Goal: Task Accomplishment & Management: Use online tool/utility

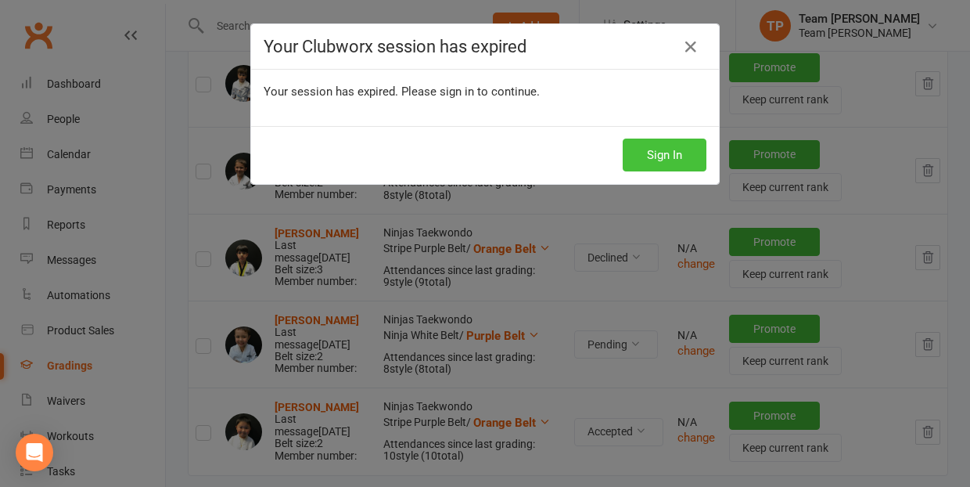
click at [655, 156] on button "Sign In" at bounding box center [665, 154] width 84 height 33
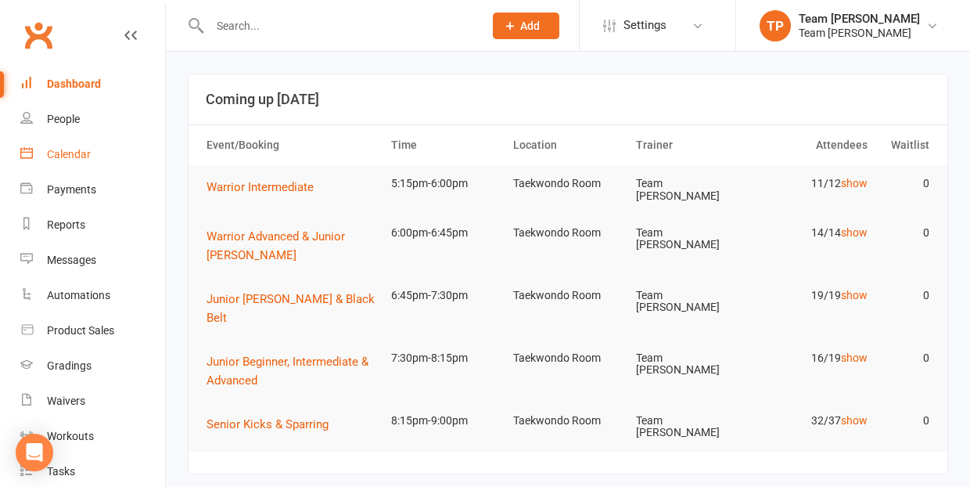
click at [75, 156] on div "Calendar" at bounding box center [69, 154] width 44 height 13
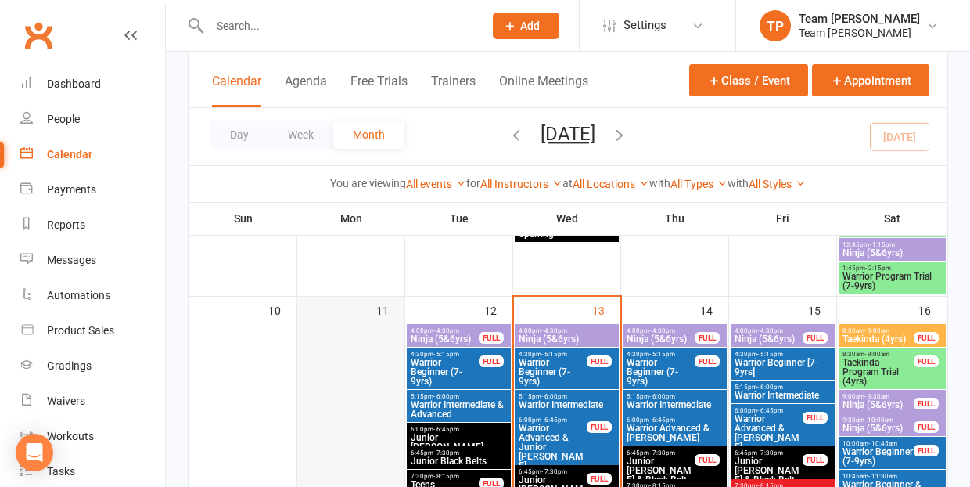
scroll to position [693, 0]
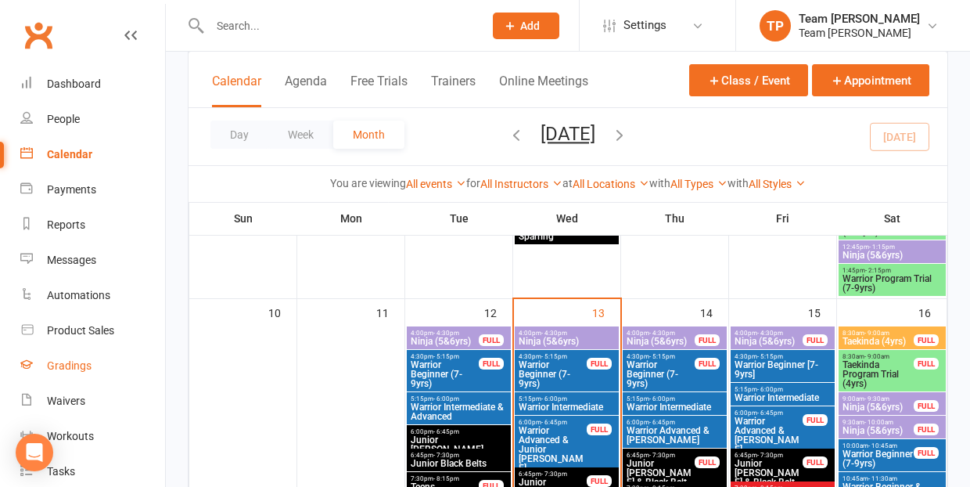
click at [67, 363] on div "Gradings" at bounding box center [69, 365] width 45 height 13
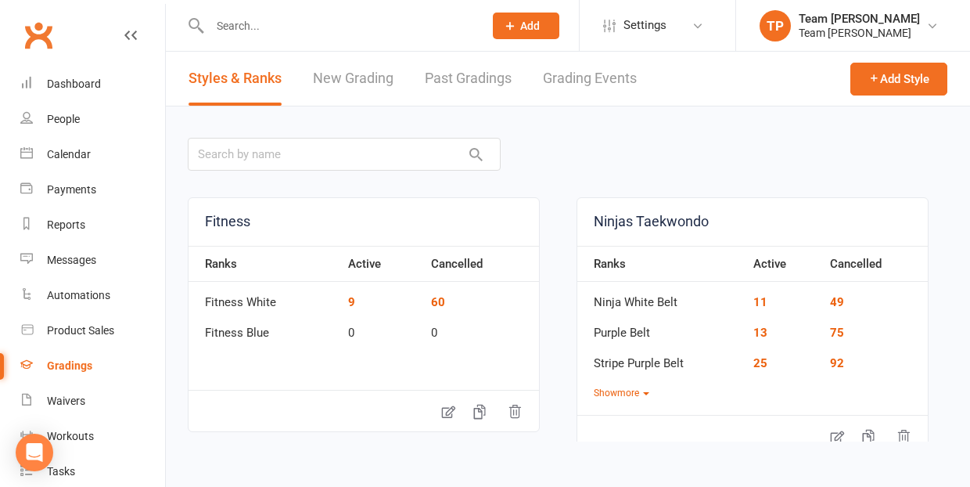
click at [599, 80] on link "Grading Events" at bounding box center [590, 79] width 94 height 54
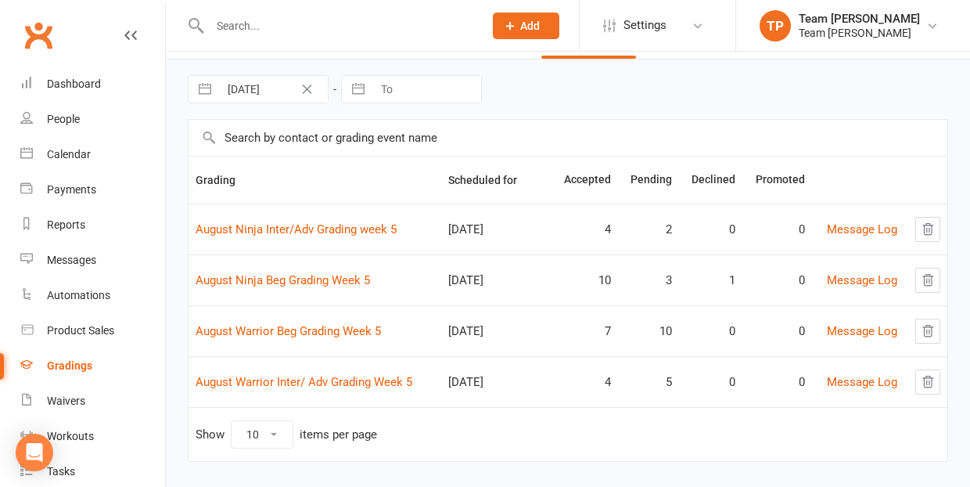
scroll to position [54, 0]
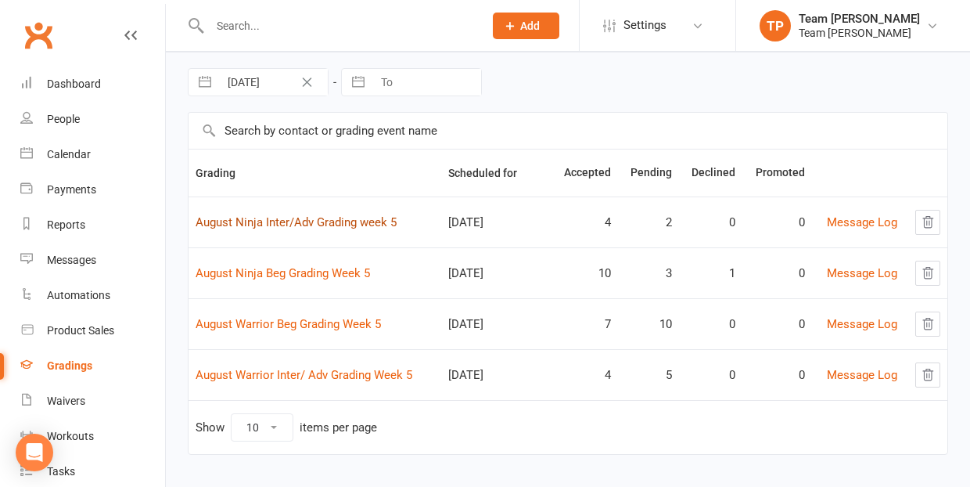
click at [308, 219] on link "August Ninja Inter/Adv Grading week 5" at bounding box center [296, 222] width 201 height 14
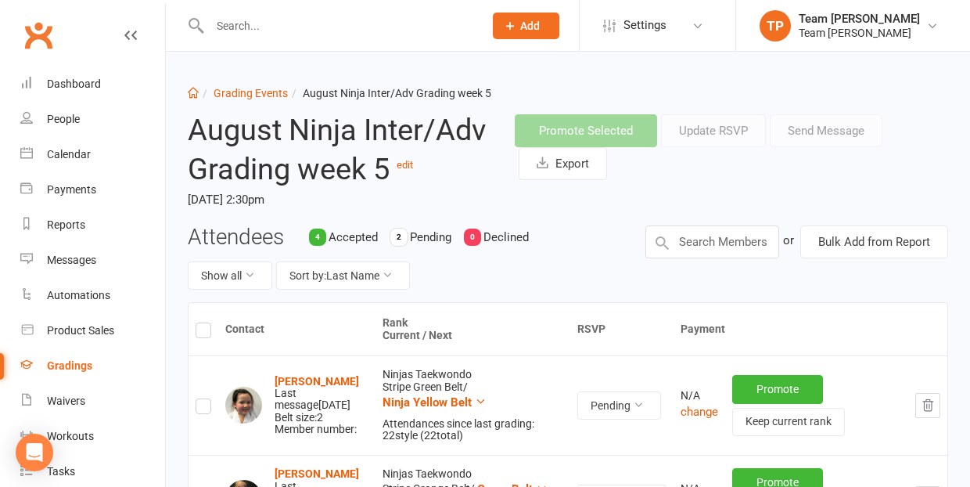
click at [250, 86] on li "Grading Events" at bounding box center [243, 92] width 89 height 17
click at [250, 95] on link "Grading Events" at bounding box center [251, 93] width 74 height 13
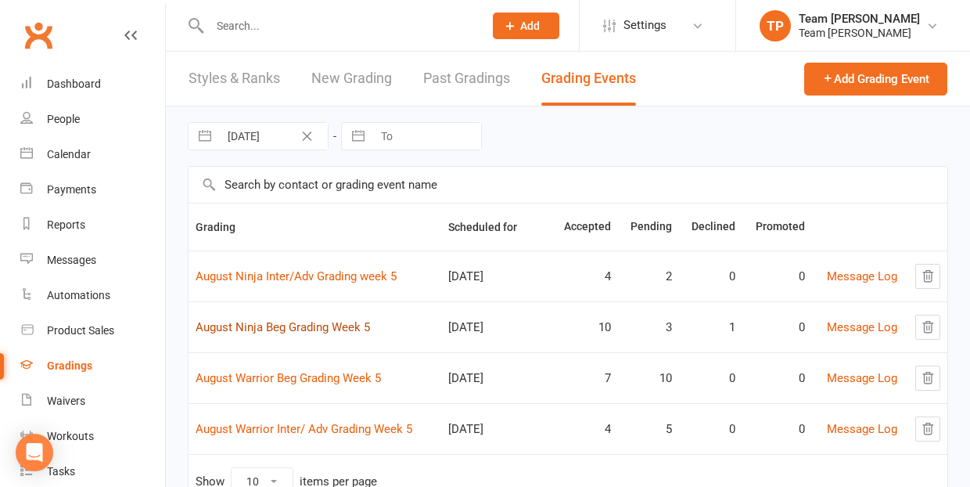
click at [310, 332] on link "August Ninja Beg Grading Week 5" at bounding box center [283, 327] width 174 height 14
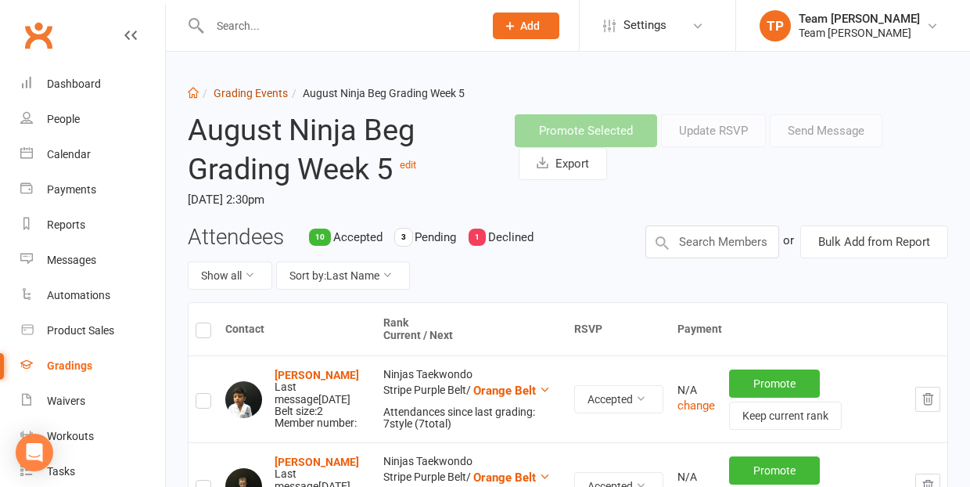
click at [242, 92] on link "Grading Events" at bounding box center [251, 93] width 74 height 13
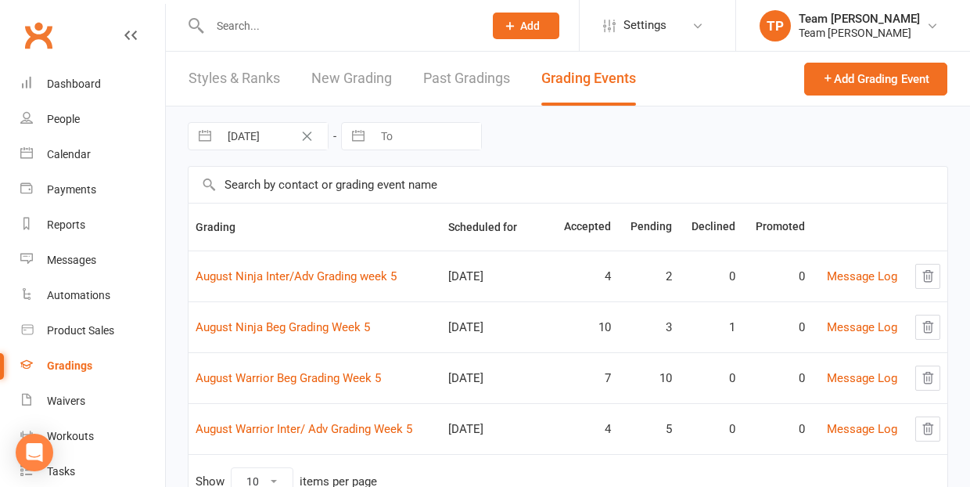
click at [343, 370] on td "August Warrior Beg Grading Week 5" at bounding box center [315, 377] width 253 height 51
click at [335, 381] on link "August Warrior Beg Grading Week 5" at bounding box center [288, 378] width 185 height 14
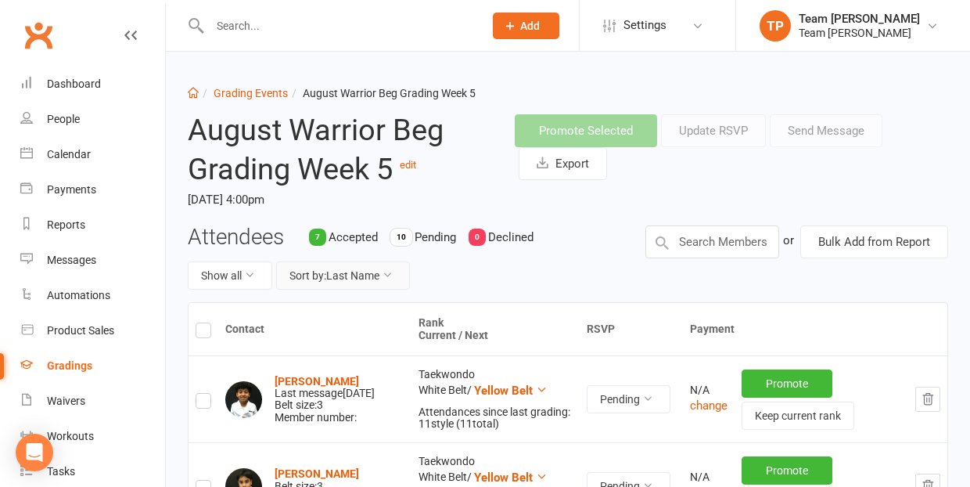
click at [349, 269] on button "Sort by: Last Name" at bounding box center [343, 275] width 134 height 28
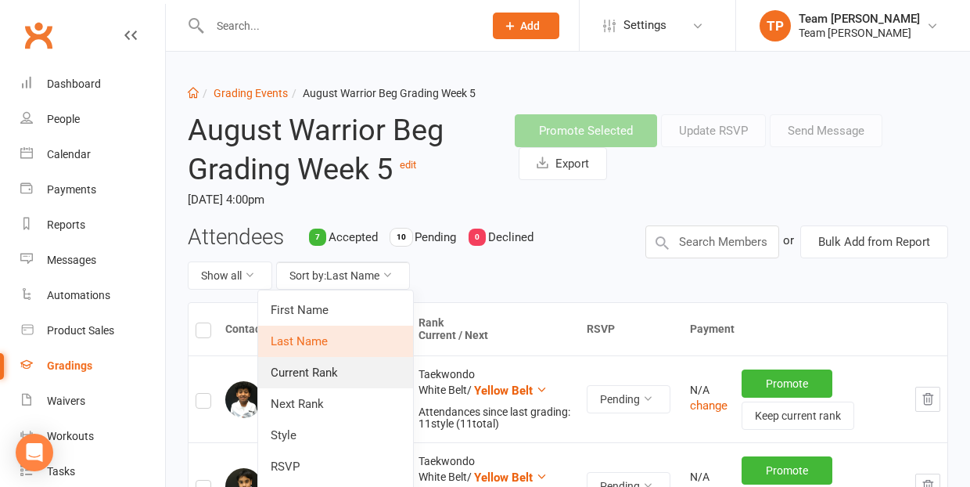
click at [354, 368] on link "Current Rank" at bounding box center [335, 372] width 155 height 31
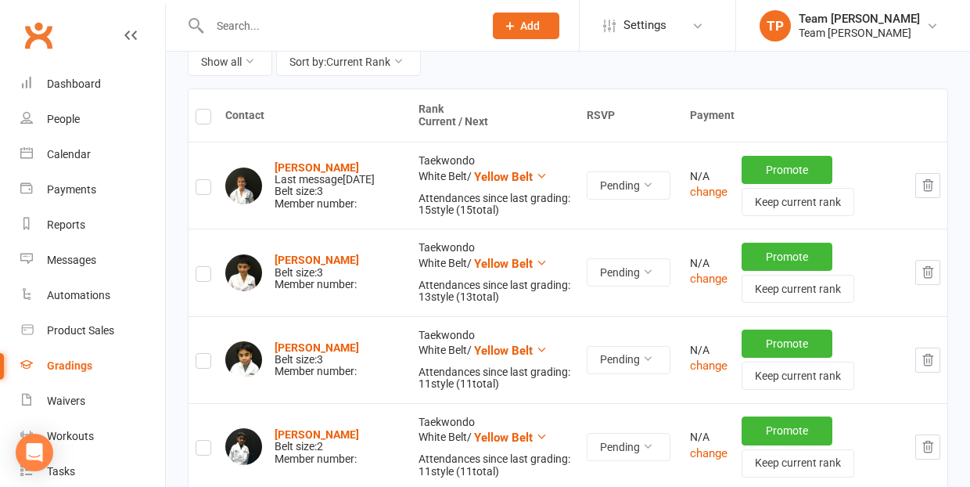
scroll to position [216, 0]
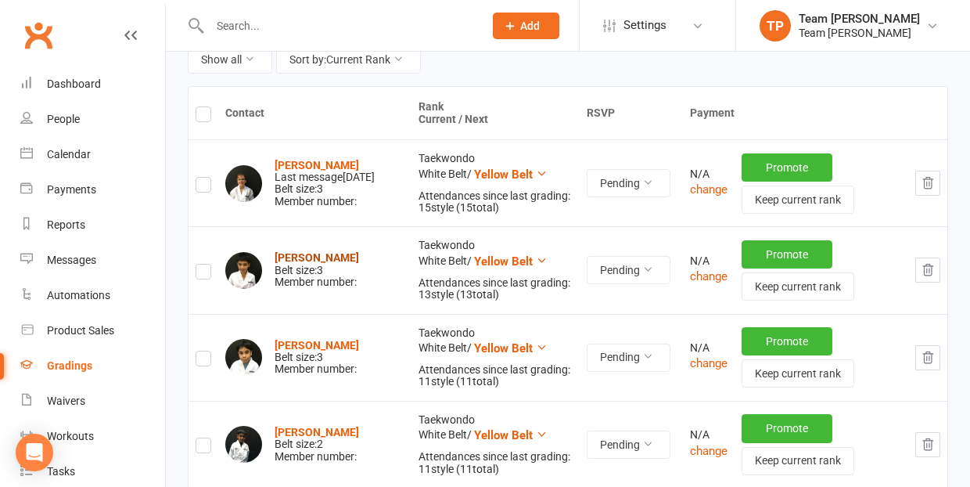
click at [300, 254] on strong "William Stephens" at bounding box center [317, 257] width 84 height 13
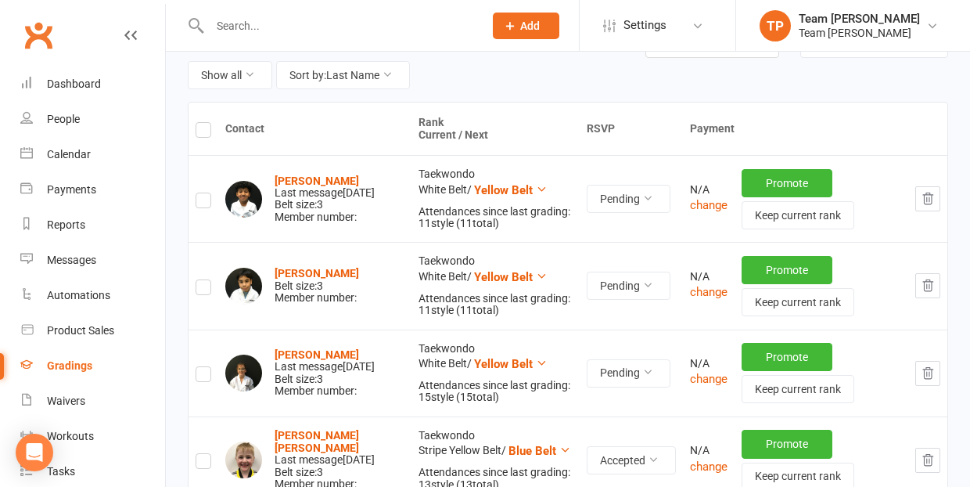
scroll to position [209, 0]
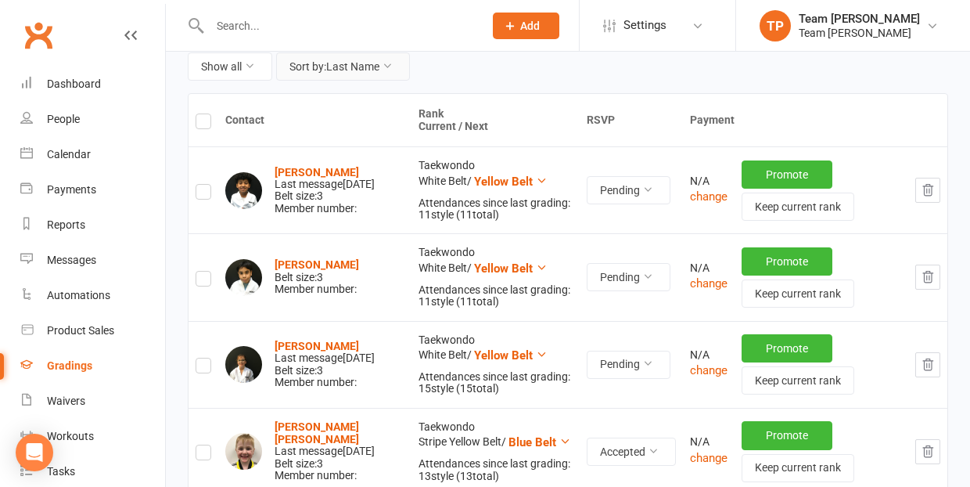
click at [357, 66] on button "Sort by: Last Name" at bounding box center [343, 66] width 134 height 28
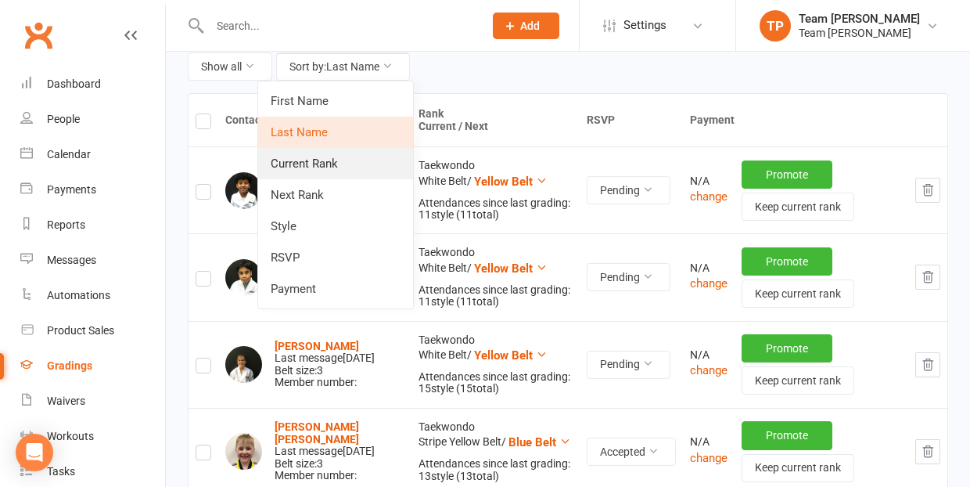
click at [347, 165] on link "Current Rank" at bounding box center [335, 163] width 155 height 31
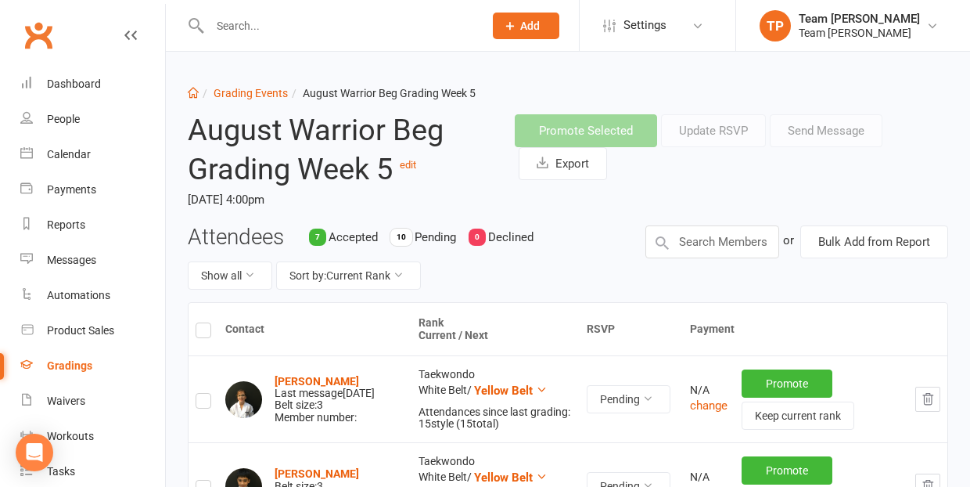
scroll to position [0, 0]
click at [245, 92] on link "Grading Events" at bounding box center [251, 93] width 74 height 13
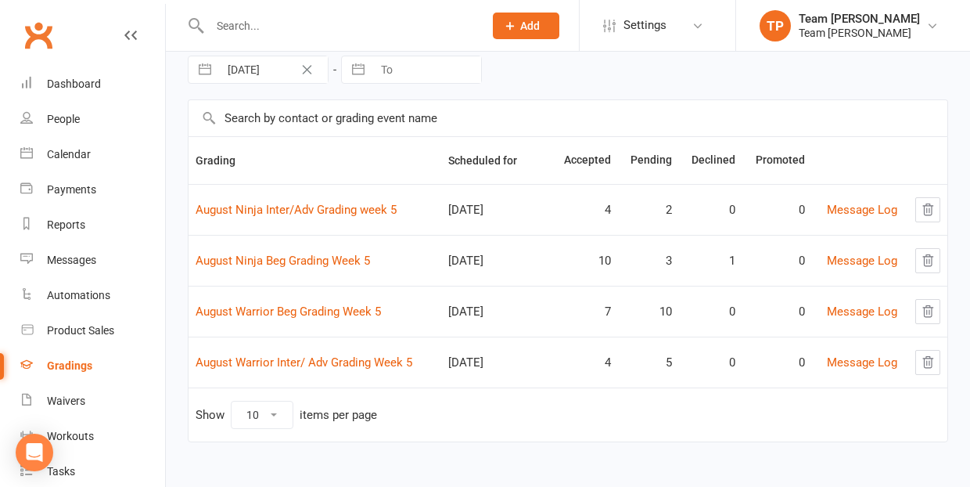
scroll to position [66, 0]
click at [342, 362] on link "August Warrior Inter/ Adv Grading Week 5" at bounding box center [304, 362] width 217 height 14
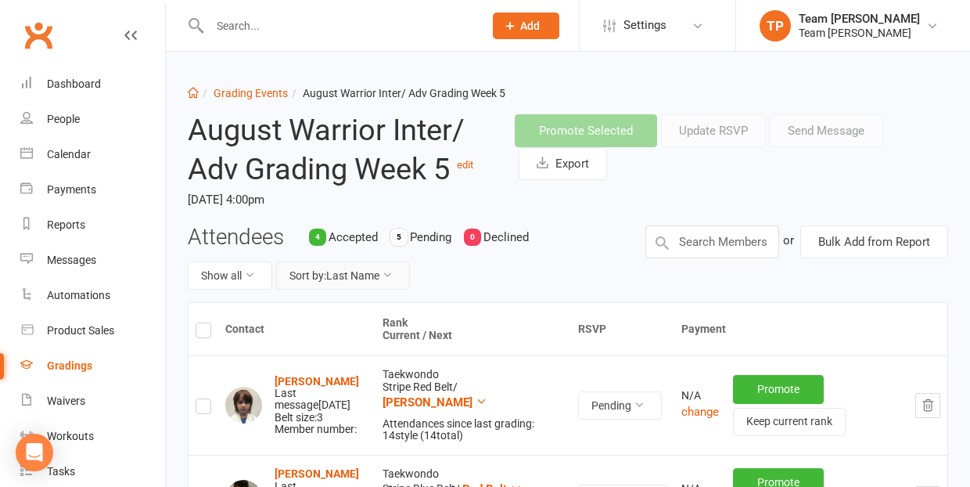
click at [356, 271] on button "Sort by: Last Name" at bounding box center [343, 275] width 134 height 28
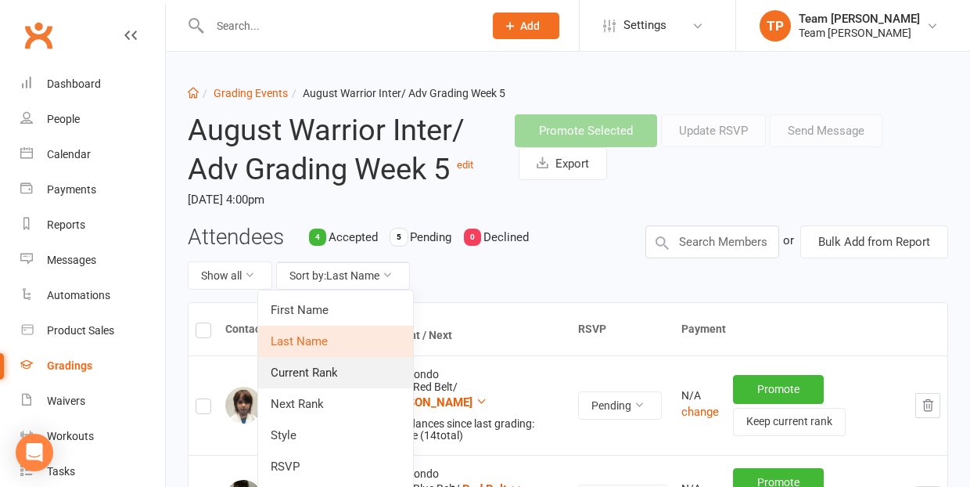
click at [379, 367] on link "Current Rank" at bounding box center [335, 372] width 155 height 31
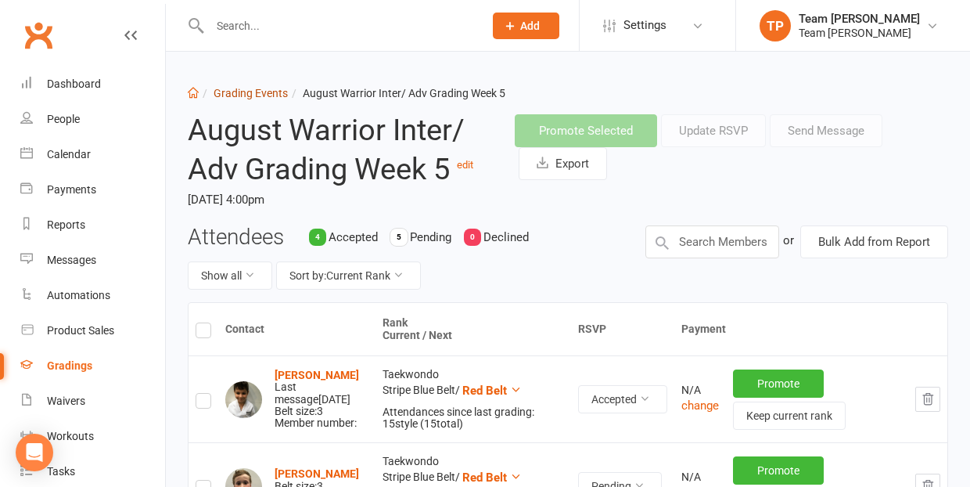
click at [249, 95] on link "Grading Events" at bounding box center [251, 93] width 74 height 13
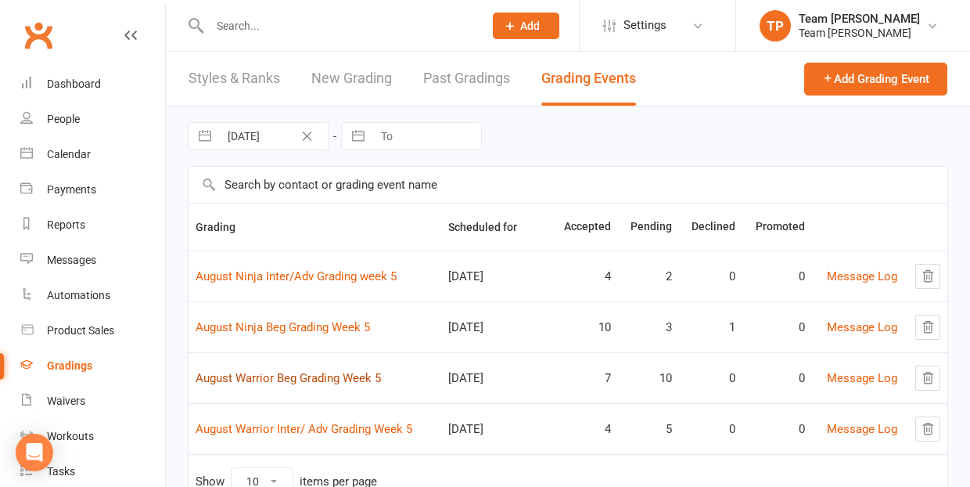
click at [327, 382] on link "August Warrior Beg Grading Week 5" at bounding box center [288, 378] width 185 height 14
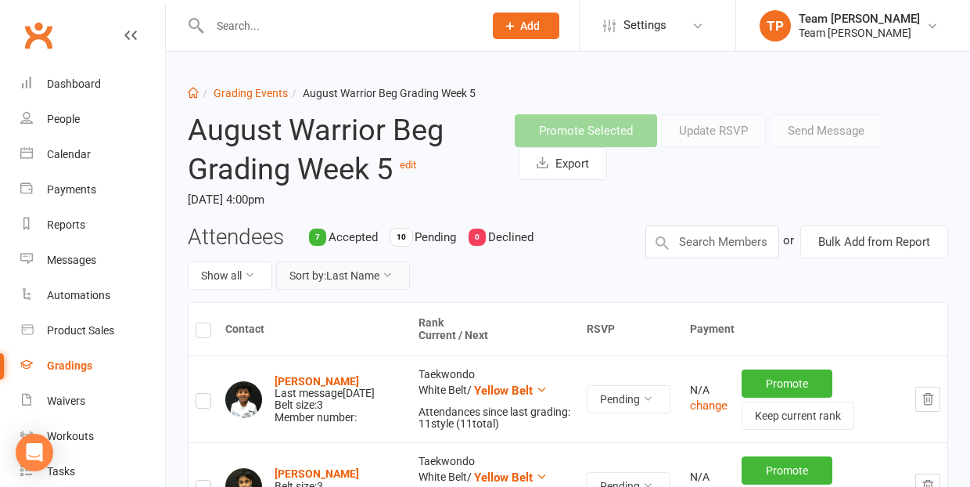
click at [342, 271] on button "Sort by: Last Name" at bounding box center [343, 275] width 134 height 28
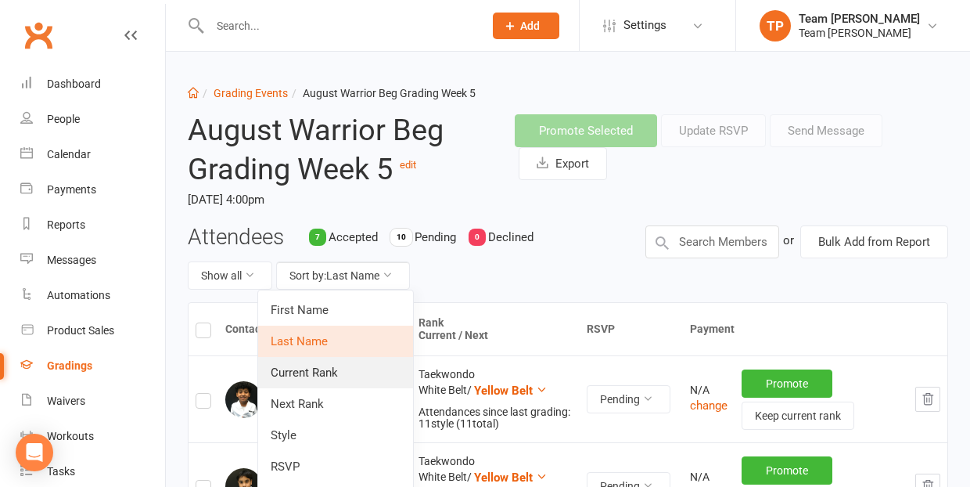
click at [341, 372] on link "Current Rank" at bounding box center [335, 372] width 155 height 31
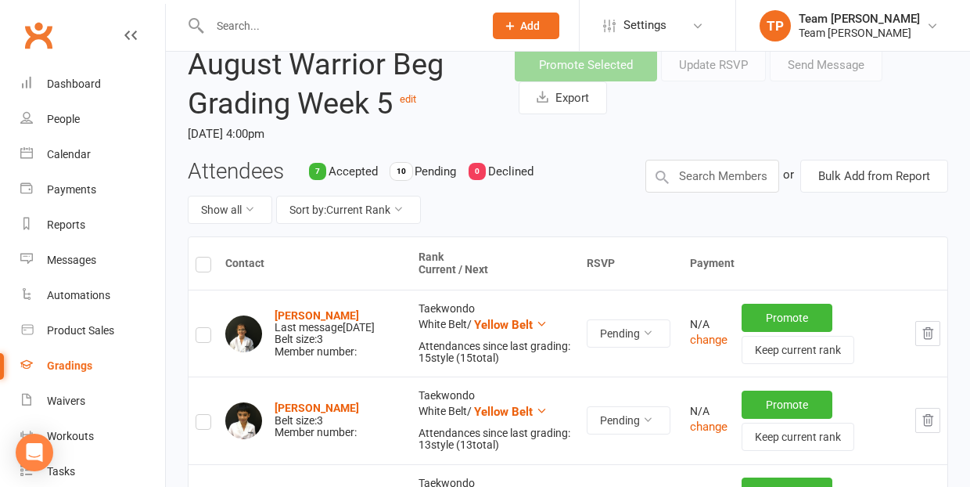
scroll to position [129, 0]
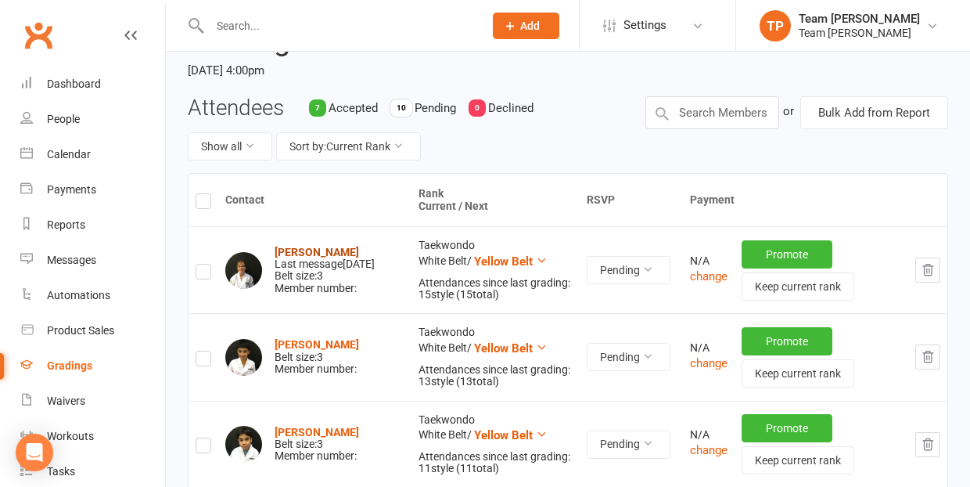
click at [292, 246] on strong "Ines Dokoza" at bounding box center [317, 252] width 84 height 13
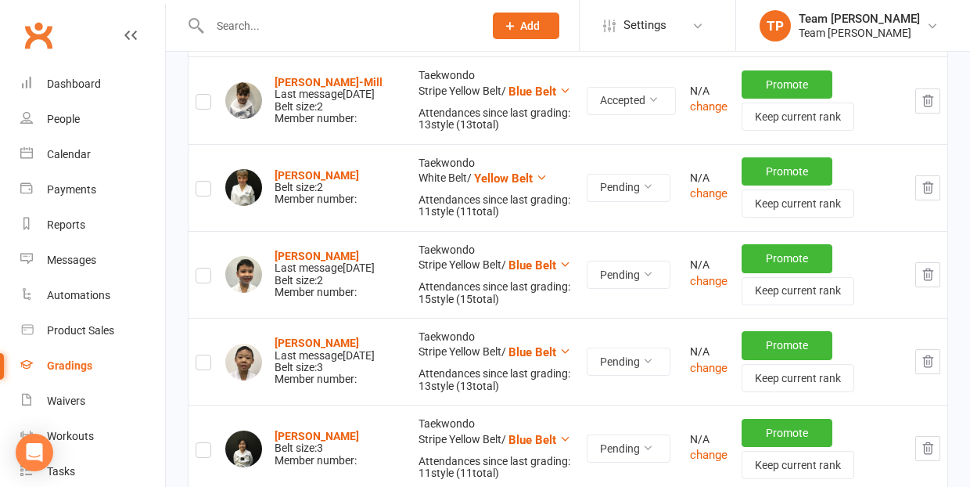
scroll to position [910, 0]
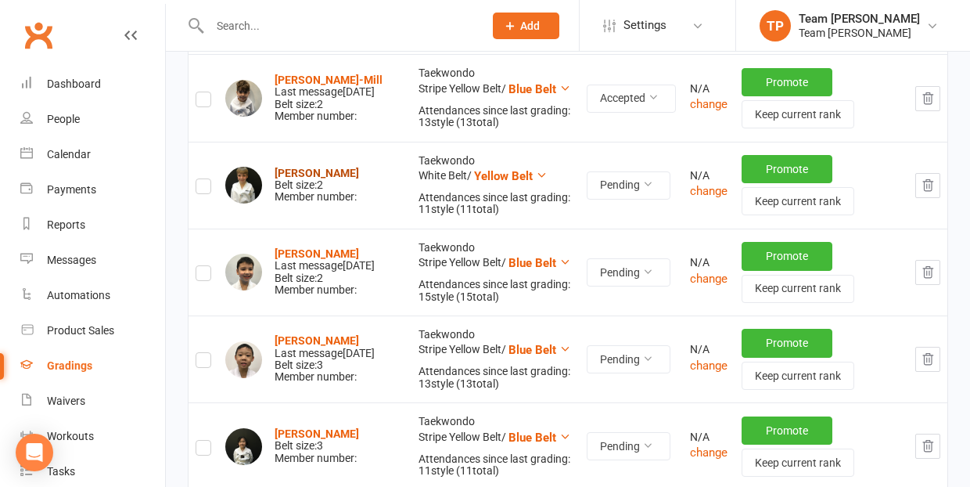
click at [302, 171] on strong "Reuben Moylan" at bounding box center [317, 173] width 84 height 13
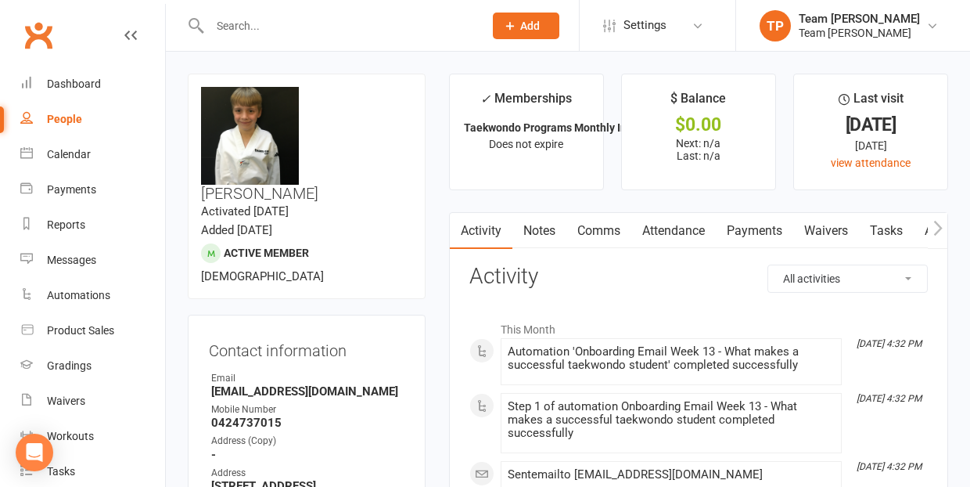
click at [603, 228] on link "Comms" at bounding box center [598, 231] width 65 height 36
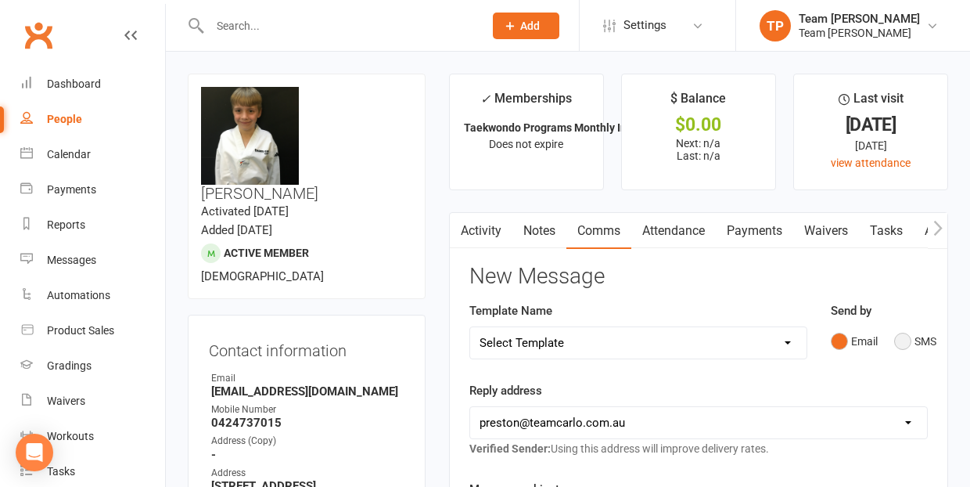
click at [902, 340] on button "SMS" at bounding box center [915, 341] width 42 height 30
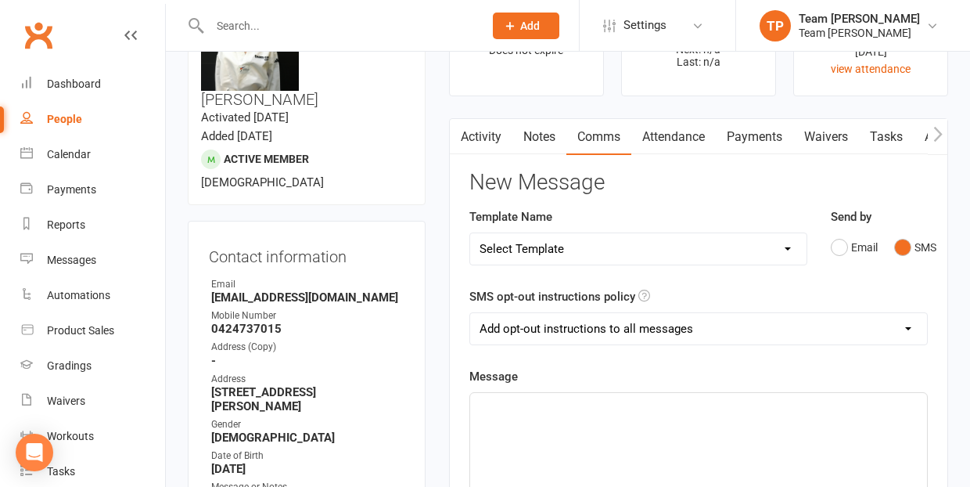
scroll to position [124, 0]
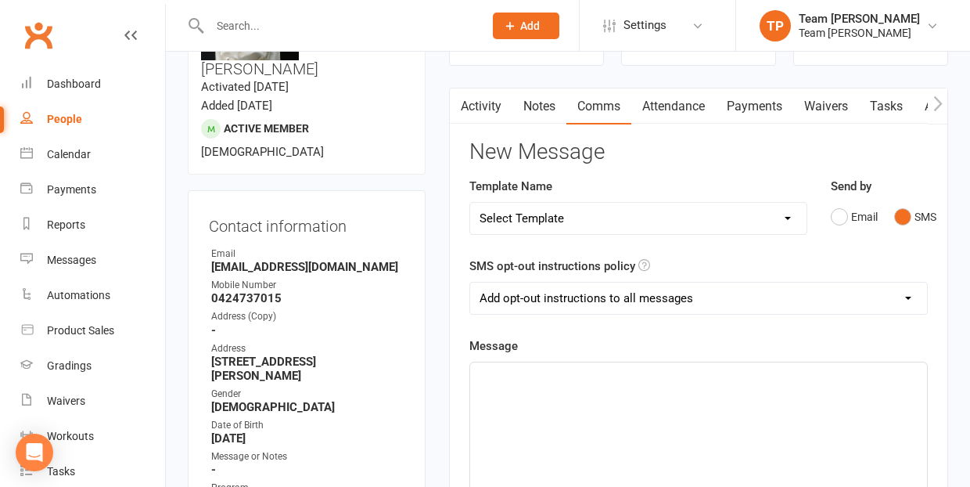
click at [509, 377] on p "﻿" at bounding box center [698, 376] width 438 height 19
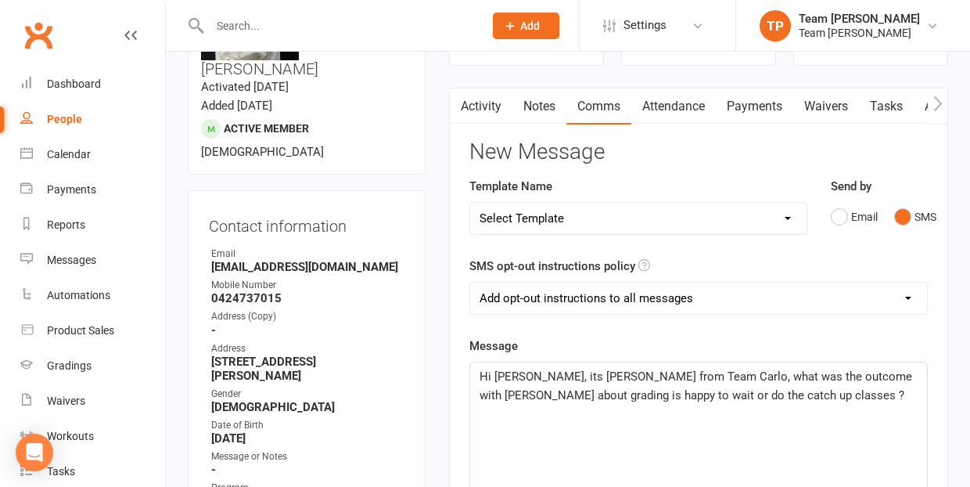
click at [533, 391] on span "Hi Hannah, its Gerry from Team Carlo, what was the outcome with Reuben about gr…" at bounding box center [697, 385] width 436 height 33
click at [788, 394] on p "Hi Hannah, its Gerry from Team Carlo, what was the outcome with Reuben about gr…" at bounding box center [698, 395] width 438 height 56
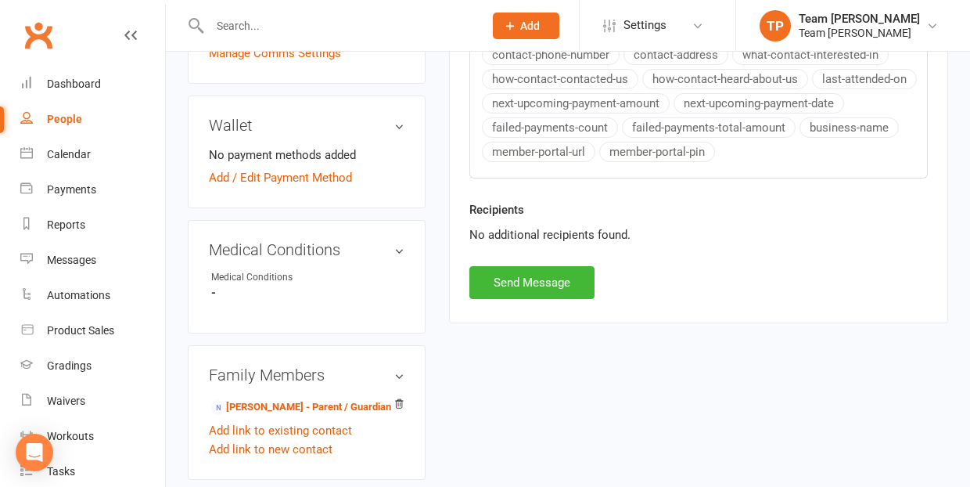
scroll to position [788, 0]
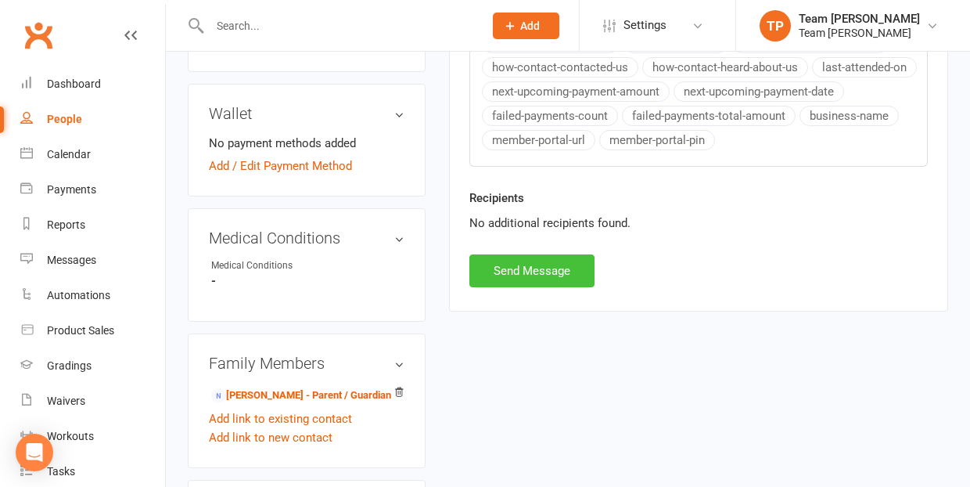
click at [540, 267] on button "Send Message" at bounding box center [531, 270] width 125 height 33
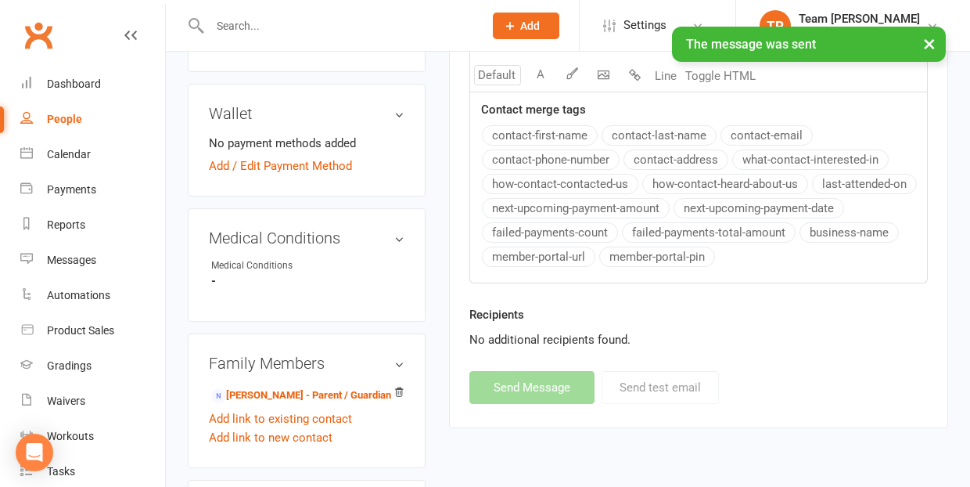
click at [928, 41] on button "×" at bounding box center [929, 44] width 28 height 34
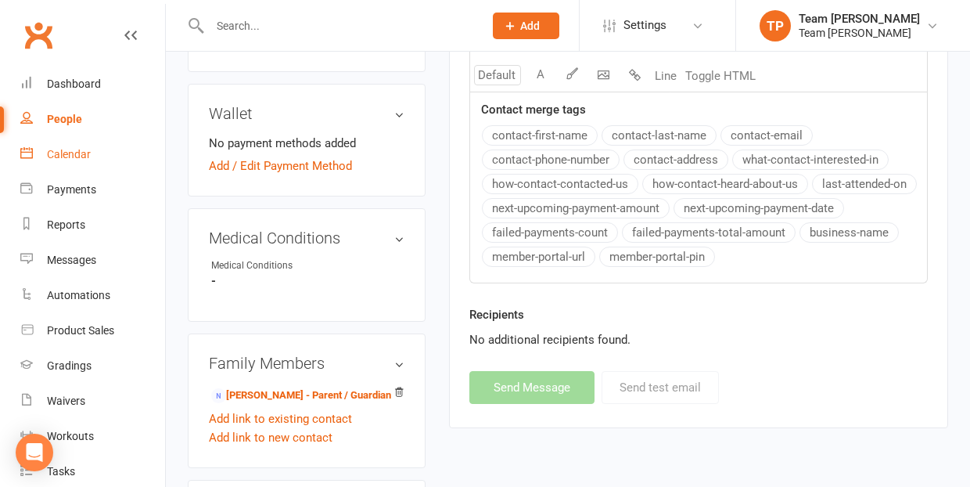
click at [66, 155] on div "Calendar" at bounding box center [69, 154] width 44 height 13
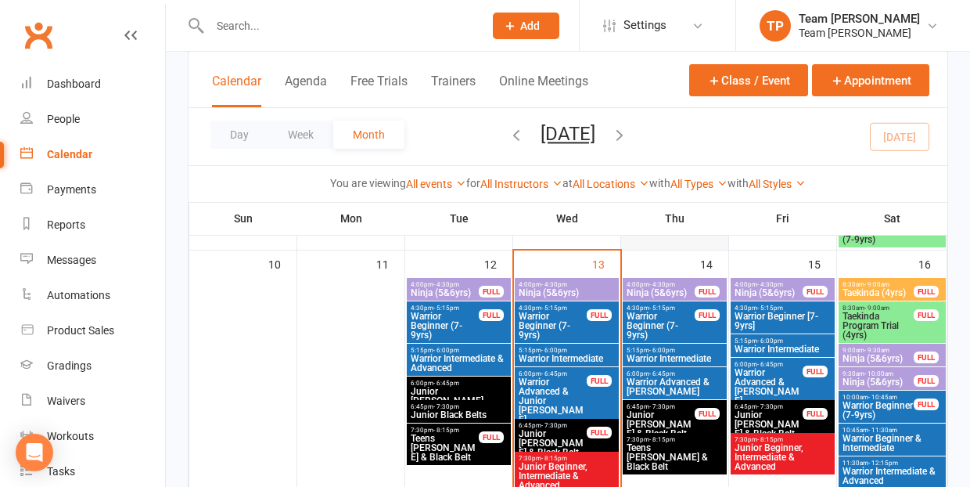
scroll to position [810, 0]
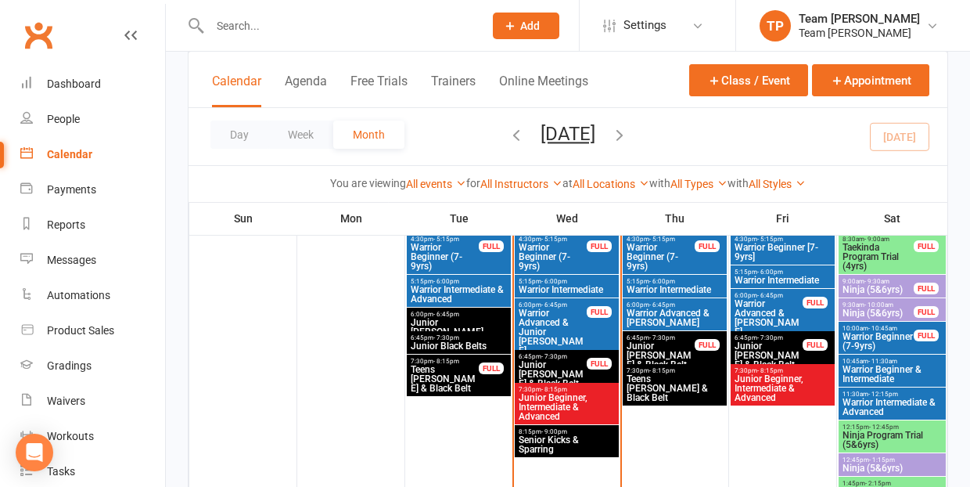
click at [560, 281] on span "- 6:00pm" at bounding box center [554, 281] width 26 height 7
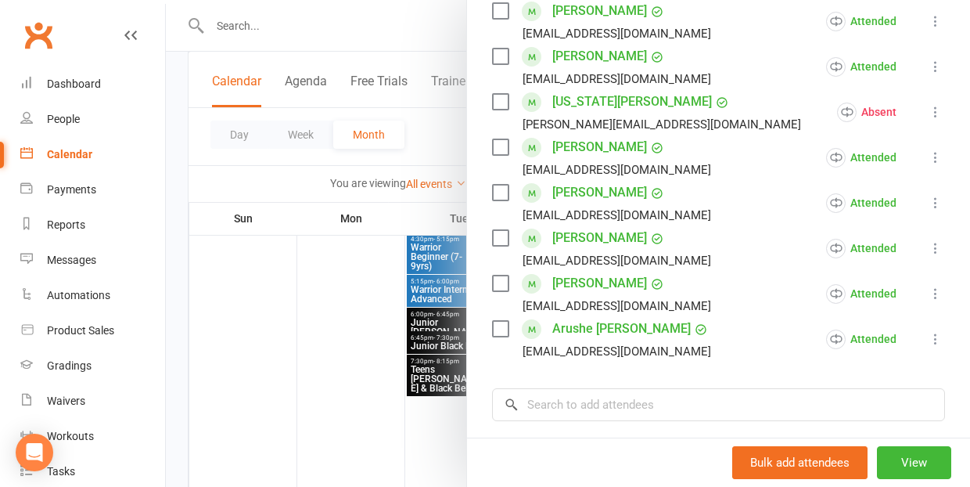
scroll to position [483, 0]
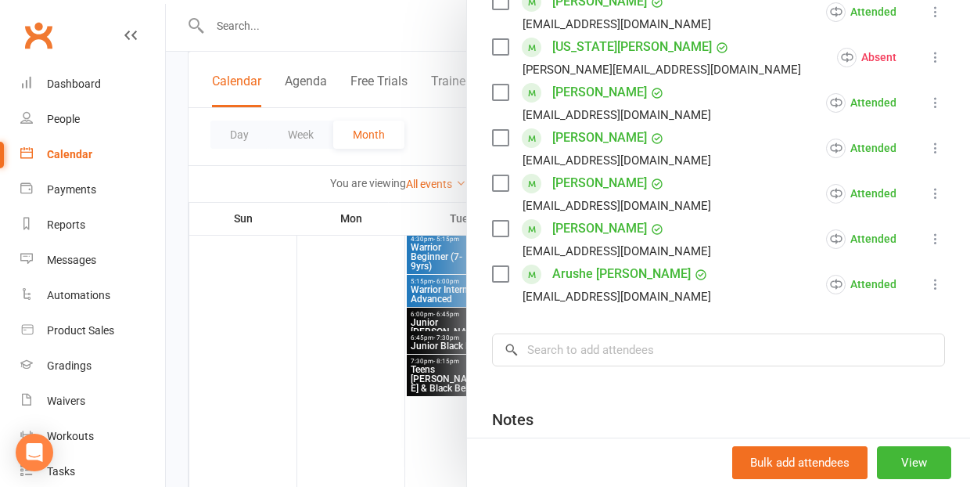
click at [296, 363] on div at bounding box center [568, 243] width 804 height 487
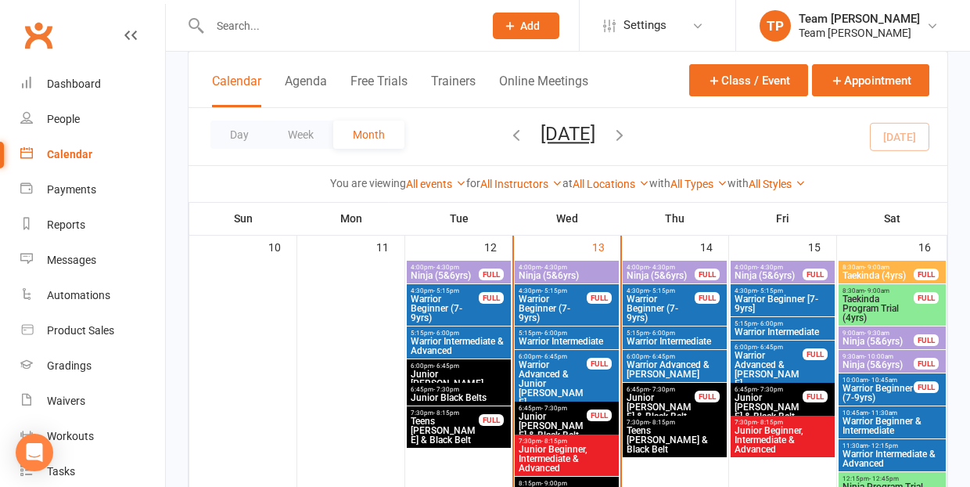
scroll to position [753, 0]
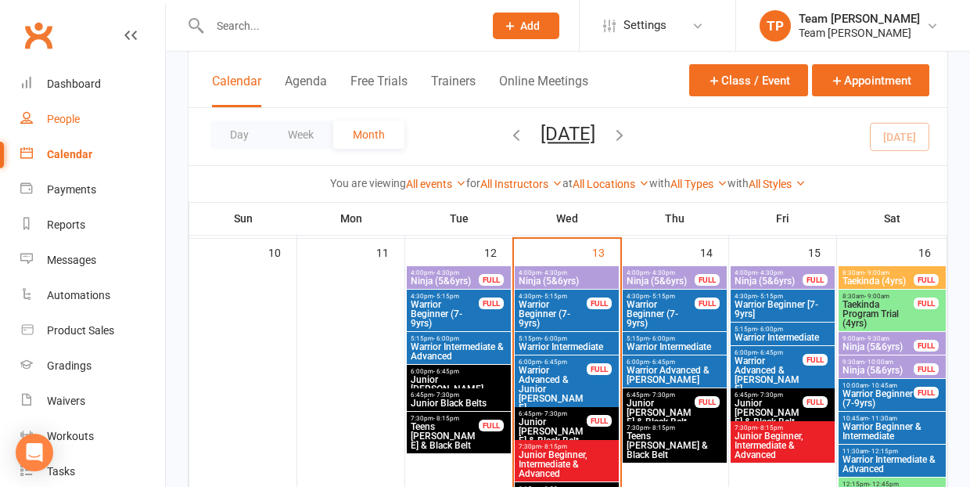
click at [64, 117] on div "People" at bounding box center [63, 119] width 33 height 13
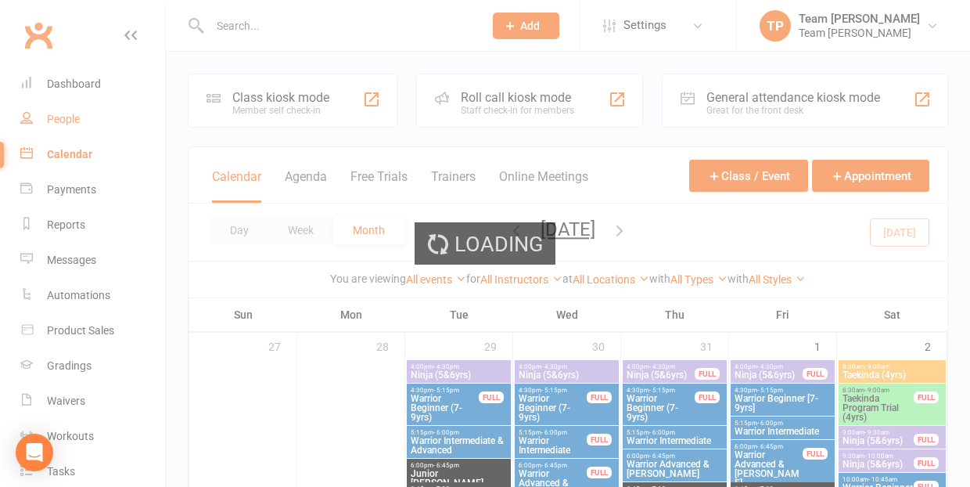
select select "100"
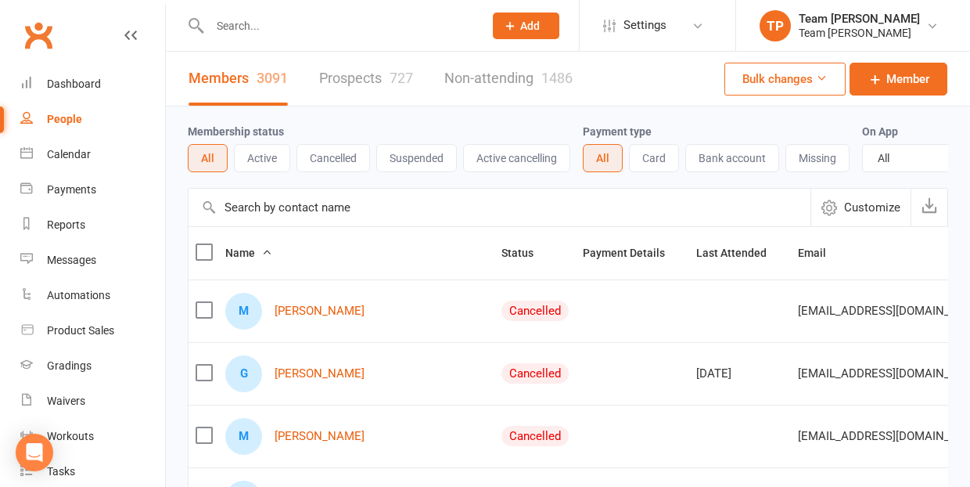
click at [249, 21] on input "text" at bounding box center [339, 26] width 268 height 22
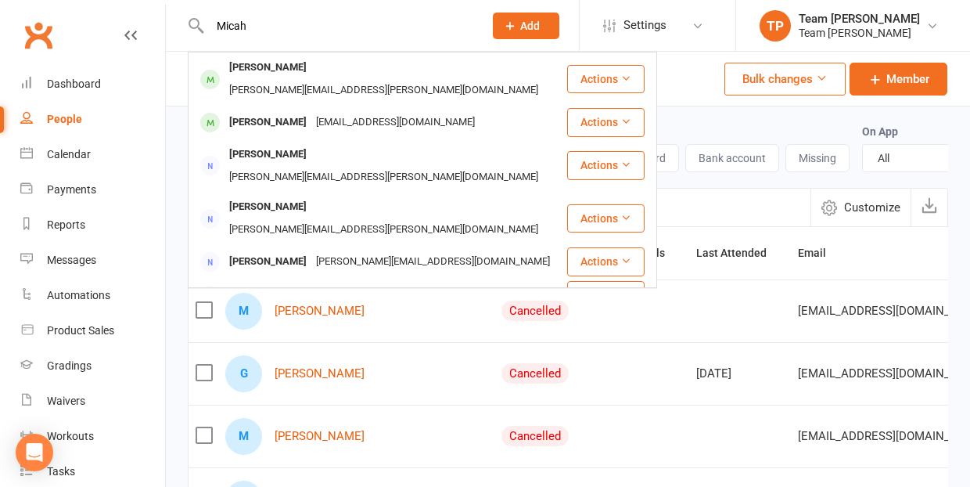
type input "Micah"
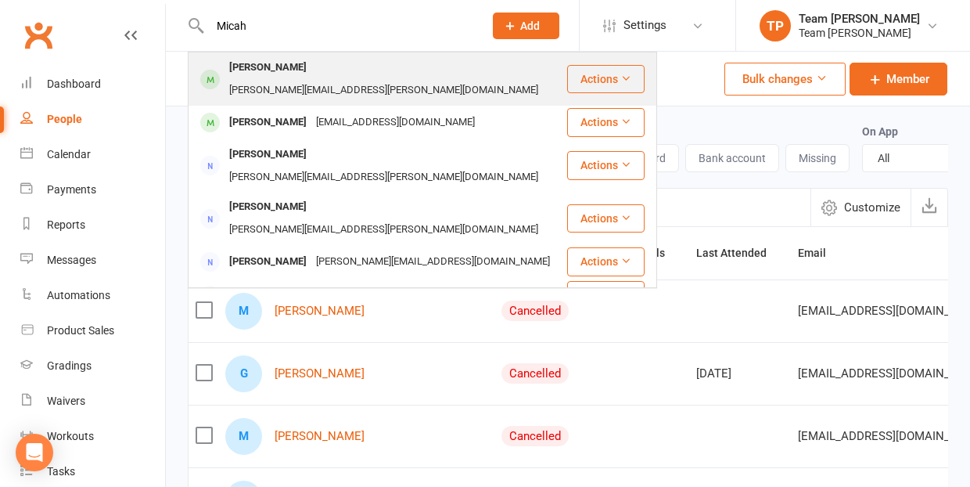
drag, startPoint x: 246, startPoint y: 51, endPoint x: 265, endPoint y: 70, distance: 27.1
click at [265, 70] on div "Micah Tantiongco" at bounding box center [267, 67] width 87 height 23
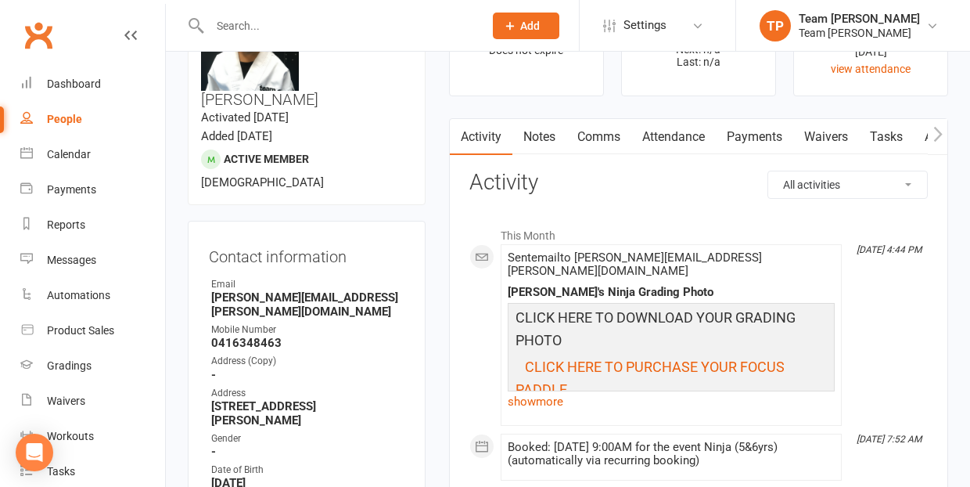
scroll to position [86, 0]
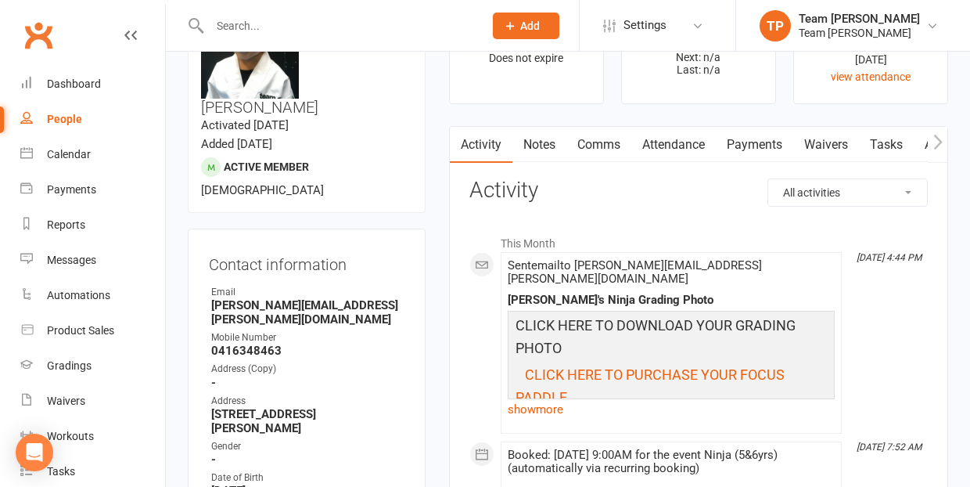
click at [598, 143] on link "Comms" at bounding box center [598, 145] width 65 height 36
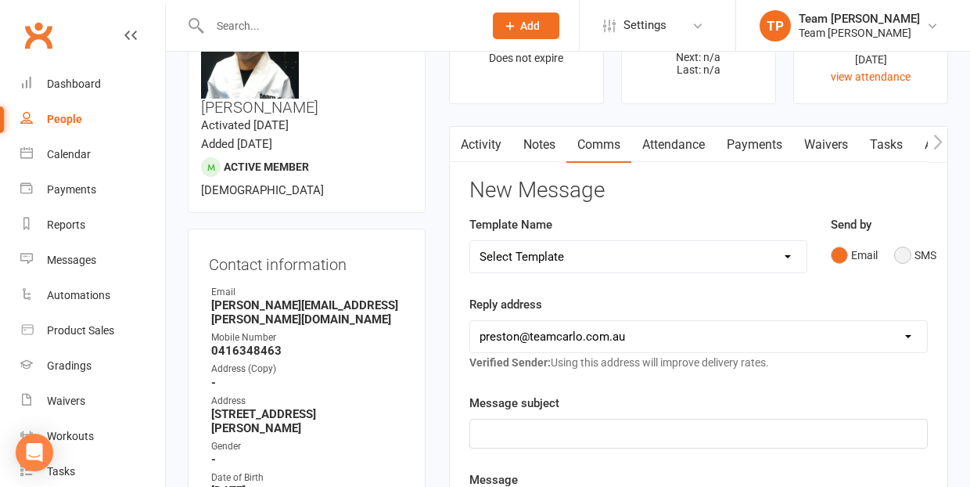
click at [908, 243] on button "SMS" at bounding box center [915, 255] width 42 height 30
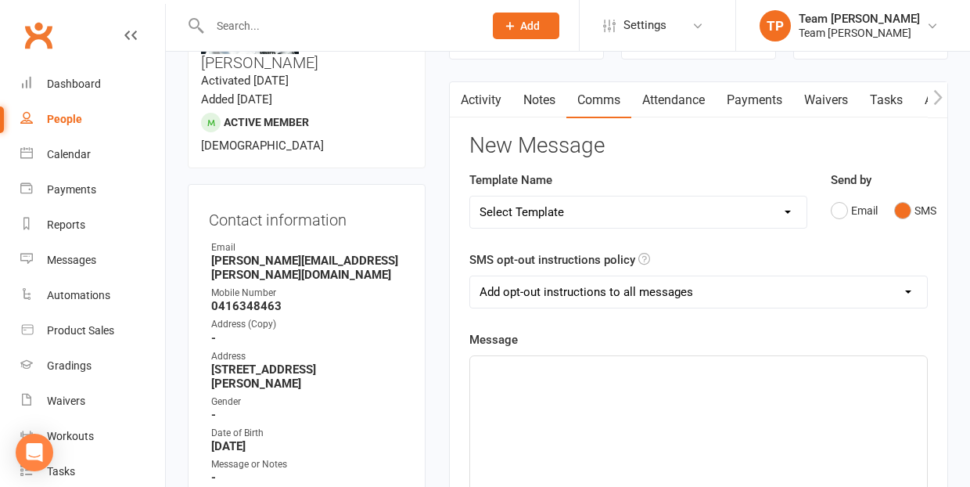
scroll to position [134, 0]
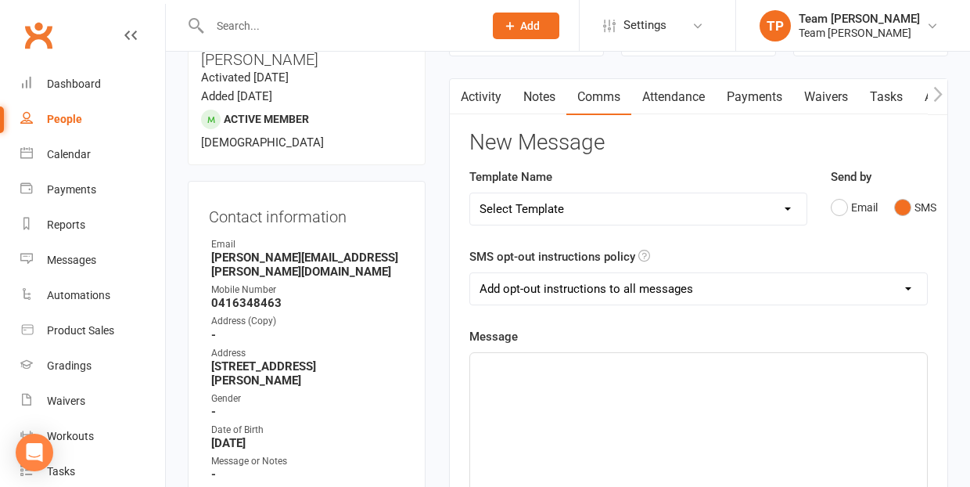
click at [514, 367] on p "﻿" at bounding box center [698, 366] width 438 height 19
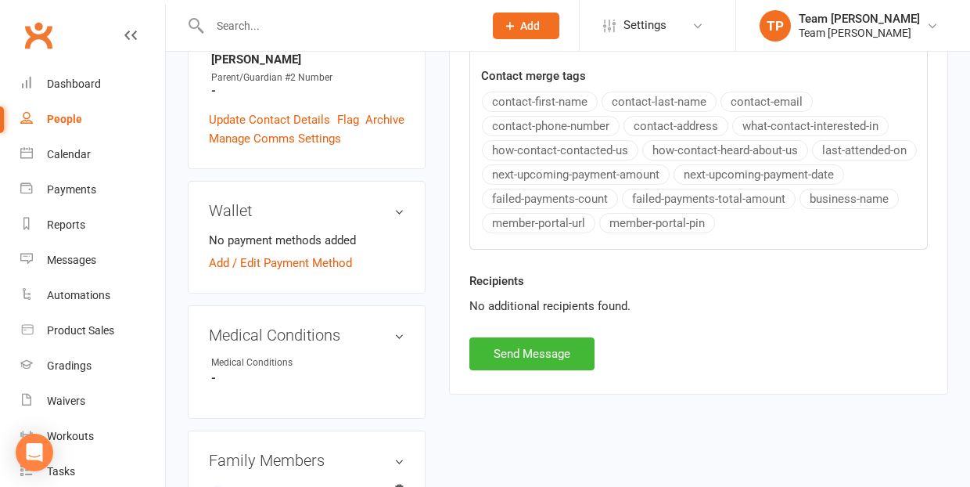
scroll to position [720, 0]
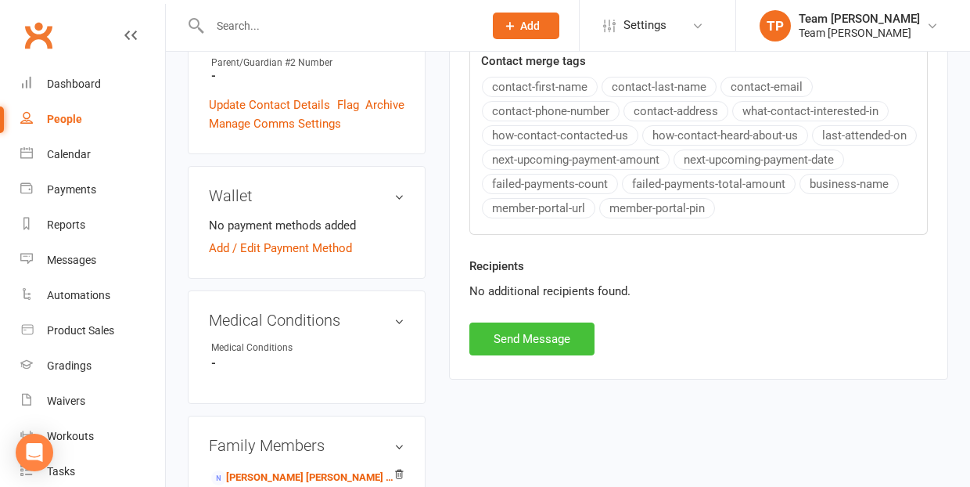
click at [508, 339] on button "Send Message" at bounding box center [531, 338] width 125 height 33
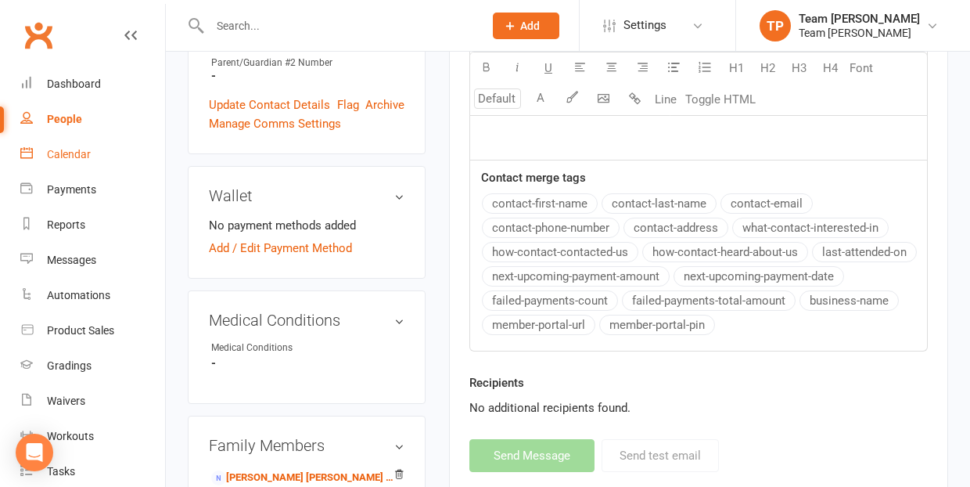
click at [66, 157] on div "Calendar" at bounding box center [69, 154] width 44 height 13
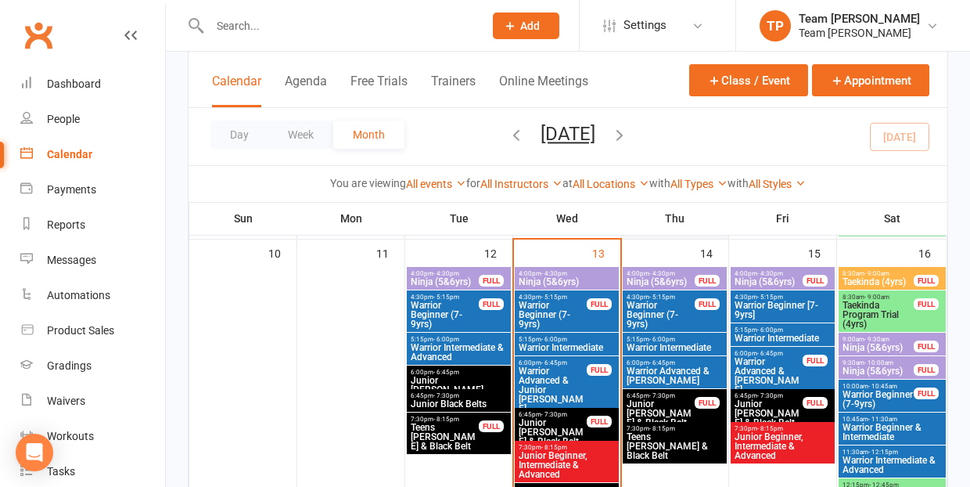
scroll to position [763, 0]
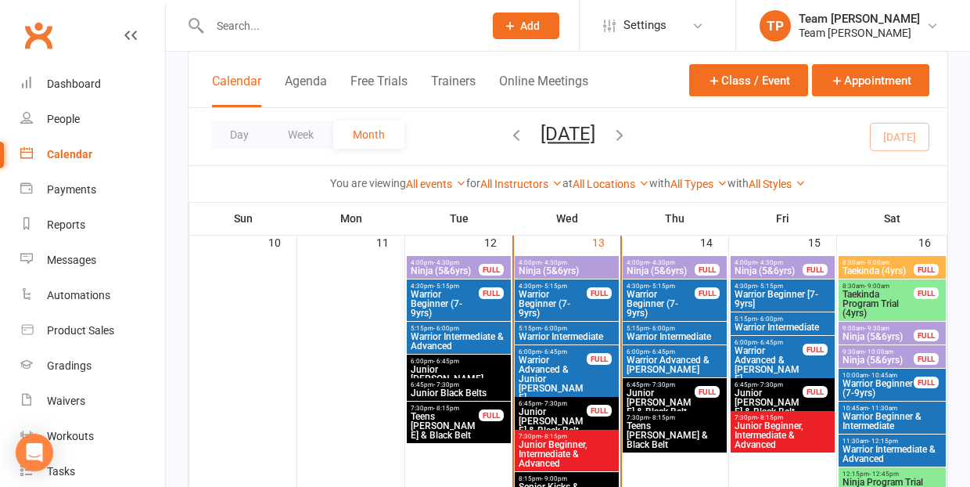
click at [535, 374] on span "Warrior Advanced & Junior [PERSON_NAME]" at bounding box center [553, 378] width 70 height 47
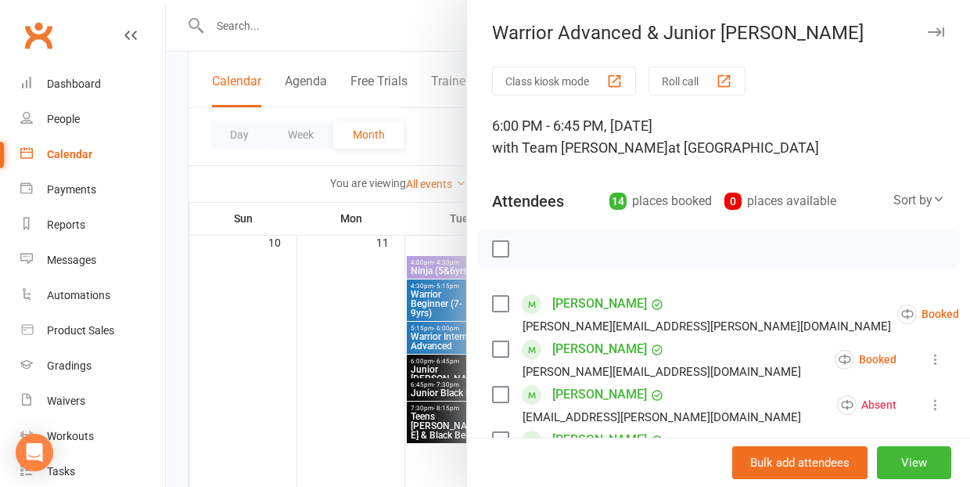
click at [727, 78] on div "button" at bounding box center [724, 81] width 16 height 16
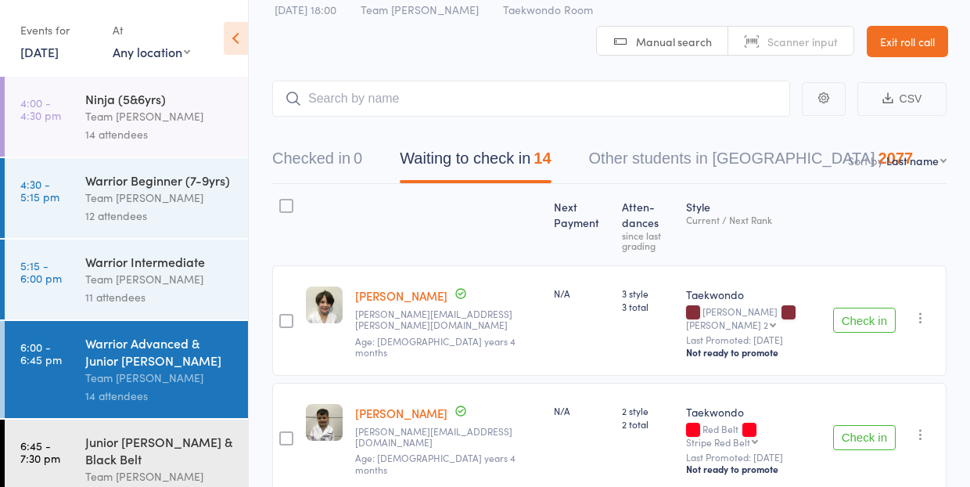
scroll to position [45, 0]
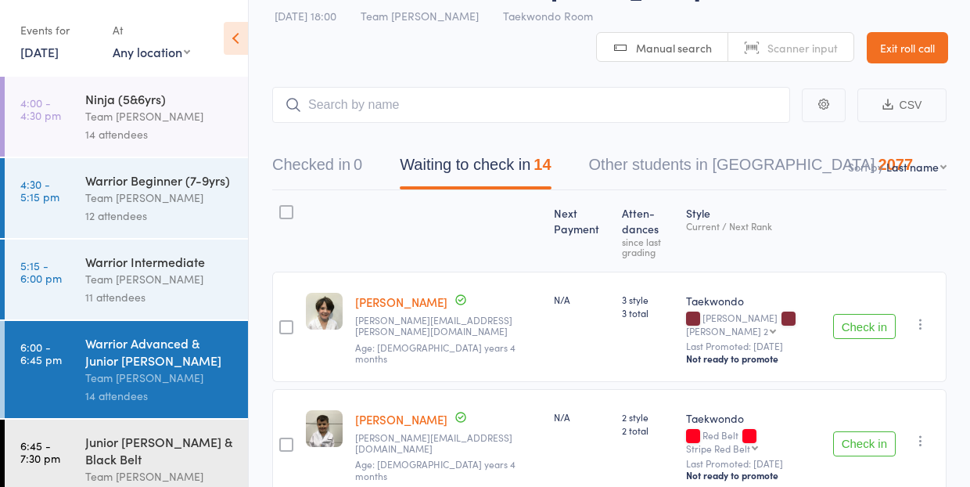
select select "10"
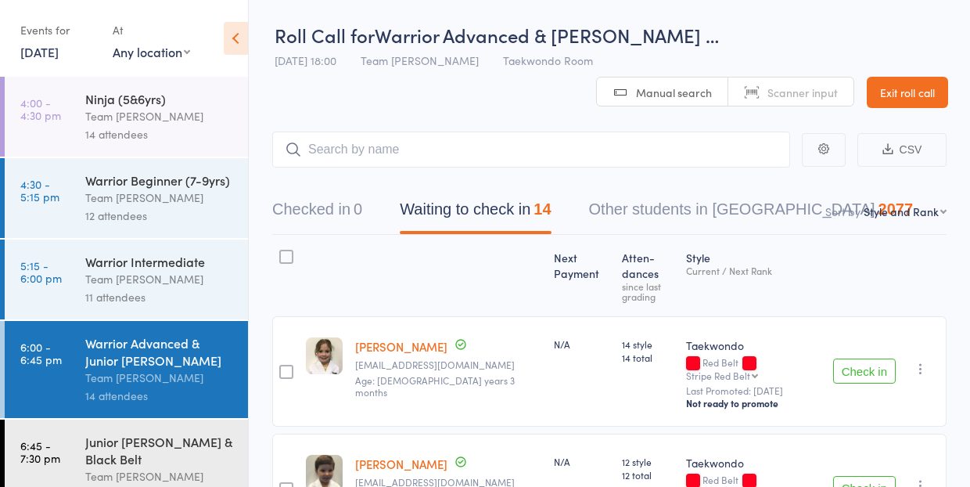
scroll to position [0, 0]
click at [42, 53] on link "13 Aug, 2025" at bounding box center [39, 51] width 38 height 17
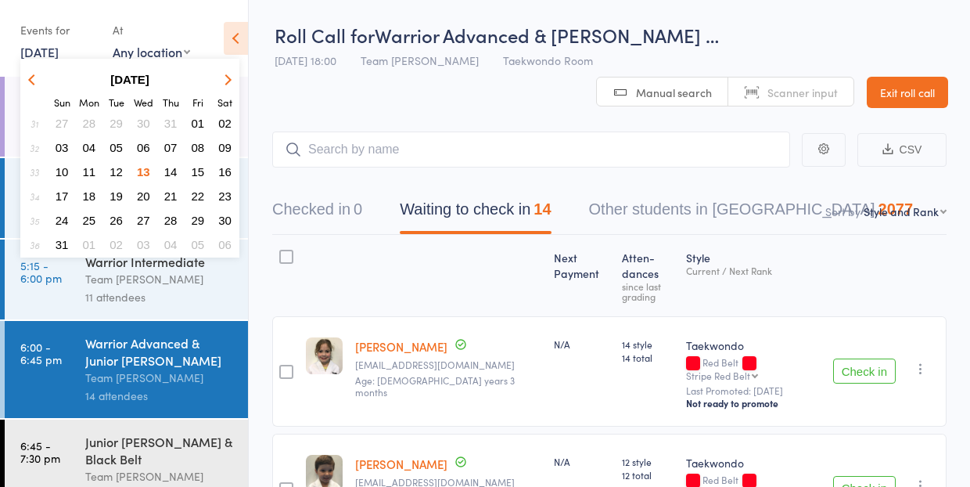
click at [228, 170] on span "16" at bounding box center [224, 171] width 13 height 13
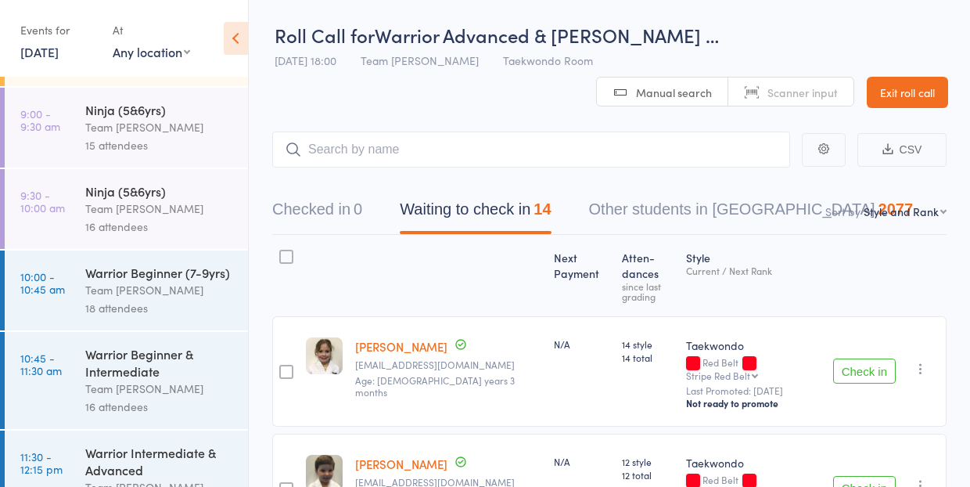
scroll to position [291, 0]
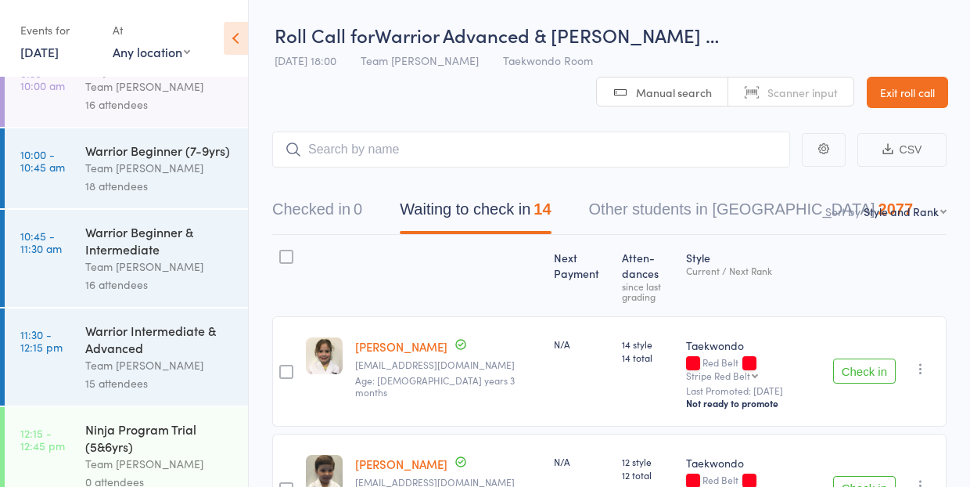
click at [140, 166] on div "Team [PERSON_NAME]" at bounding box center [159, 168] width 149 height 18
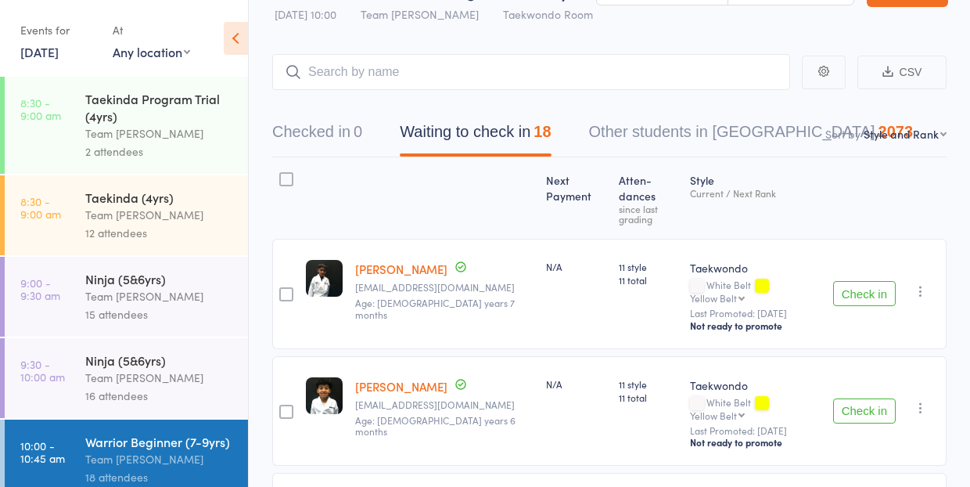
scroll to position [68, 0]
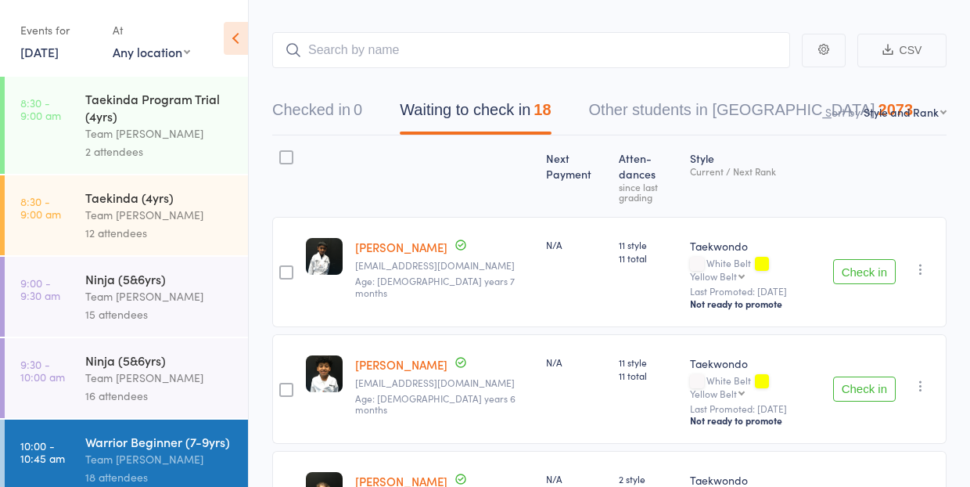
click at [391, 356] on link "[PERSON_NAME]" at bounding box center [401, 364] width 92 height 16
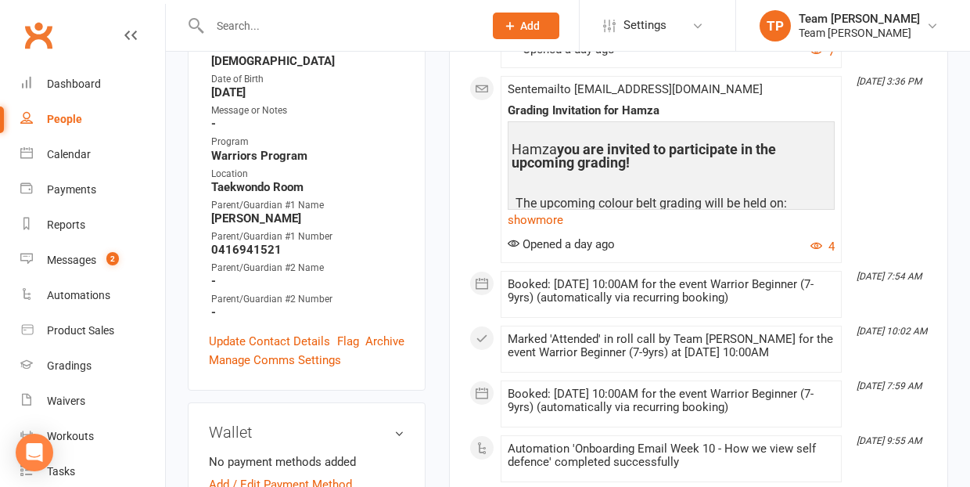
scroll to position [503, 0]
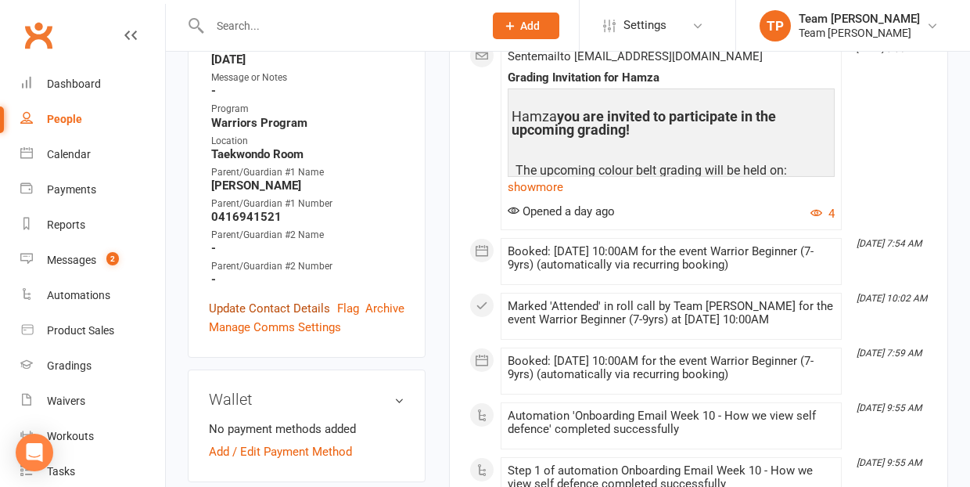
click at [259, 299] on link "Update Contact Details" at bounding box center [269, 308] width 121 height 19
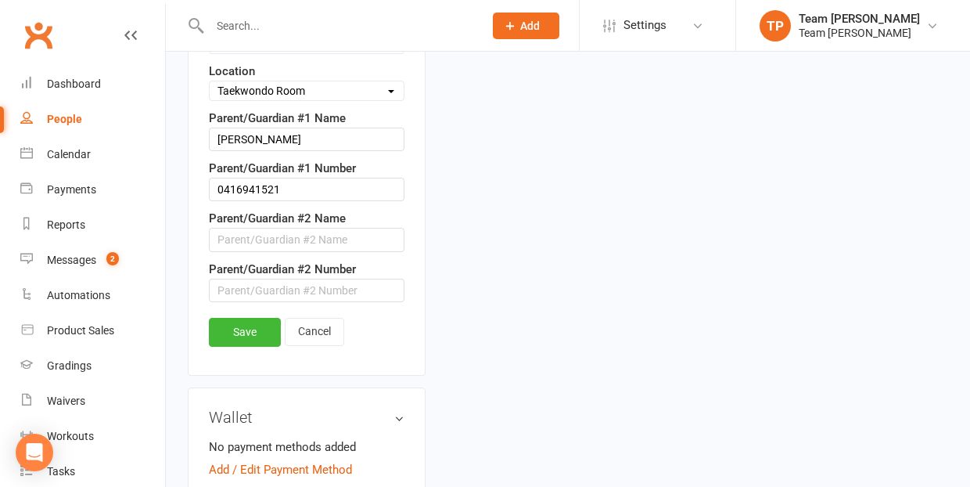
scroll to position [1044, 0]
type input "Mum"
click at [271, 277] on input "text" at bounding box center [307, 288] width 196 height 23
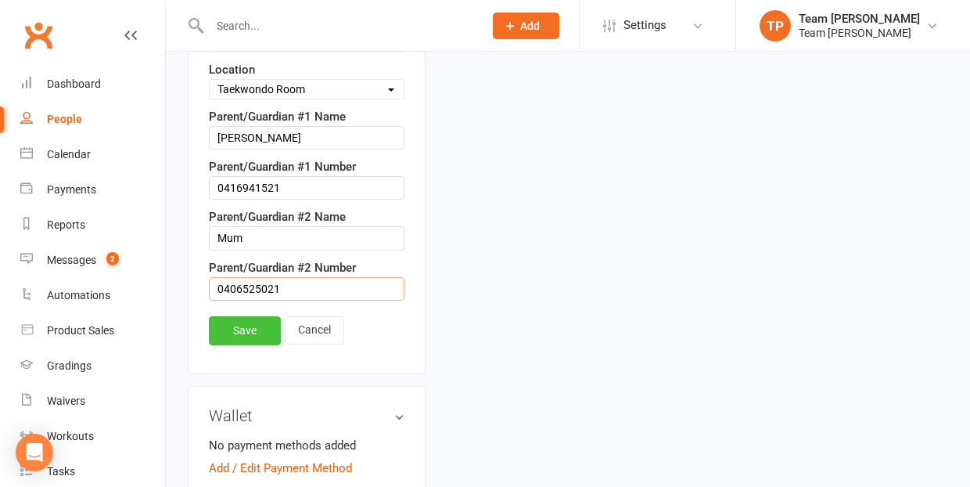
type input "0406525021"
click at [236, 316] on link "Save" at bounding box center [245, 330] width 72 height 28
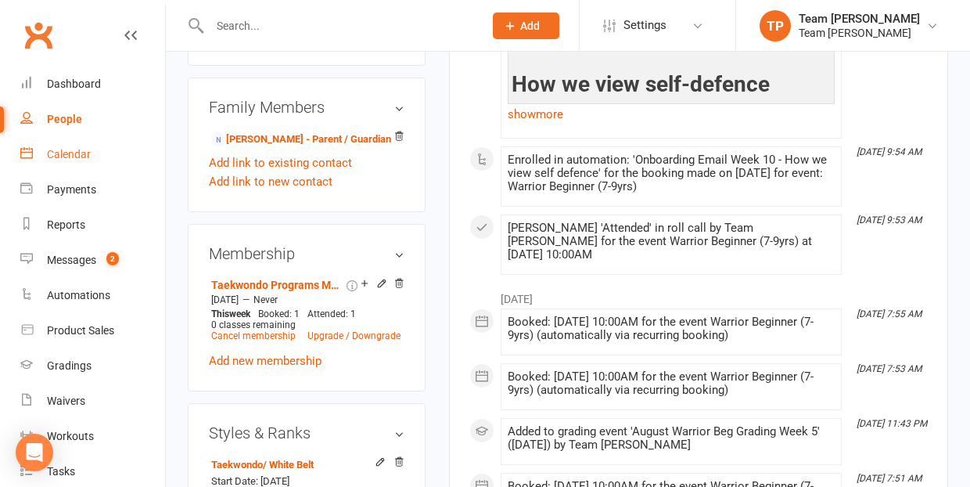
click at [75, 159] on div "Calendar" at bounding box center [69, 154] width 44 height 13
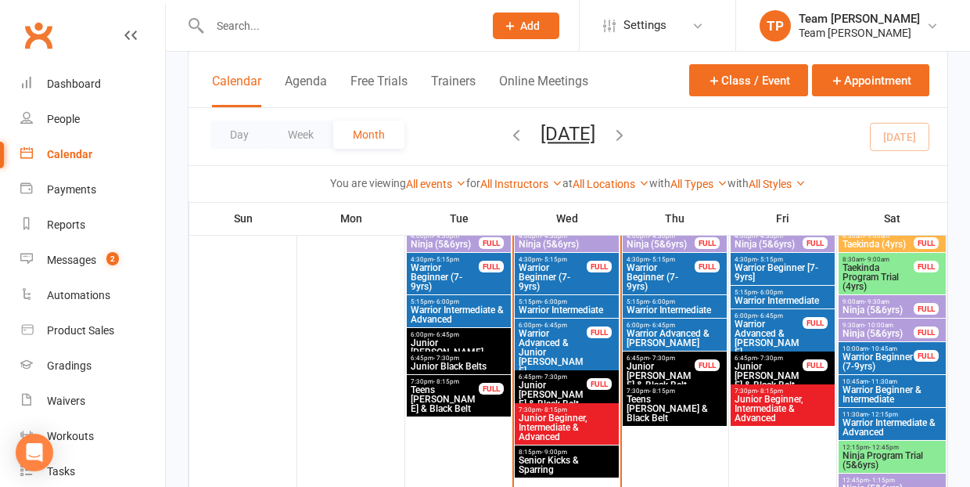
scroll to position [785, 0]
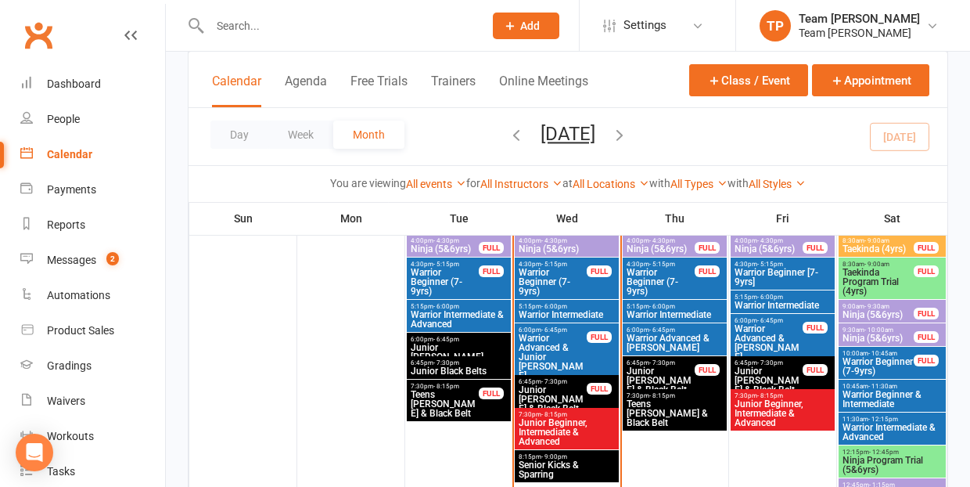
click at [763, 329] on span "Warrior Advanced & [PERSON_NAME]" at bounding box center [769, 343] width 70 height 38
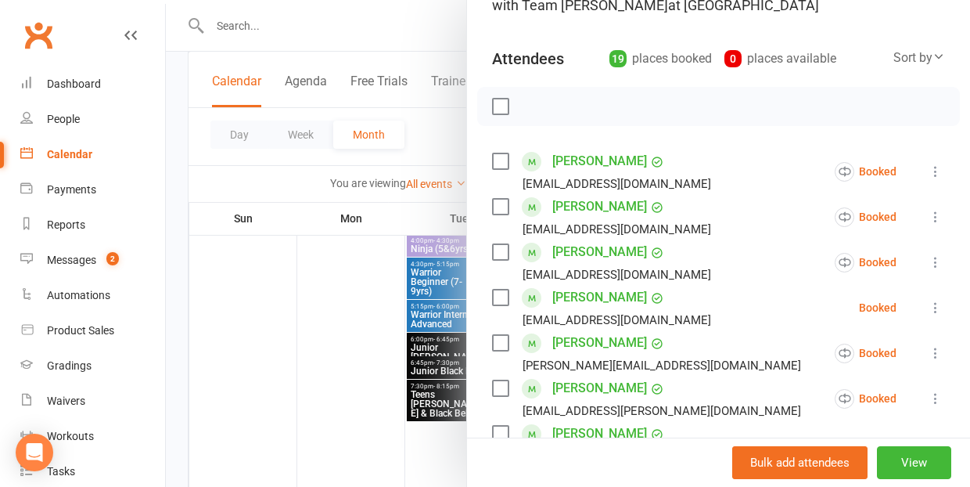
scroll to position [154, 0]
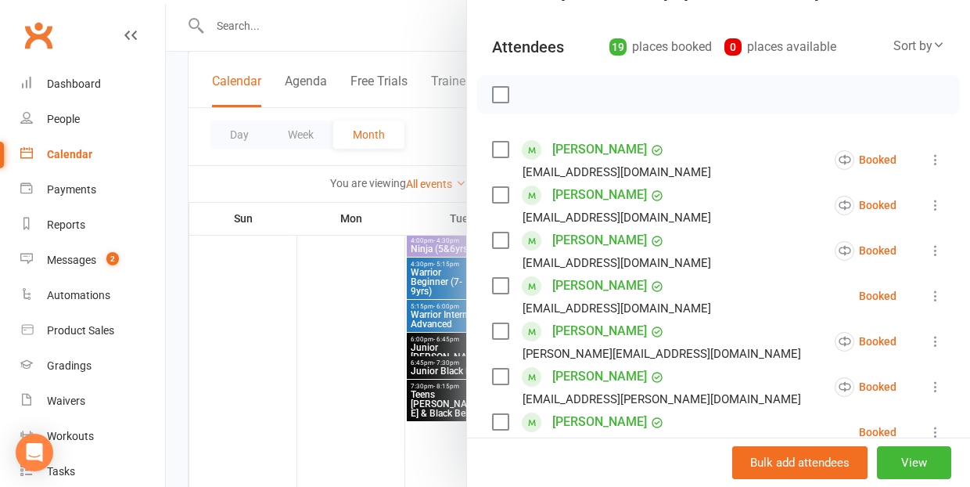
click at [260, 318] on div at bounding box center [568, 243] width 804 height 487
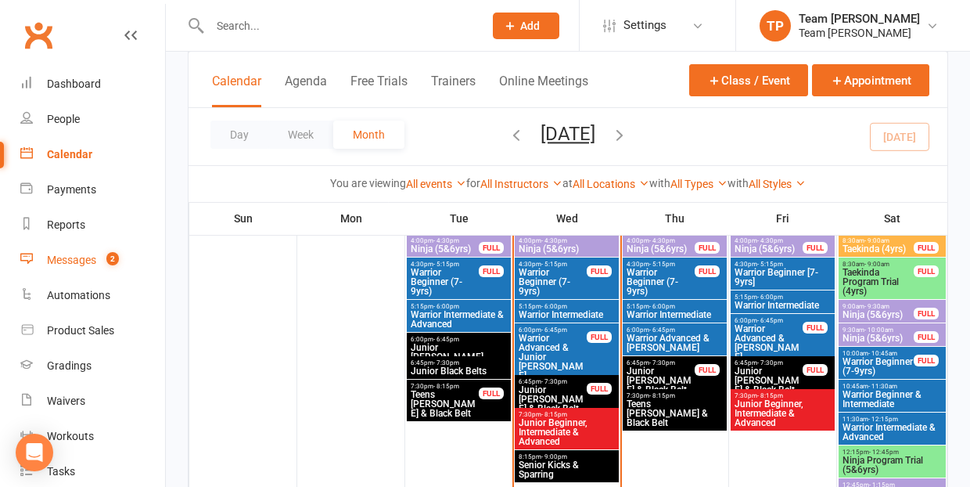
click at [84, 262] on div "Messages" at bounding box center [71, 259] width 49 height 13
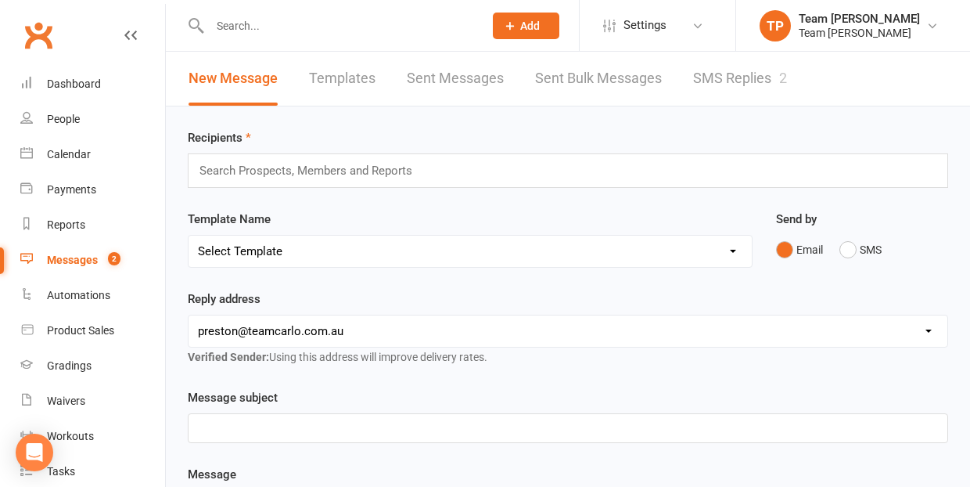
click at [719, 76] on link "SMS Replies 2" at bounding box center [740, 79] width 94 height 54
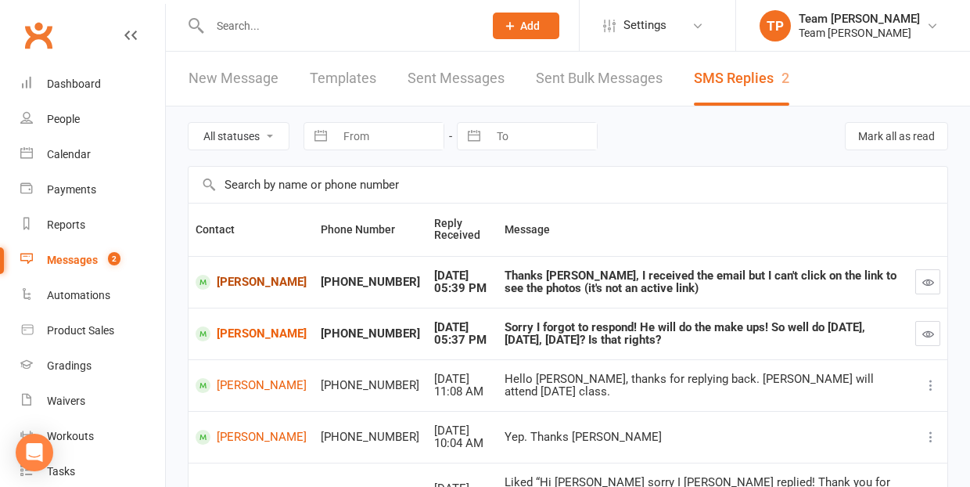
click at [234, 278] on link "Micah Tantiongco" at bounding box center [251, 282] width 111 height 15
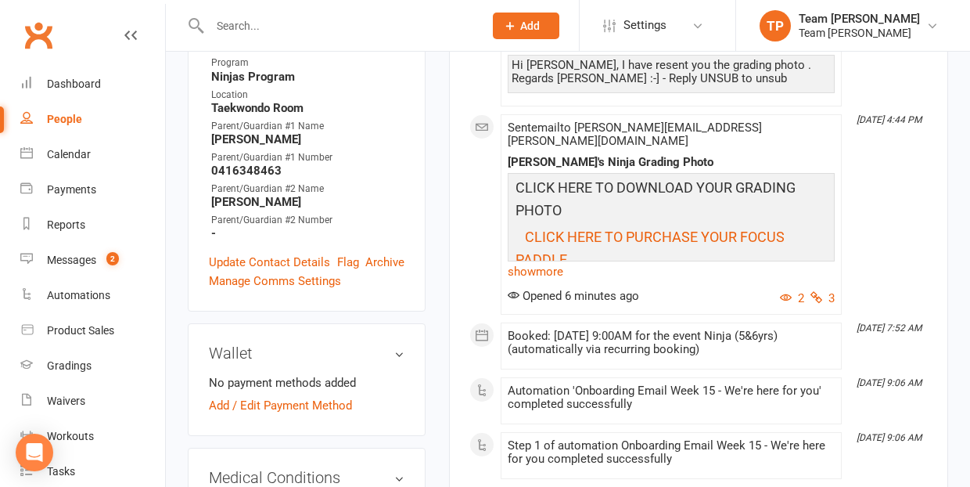
scroll to position [586, 0]
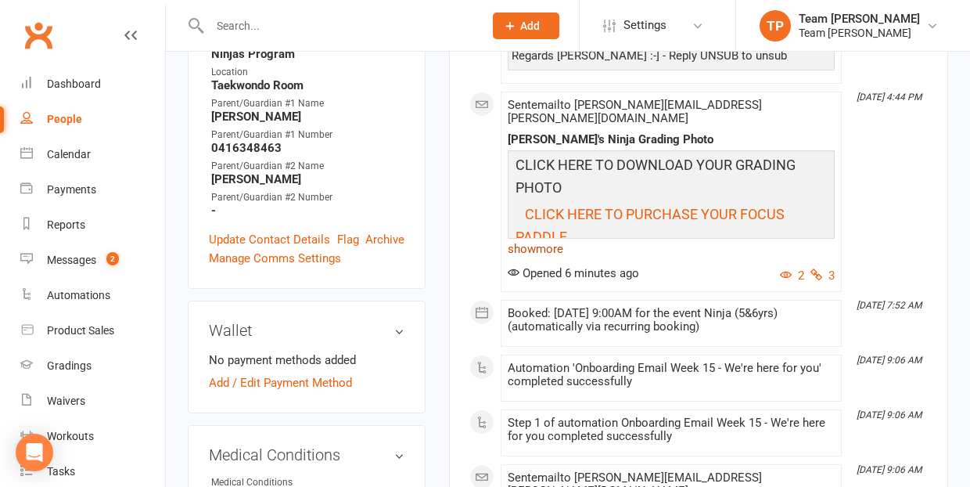
click at [548, 260] on link "show more" at bounding box center [671, 249] width 327 height 22
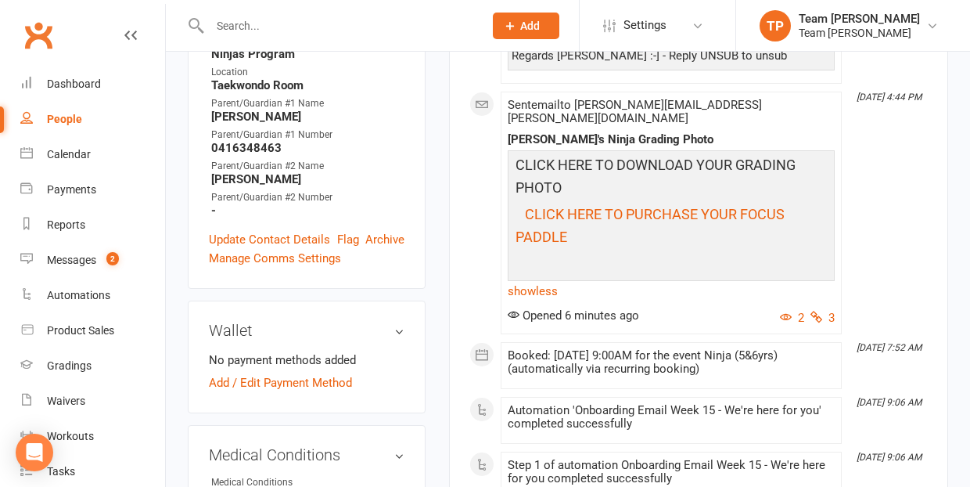
click at [548, 192] on span "CLICK HERE TO DOWNLOAD YOUR GRADING PHOTO" at bounding box center [655, 175] width 280 height 39
click at [606, 185] on span "CLICK HERE TO DOWNLOAD YOUR GRADING PHOTO" at bounding box center [655, 175] width 280 height 39
click at [648, 203] on p "CLICK HERE TO DOWNLOAD YOUR GRADING PHOTO" at bounding box center [671, 178] width 319 height 49
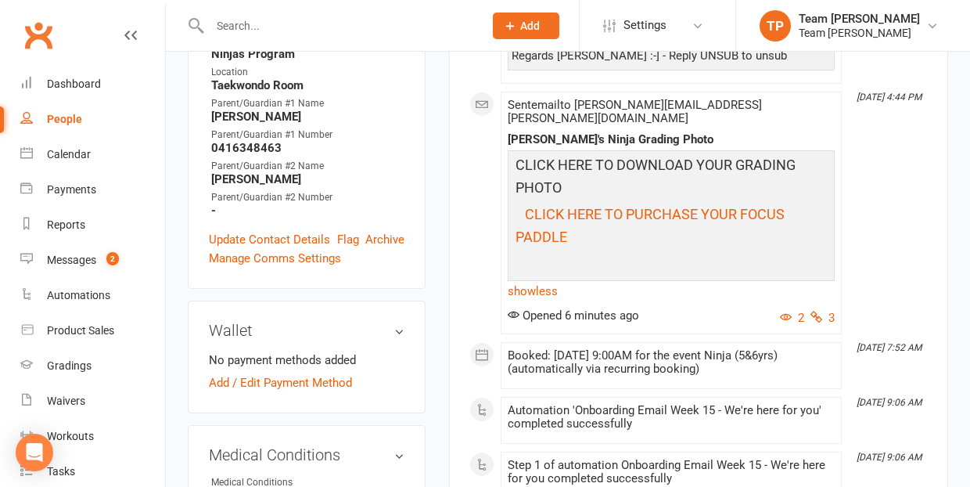
click at [78, 363] on div "Gradings" at bounding box center [69, 365] width 45 height 13
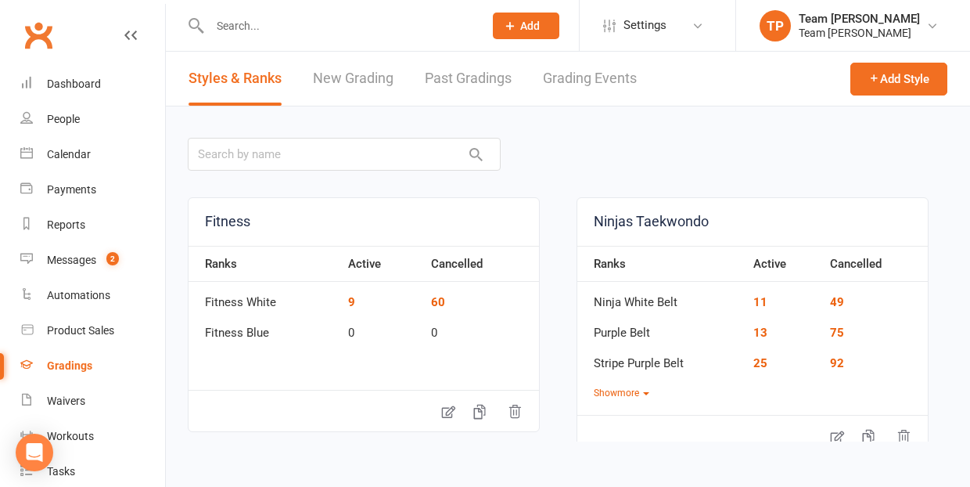
click at [571, 81] on link "Grading Events" at bounding box center [590, 79] width 94 height 54
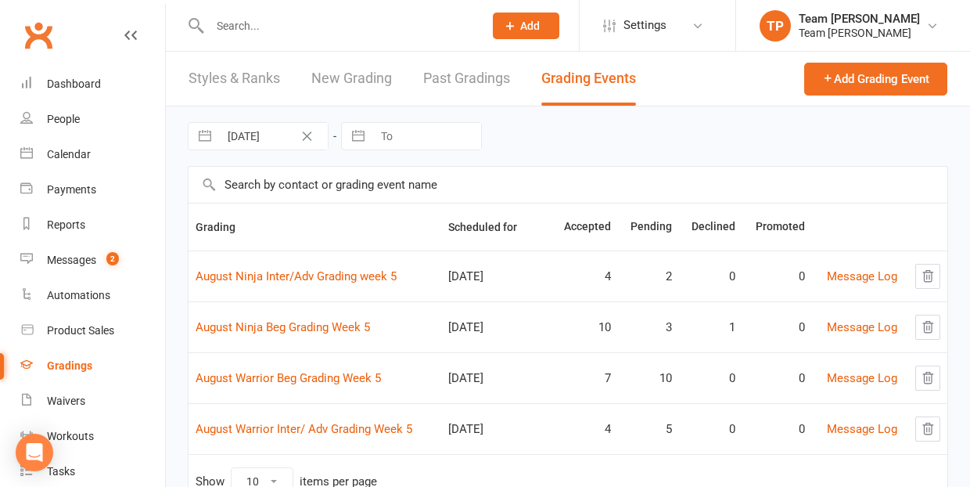
click at [451, 73] on link "Past Gradings" at bounding box center [466, 79] width 87 height 54
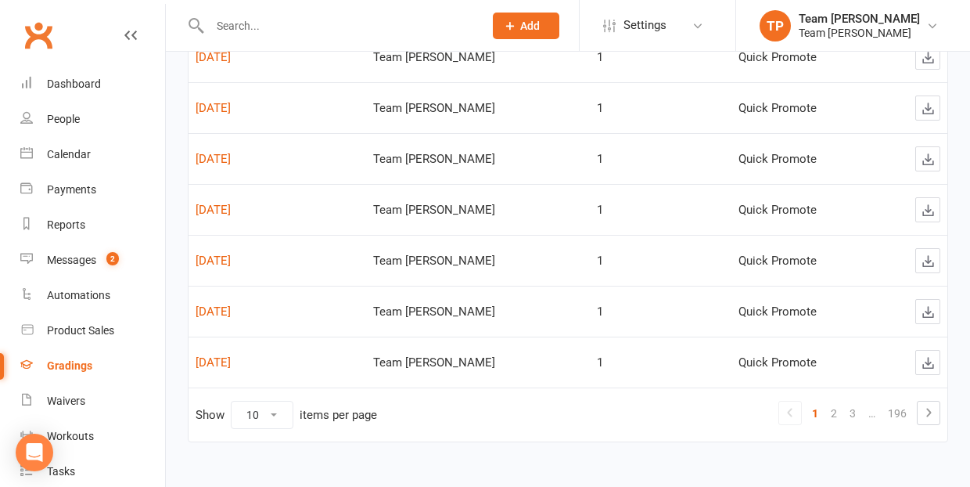
scroll to position [372, 0]
click at [835, 415] on link "2" at bounding box center [833, 413] width 19 height 22
click at [835, 412] on link "3" at bounding box center [833, 413] width 19 height 22
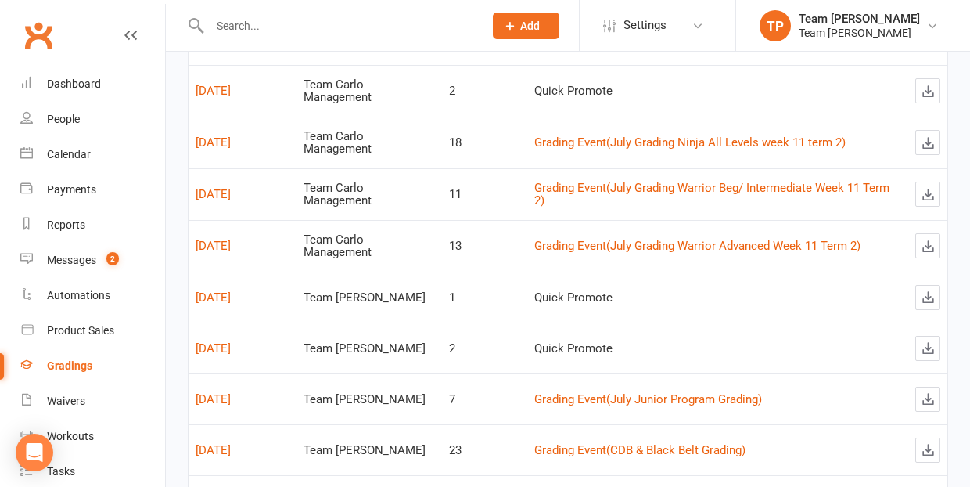
scroll to position [185, 0]
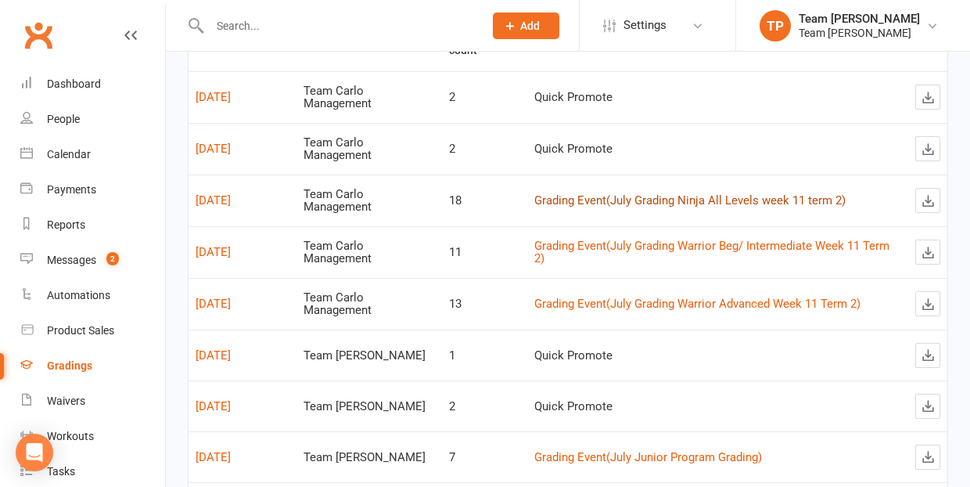
click at [605, 195] on link "Grading Event ( July Grading Ninja All Levels week 11 term 2 )" at bounding box center [689, 200] width 311 height 14
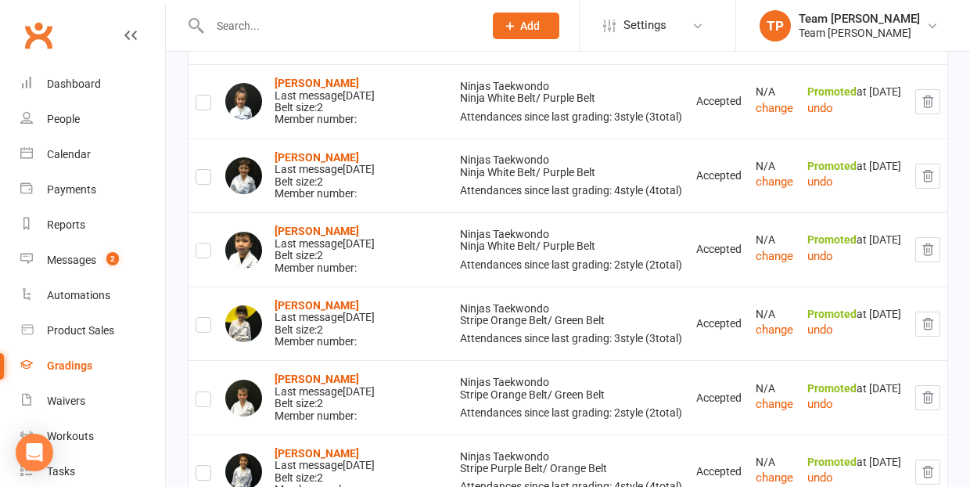
scroll to position [1143, 0]
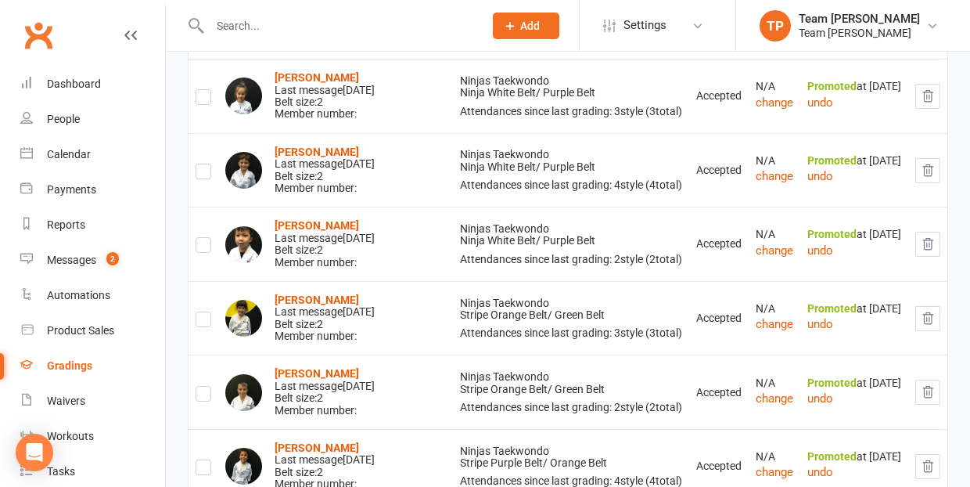
click at [204, 247] on label at bounding box center [204, 247] width 16 height 0
click at [204, 238] on input "checkbox" at bounding box center [204, 238] width 16 height 0
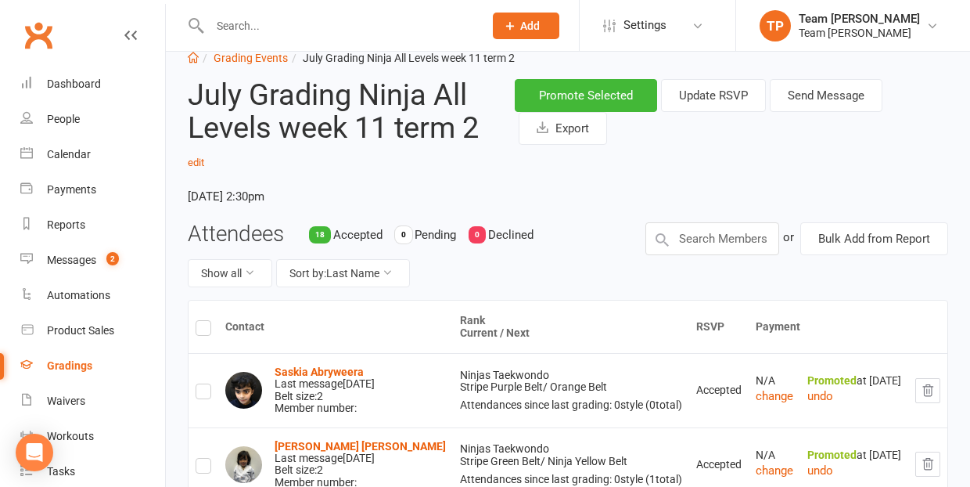
scroll to position [30, 0]
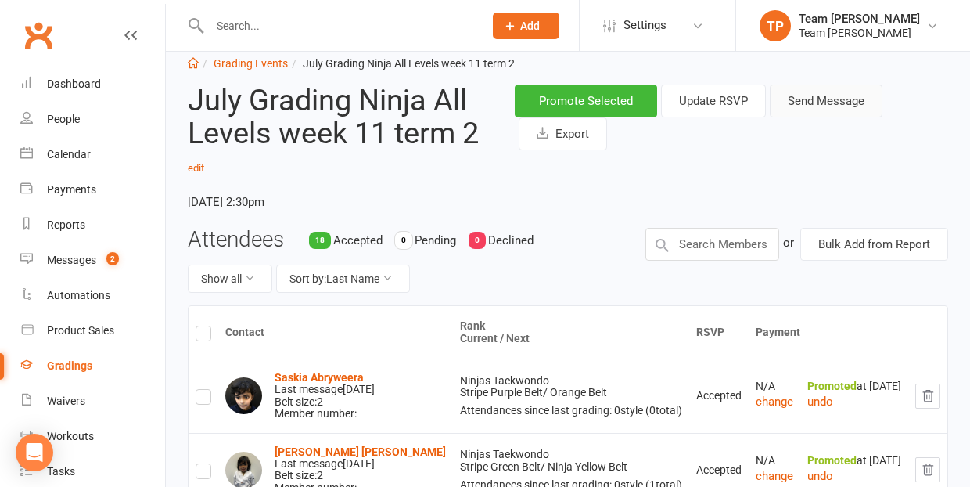
click at [806, 102] on button "Send Message" at bounding box center [826, 100] width 113 height 33
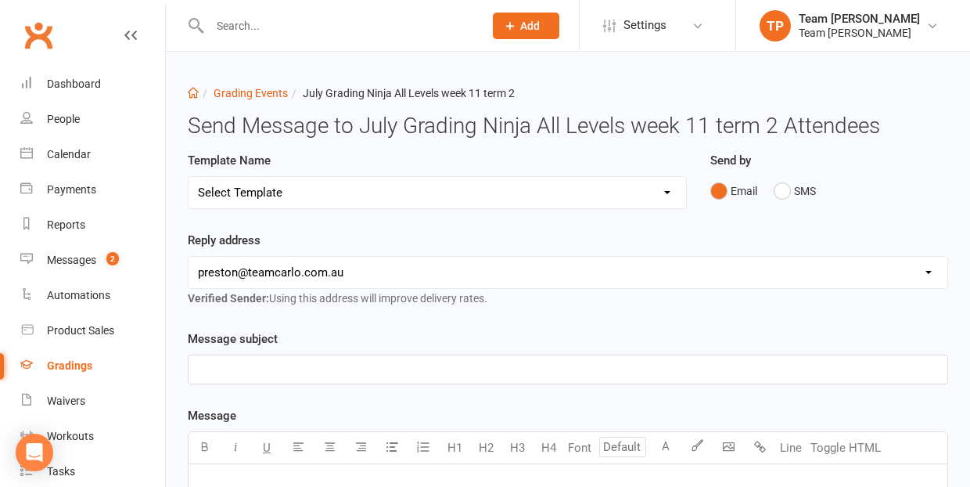
select select "9"
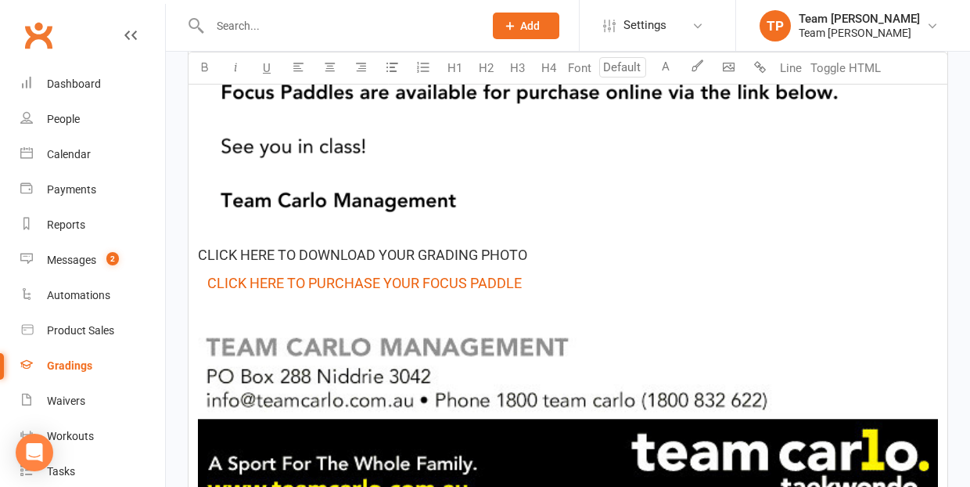
scroll to position [1275, 0]
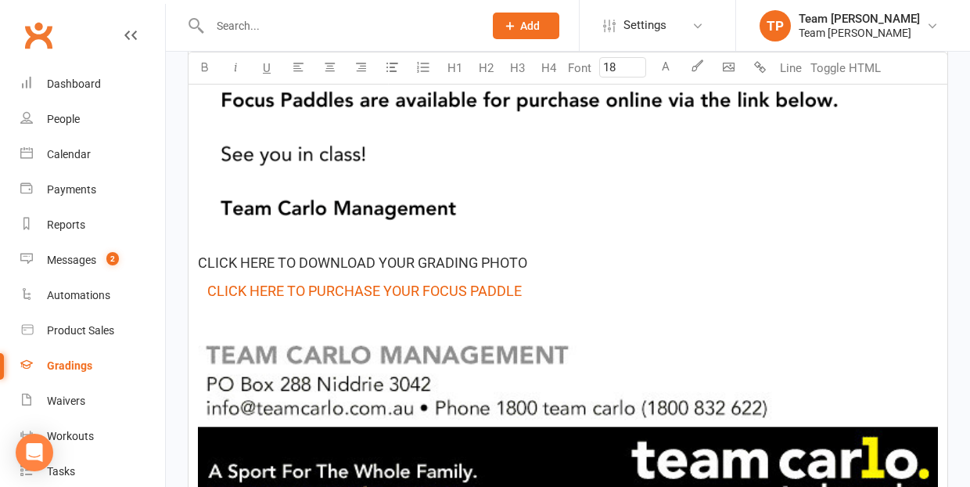
type input "18"
click at [296, 264] on span "CLICK HERE TO DOWNLOAD YOUR GRADING PHOTO" at bounding box center [362, 262] width 329 height 16
click at [233, 263] on span "CLICK HERE TO DOWNLOAD YOUR GRADING PHOTO" at bounding box center [362, 262] width 329 height 16
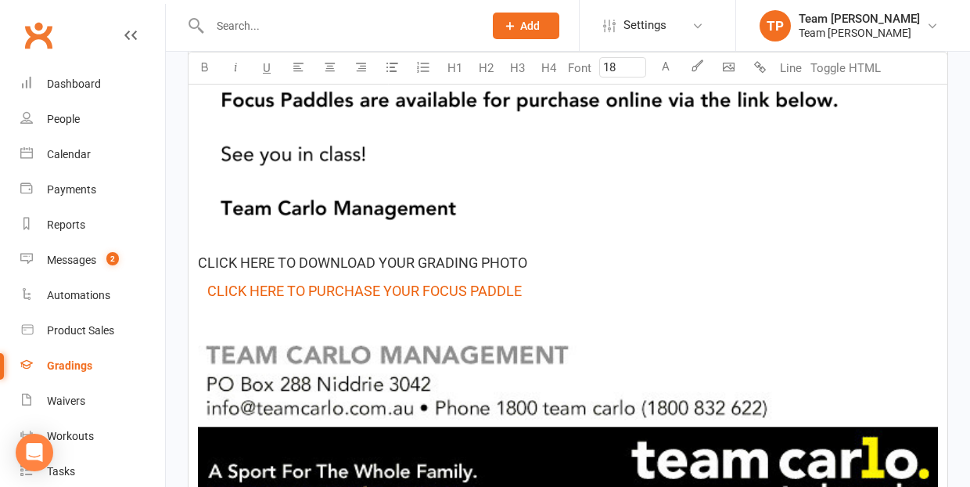
click at [449, 260] on span "CLICK HERE TO DOWNLOAD YOUR GRADING PHOTO" at bounding box center [362, 262] width 329 height 16
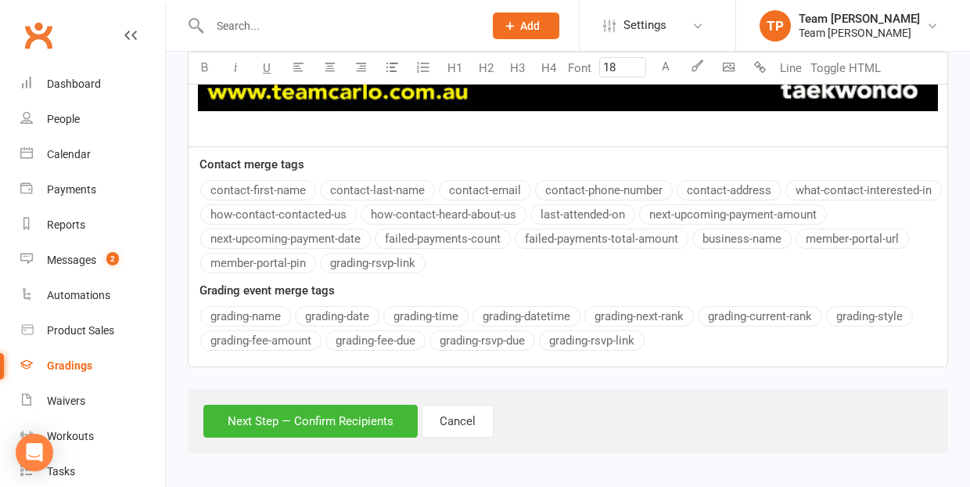
scroll to position [1679, 0]
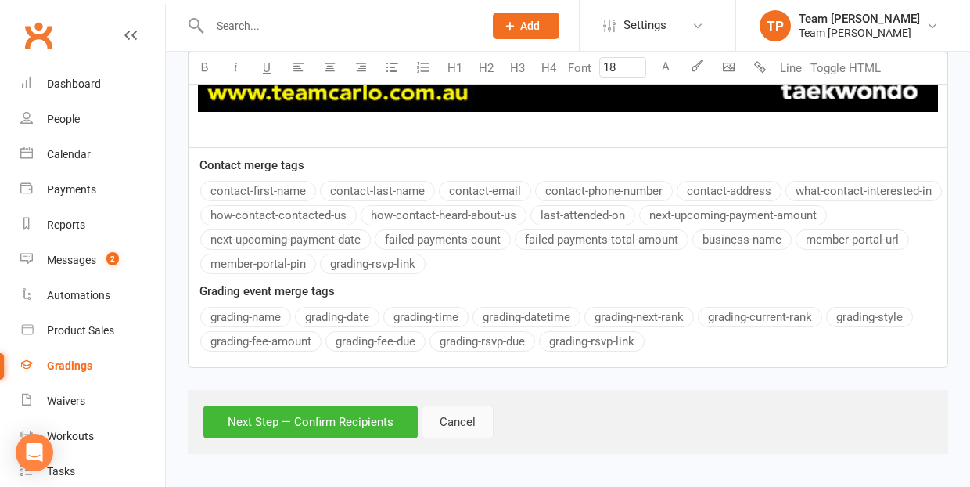
click at [455, 421] on button "Cancel" at bounding box center [458, 421] width 72 height 33
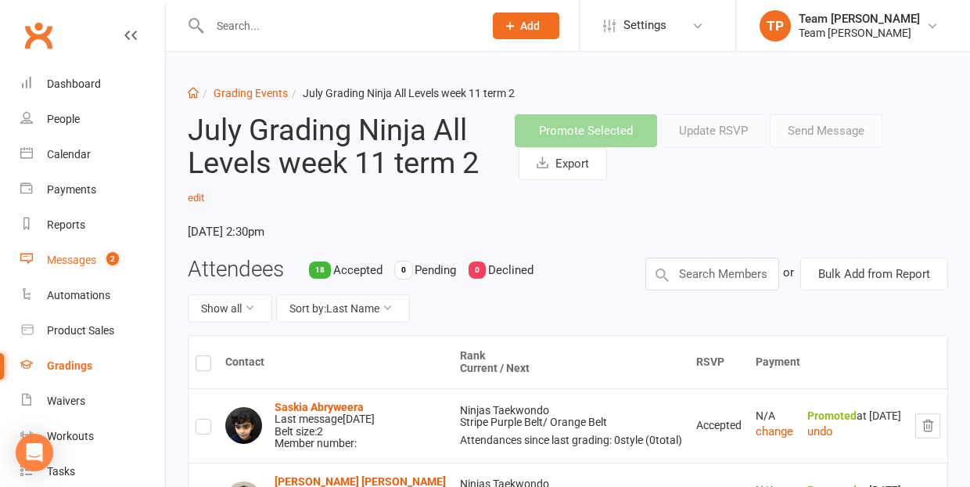
click at [70, 258] on div "Messages" at bounding box center [71, 259] width 49 height 13
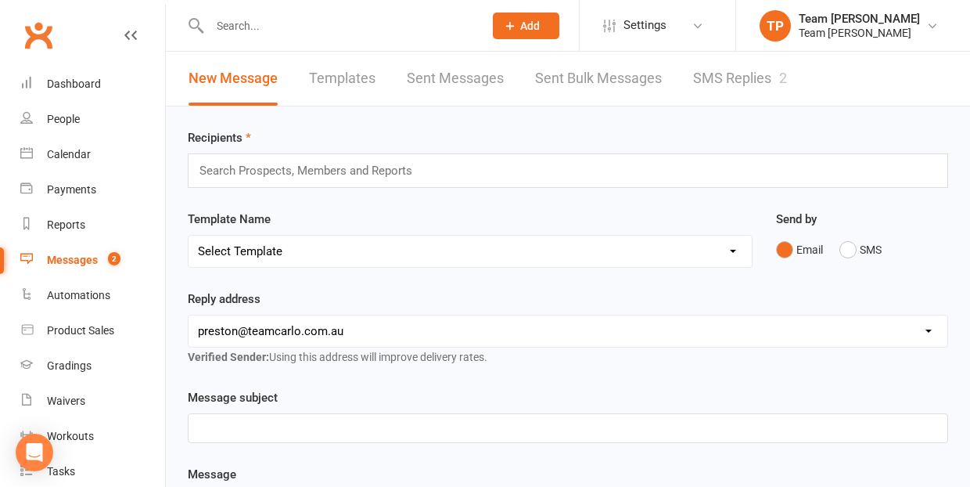
click at [744, 75] on link "SMS Replies 2" at bounding box center [740, 79] width 94 height 54
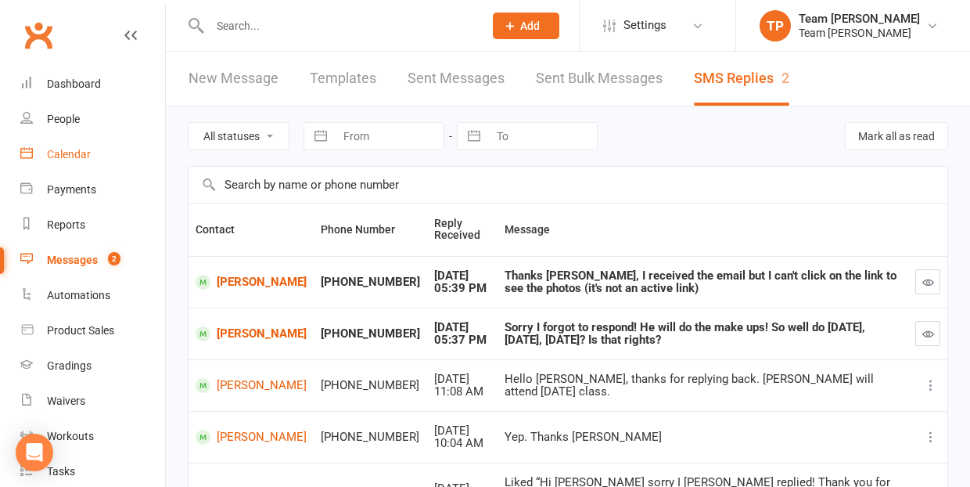
click at [69, 156] on div "Calendar" at bounding box center [69, 154] width 44 height 13
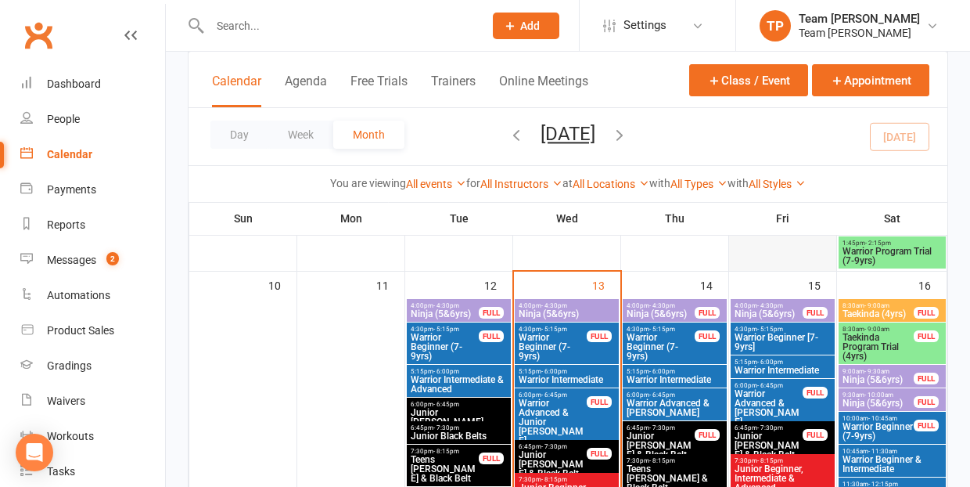
scroll to position [741, 0]
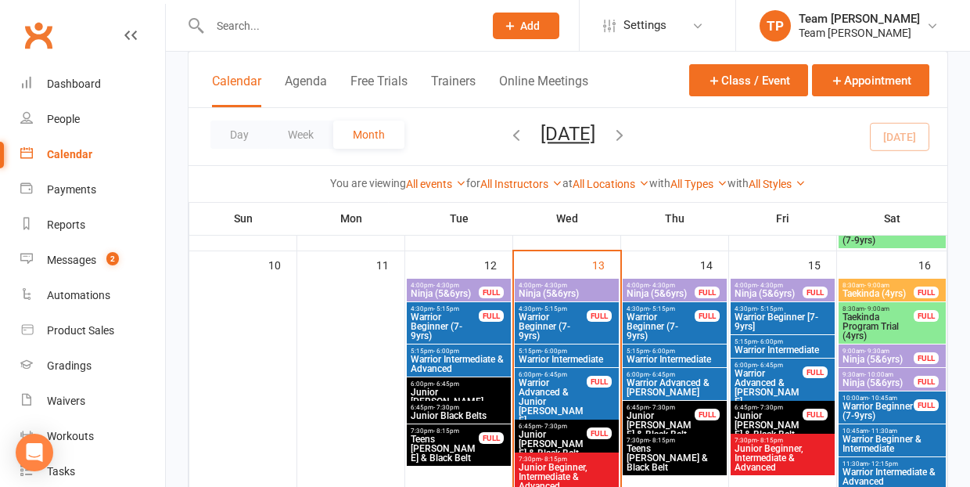
click at [783, 321] on span "Warrior Beginner [7-9yrs]" at bounding box center [783, 321] width 98 height 19
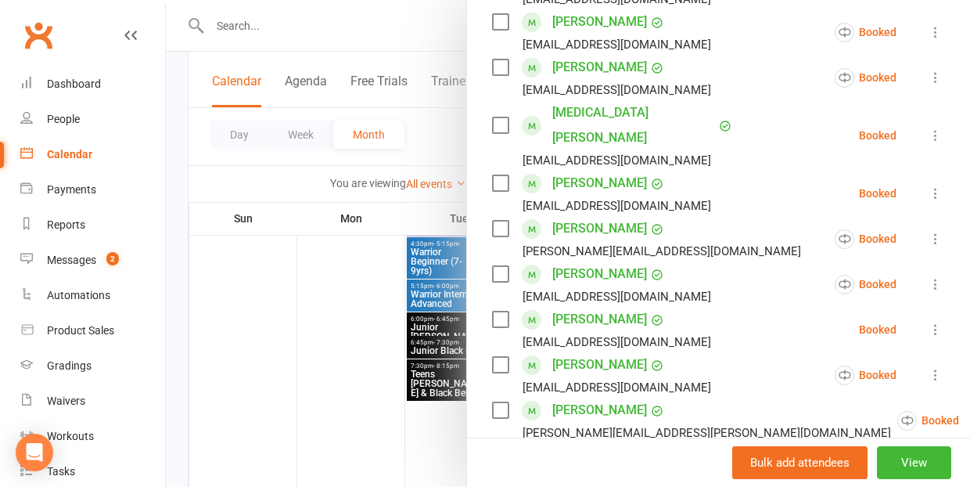
scroll to position [664, 0]
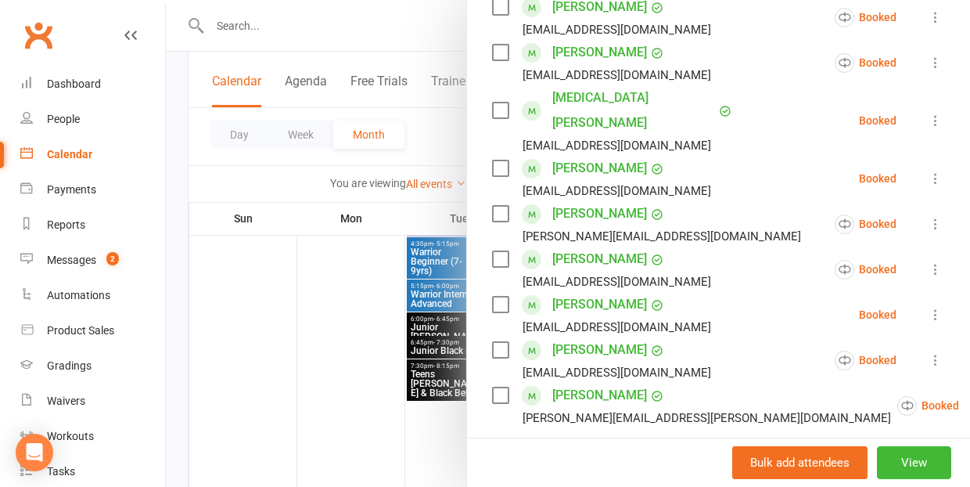
click at [327, 357] on div at bounding box center [568, 243] width 804 height 487
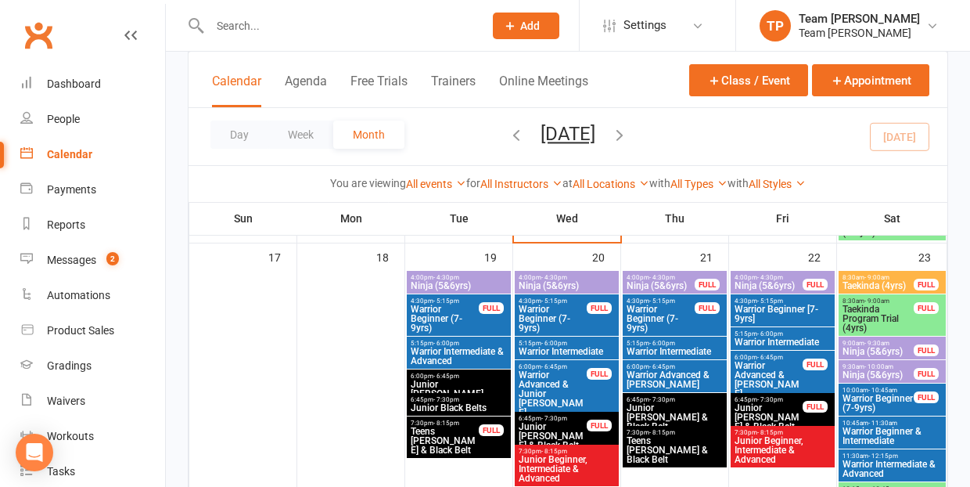
scroll to position [1083, 0]
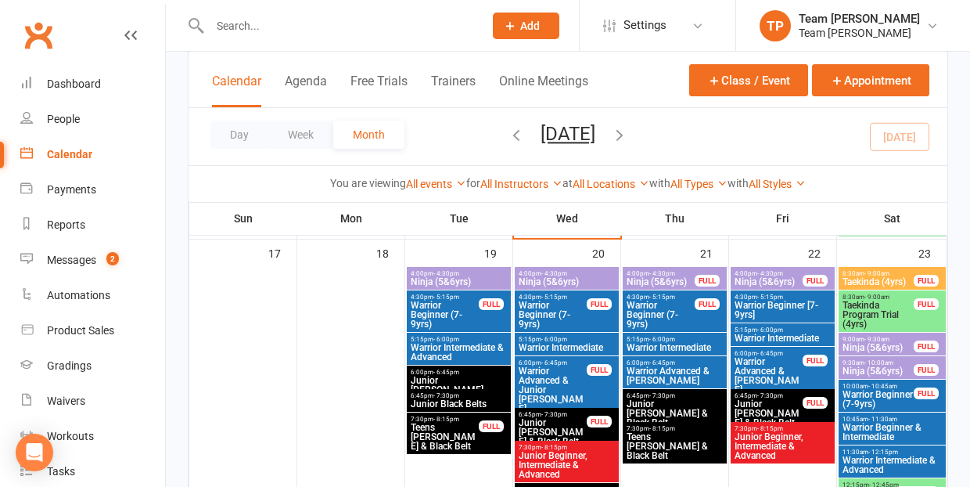
click at [433, 312] on span "Warrior Beginner (7-9yrs)" at bounding box center [445, 314] width 70 height 28
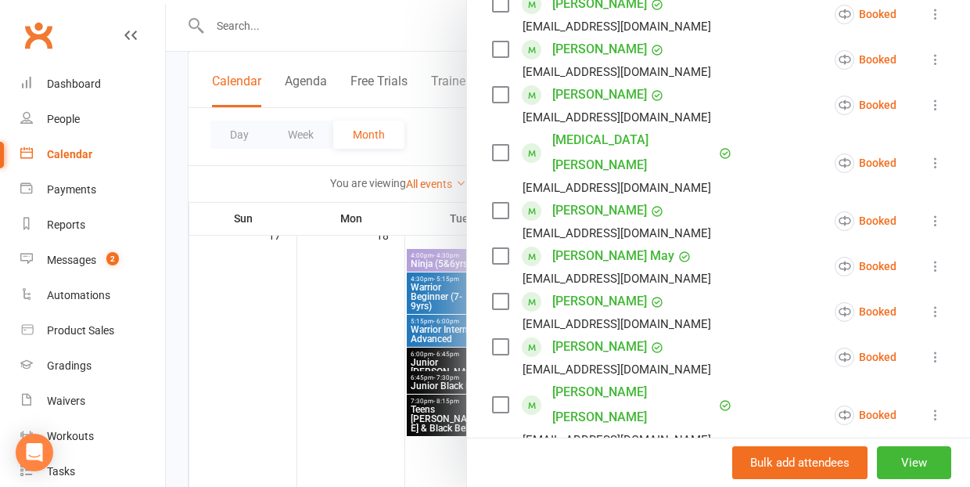
scroll to position [1104, 0]
click at [329, 365] on div at bounding box center [568, 243] width 804 height 487
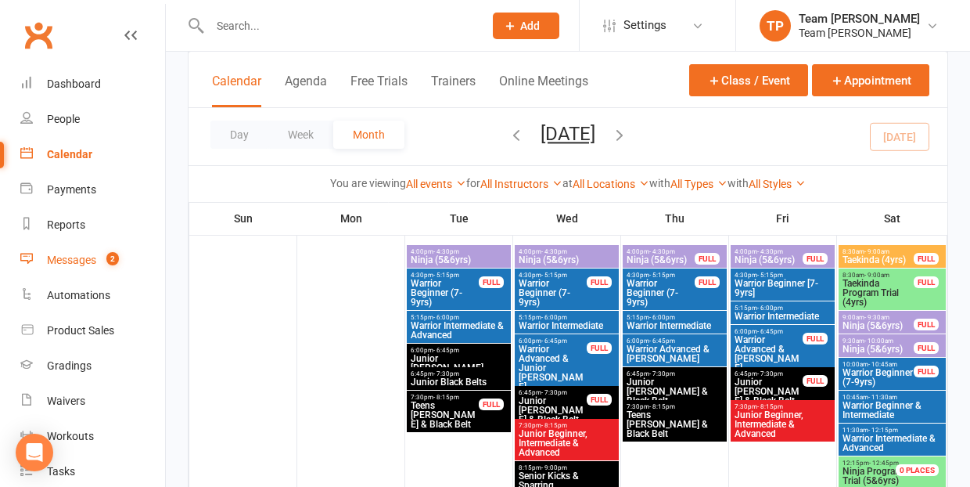
click at [66, 257] on div "Messages" at bounding box center [71, 259] width 49 height 13
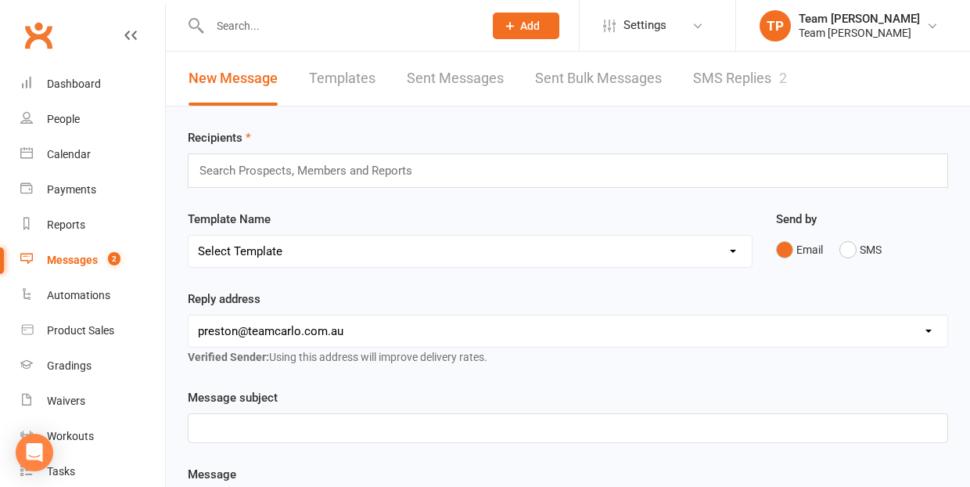
click at [745, 86] on link "SMS Replies 2" at bounding box center [740, 79] width 94 height 54
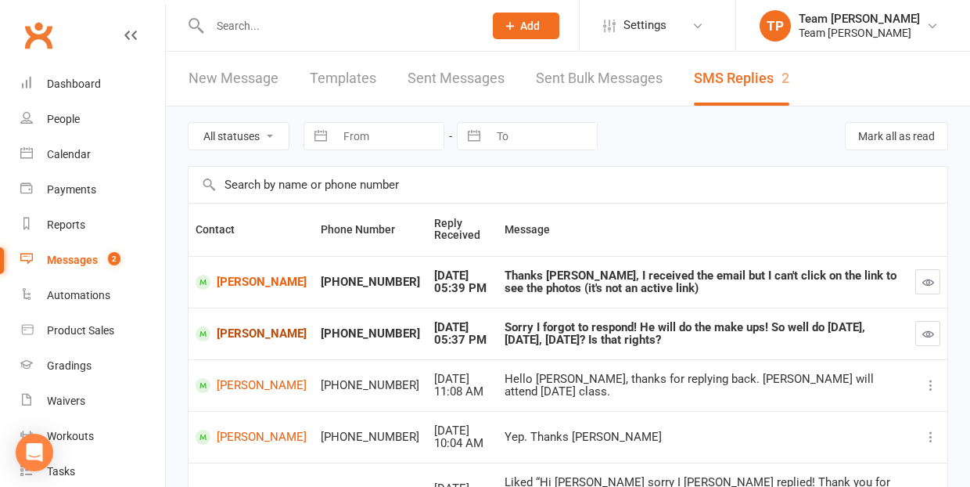
click at [236, 330] on link "Reuben Moylan" at bounding box center [251, 333] width 111 height 15
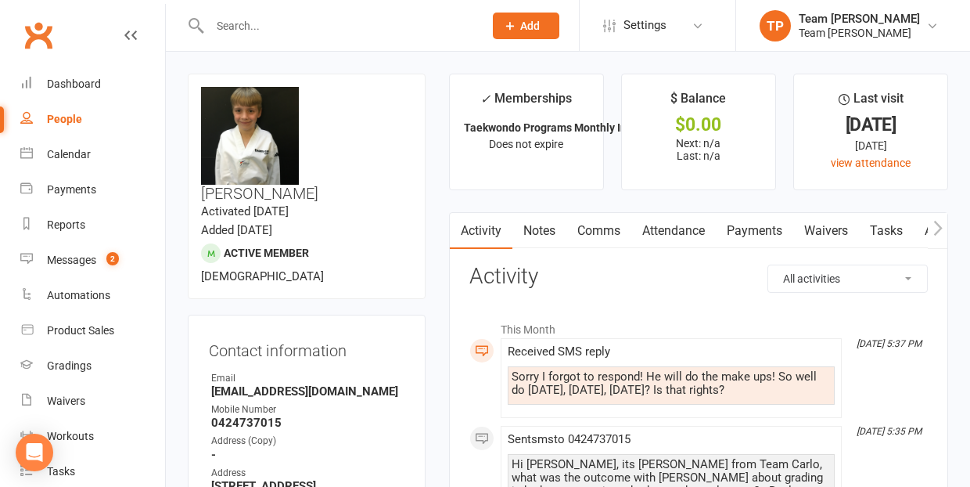
click at [601, 226] on link "Comms" at bounding box center [598, 231] width 65 height 36
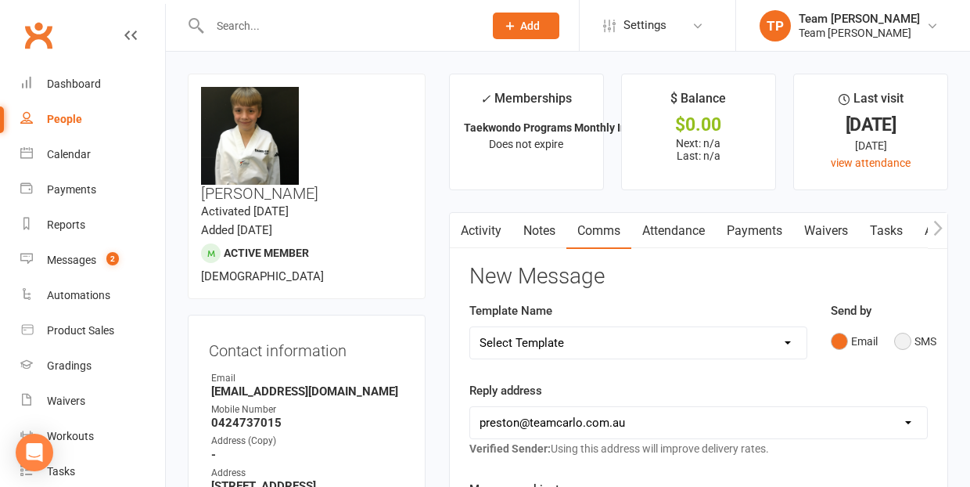
click at [901, 336] on button "SMS" at bounding box center [915, 341] width 42 height 30
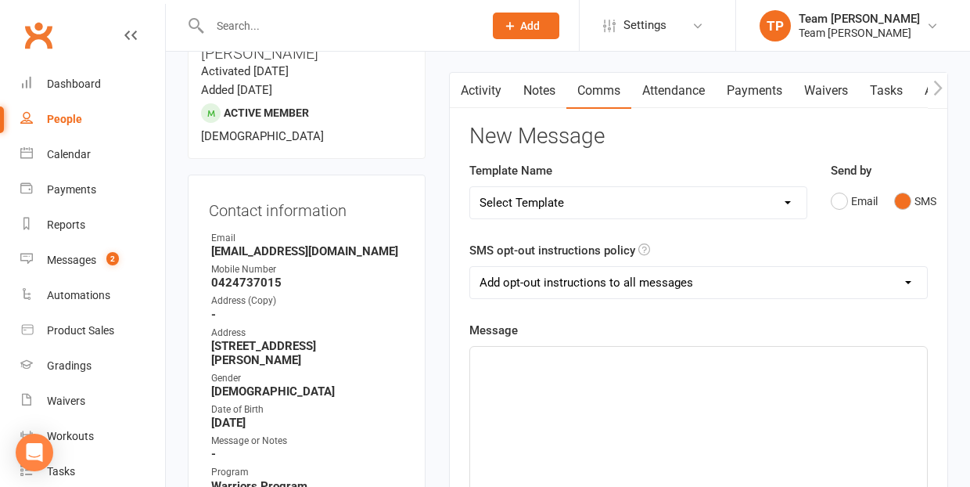
scroll to position [228, 0]
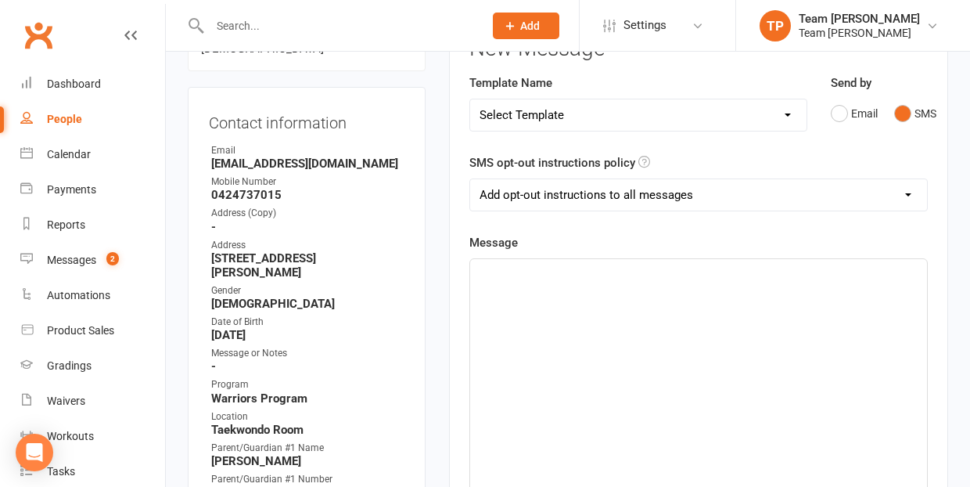
click at [506, 268] on p "﻿" at bounding box center [698, 273] width 438 height 19
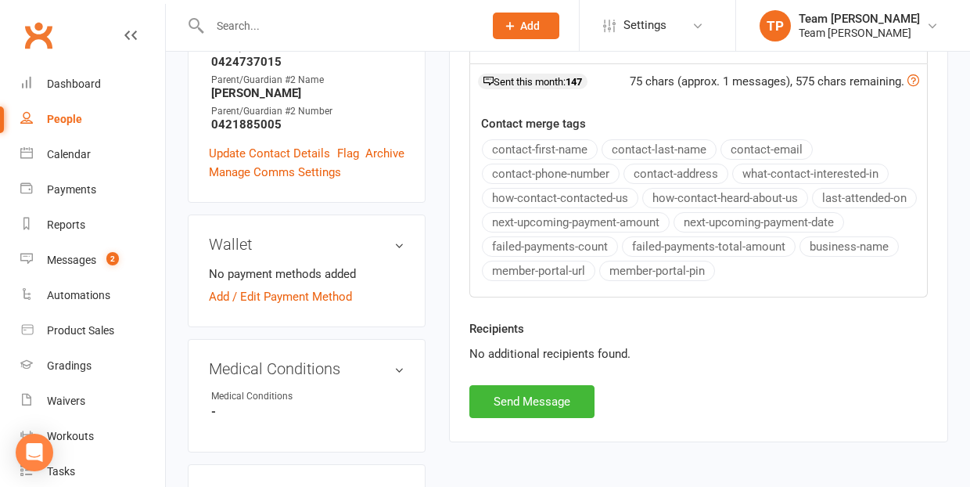
scroll to position [704, 0]
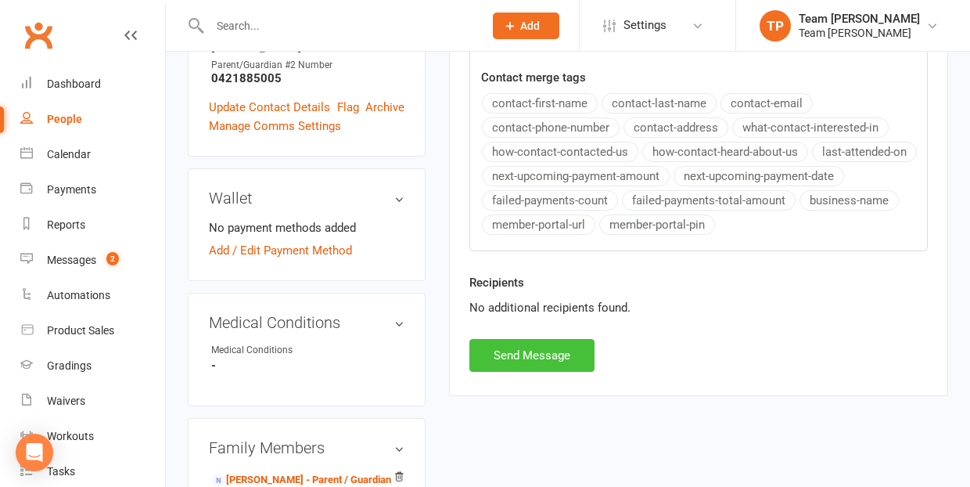
click at [529, 351] on button "Send Message" at bounding box center [531, 355] width 125 height 33
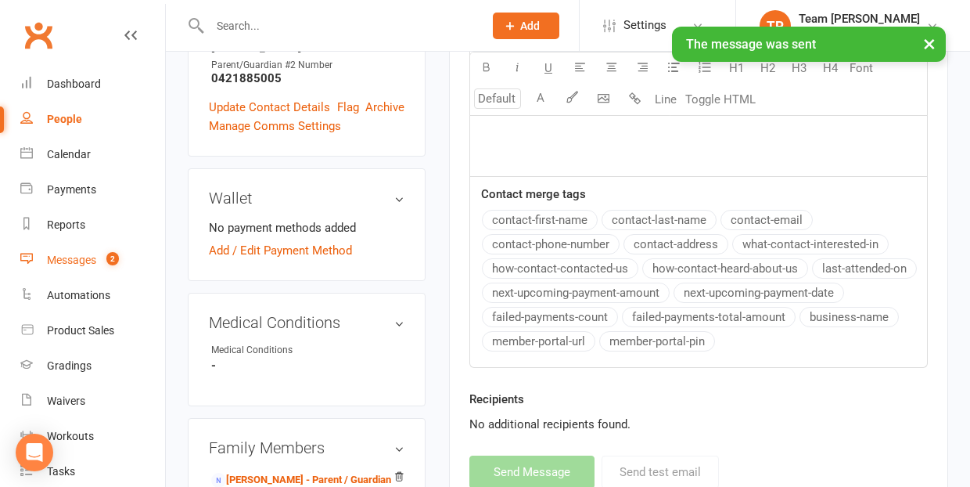
click at [79, 258] on div "Messages" at bounding box center [71, 259] width 49 height 13
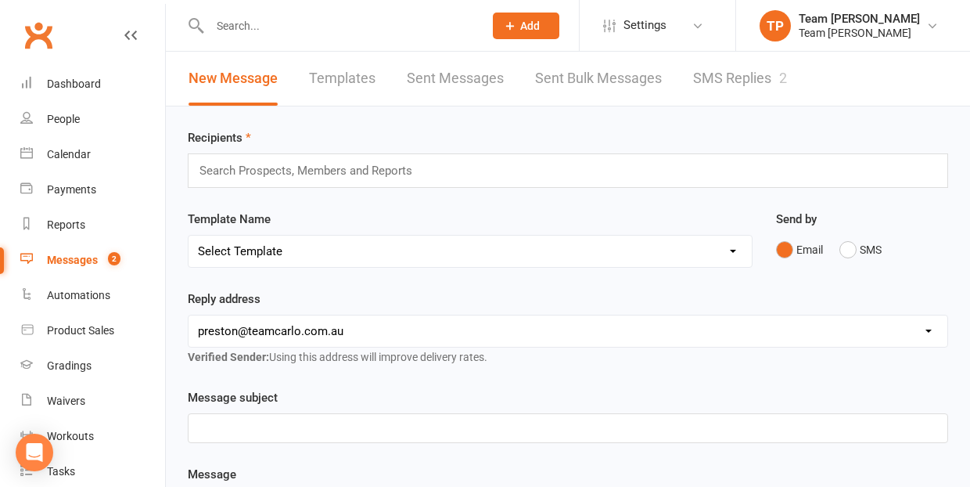
click at [735, 75] on link "SMS Replies 2" at bounding box center [740, 79] width 94 height 54
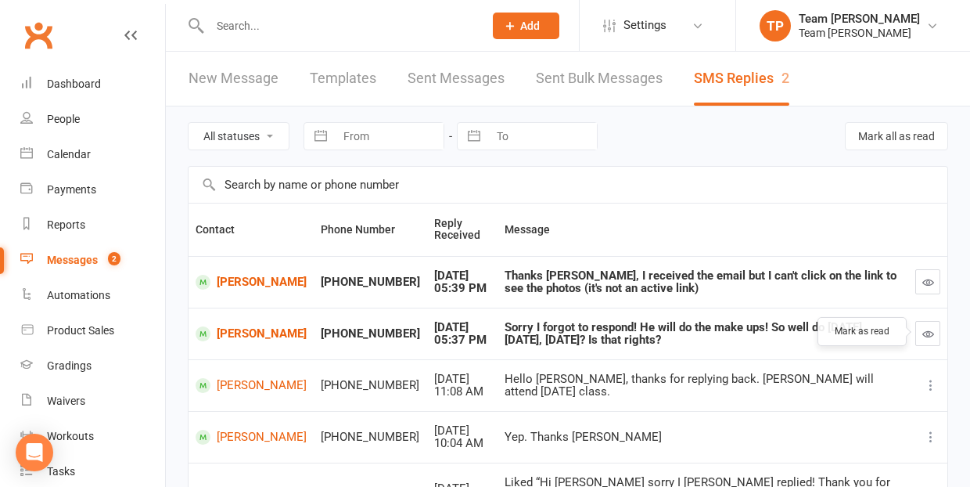
click at [929, 322] on button "button" at bounding box center [927, 333] width 25 height 25
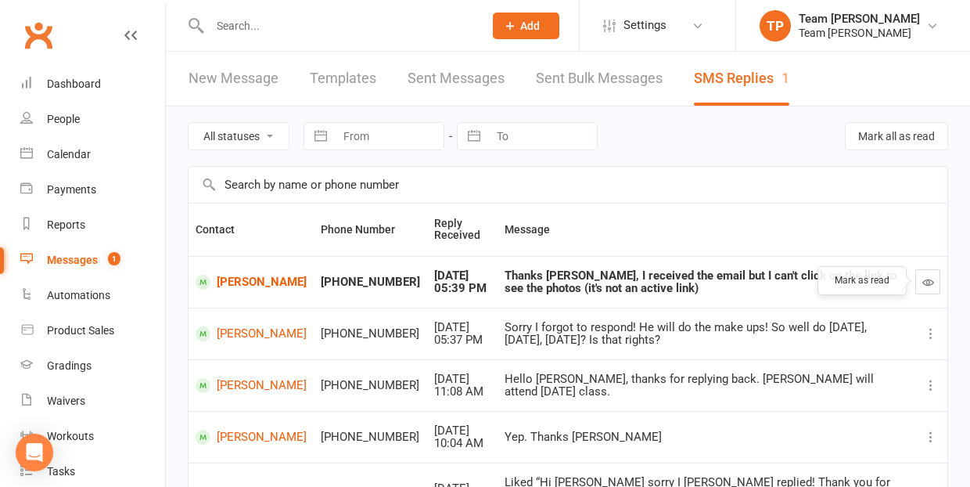
click at [932, 279] on icon "button" at bounding box center [928, 282] width 12 height 12
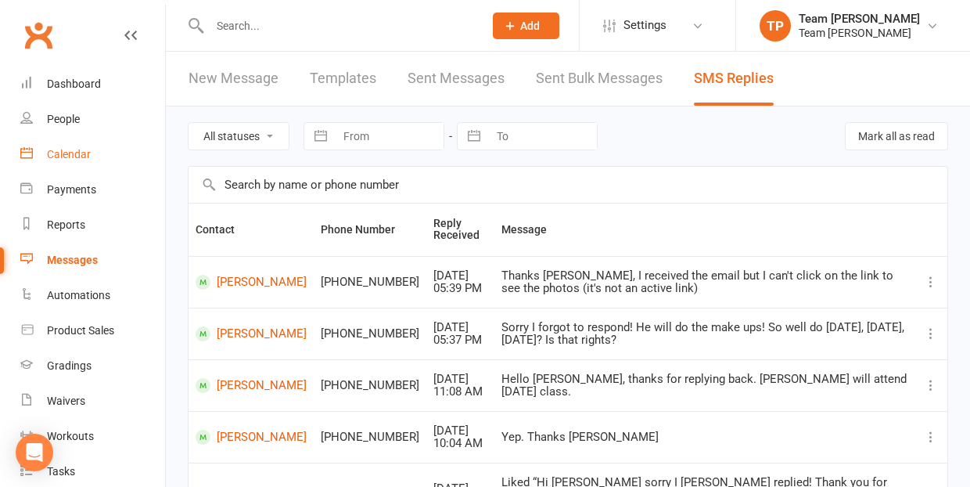
click at [70, 149] on div "Calendar" at bounding box center [69, 154] width 44 height 13
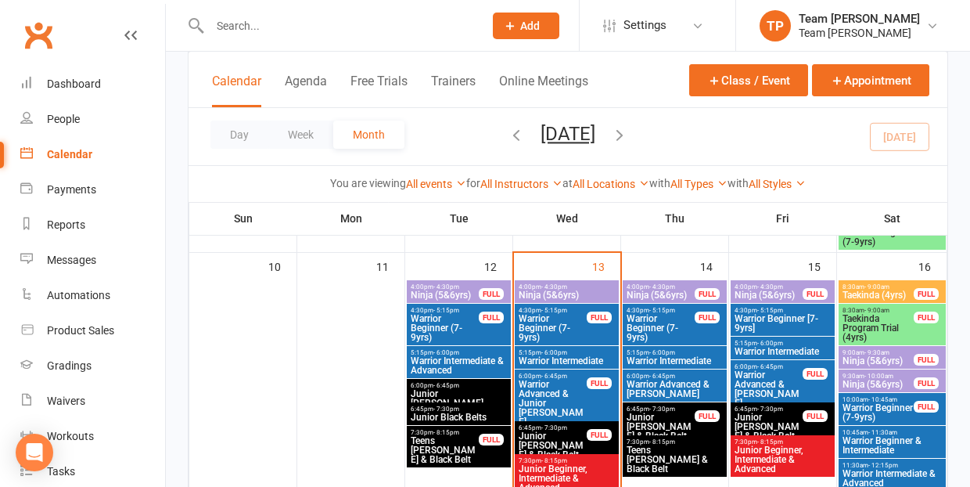
scroll to position [740, 0]
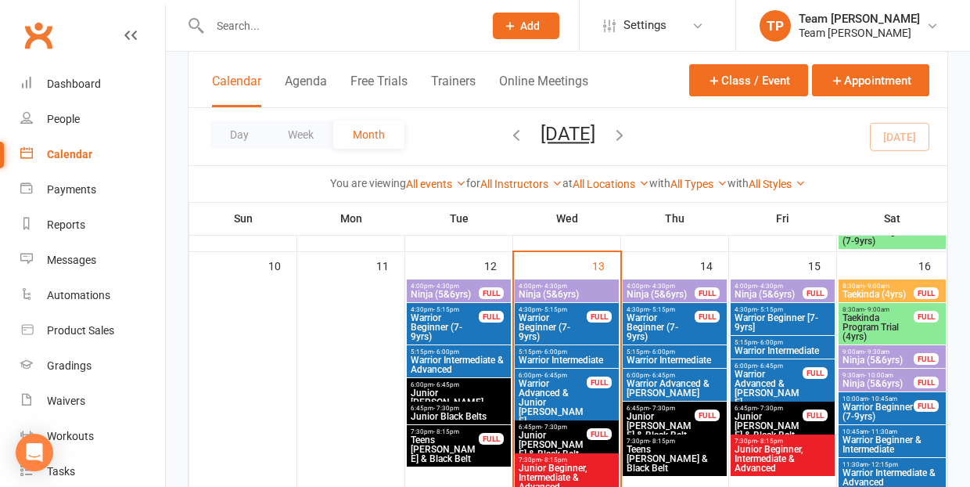
click at [663, 353] on span "- 6:00pm" at bounding box center [662, 351] width 26 height 7
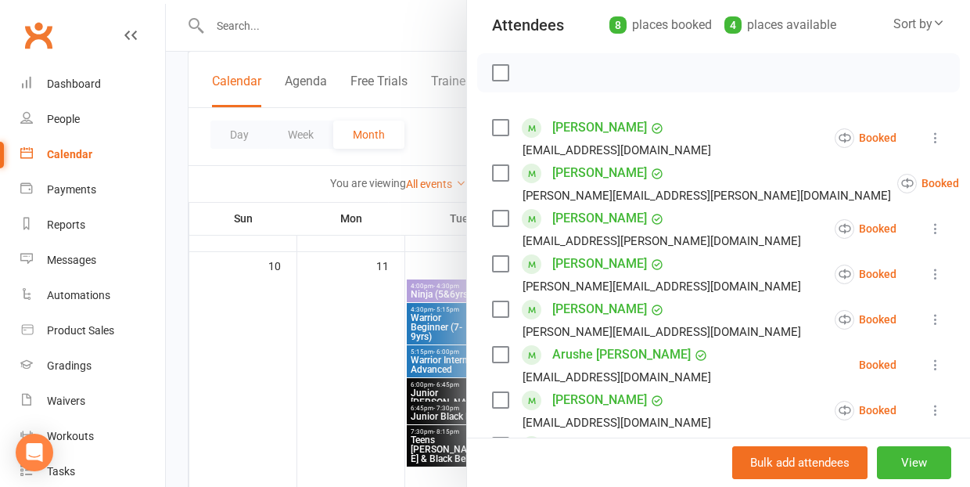
scroll to position [243, 0]
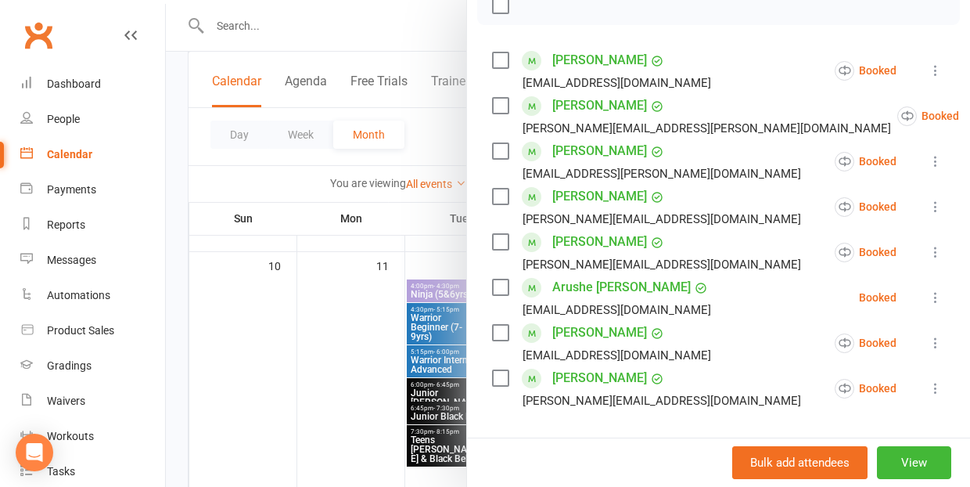
click at [936, 295] on icon at bounding box center [936, 297] width 16 height 16
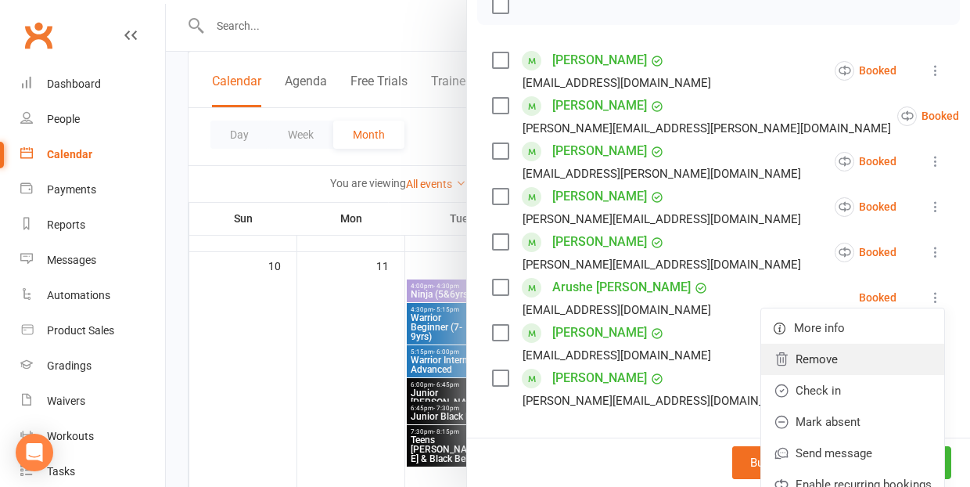
click at [846, 357] on link "Remove" at bounding box center [852, 358] width 183 height 31
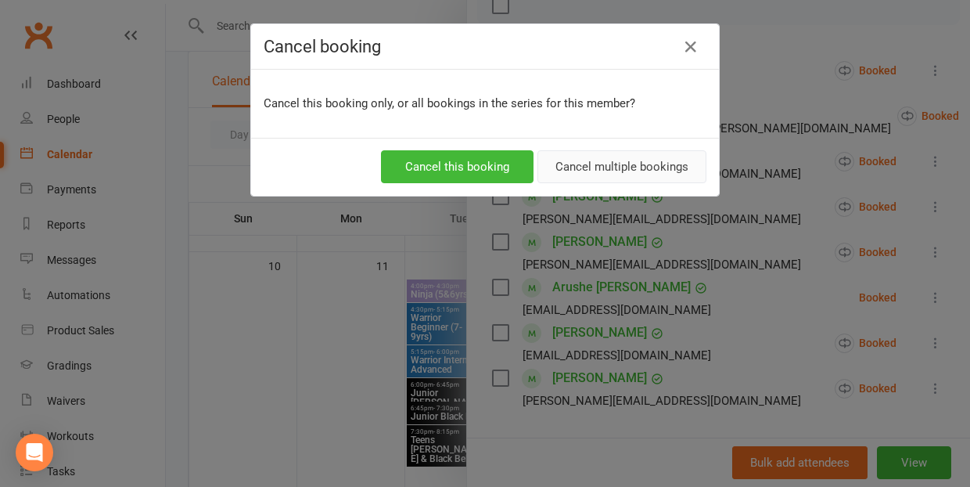
click at [576, 165] on button "Cancel multiple bookings" at bounding box center [621, 166] width 169 height 33
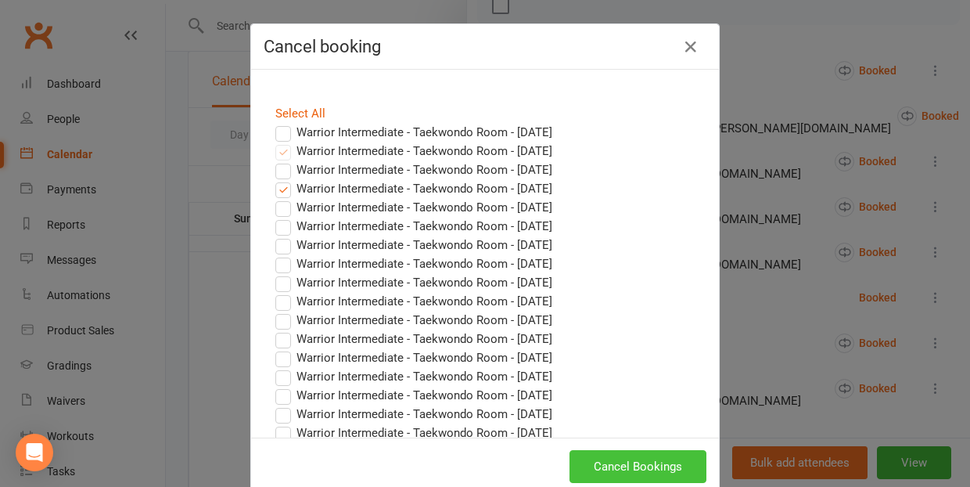
click at [621, 467] on button "Cancel Bookings" at bounding box center [637, 466] width 137 height 33
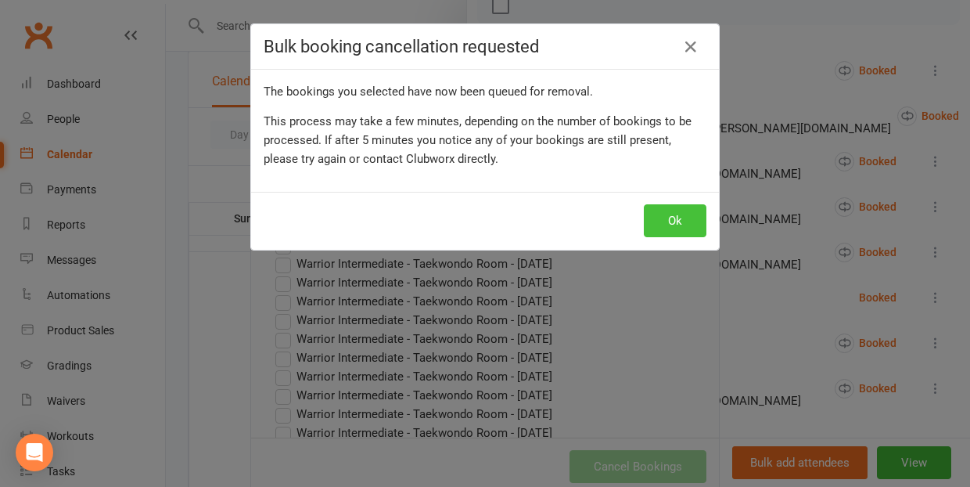
click at [670, 217] on button "Ok" at bounding box center [675, 220] width 63 height 33
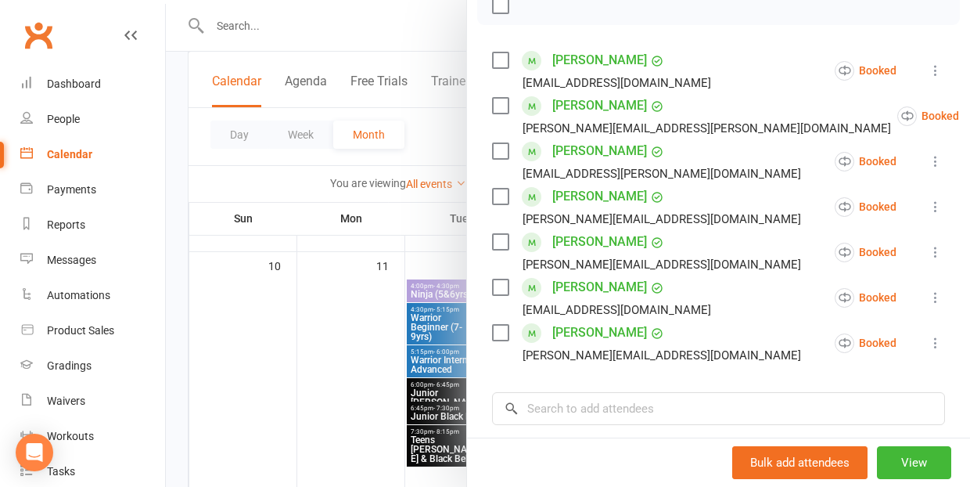
click at [336, 391] on div at bounding box center [568, 243] width 804 height 487
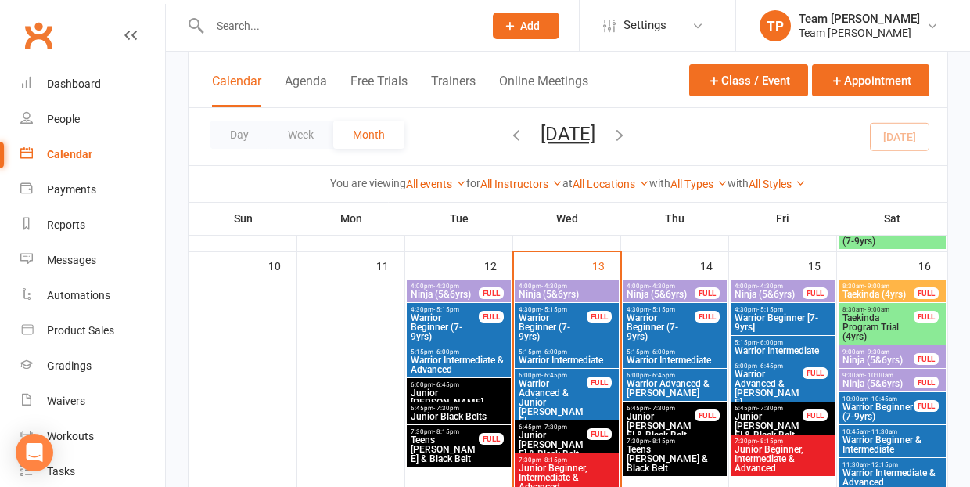
click at [760, 346] on span "Warrior Intermediate" at bounding box center [783, 350] width 98 height 9
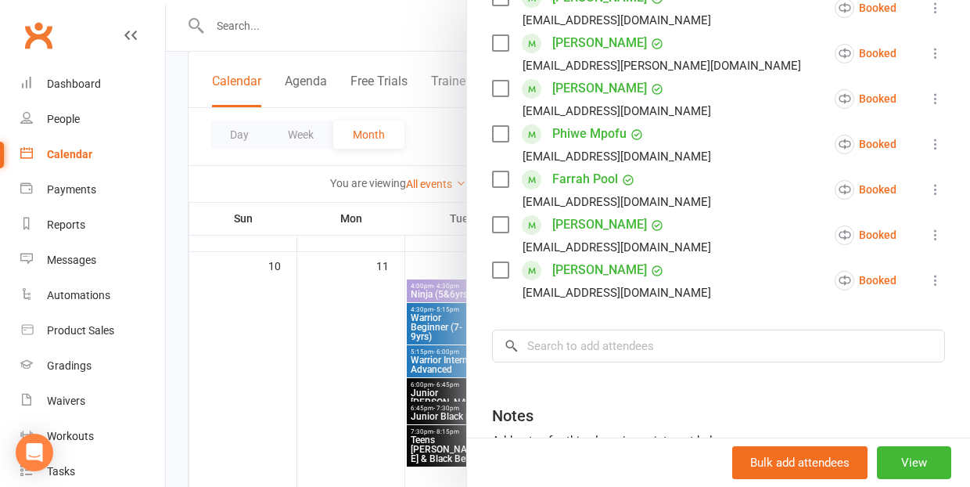
scroll to position [500, 0]
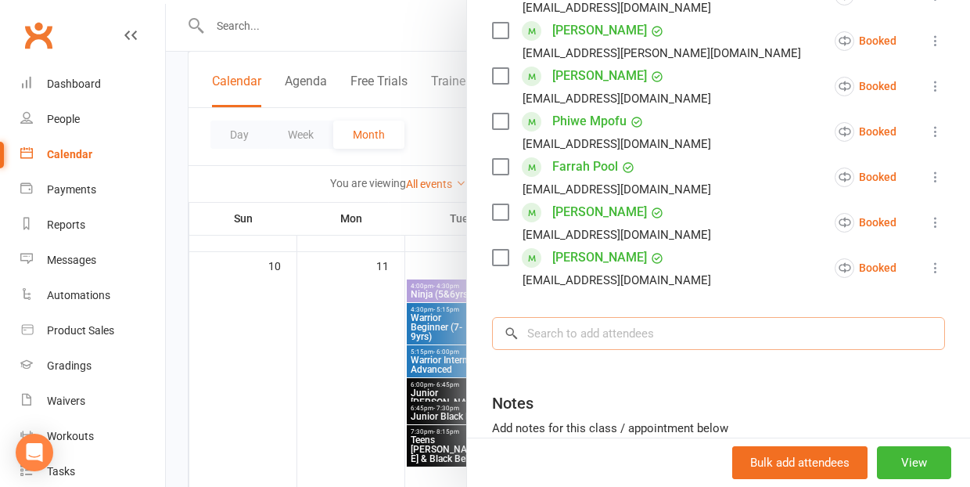
click at [540, 329] on input "search" at bounding box center [718, 333] width 453 height 33
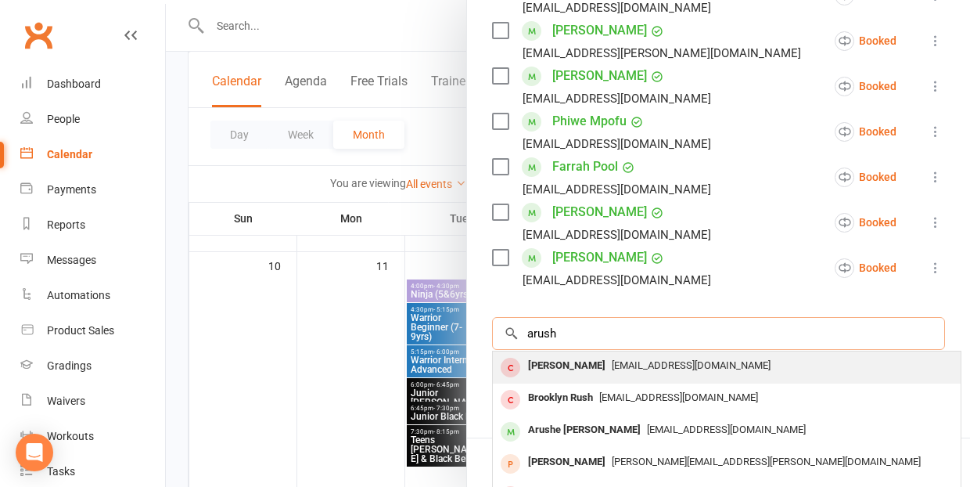
type input "rush"
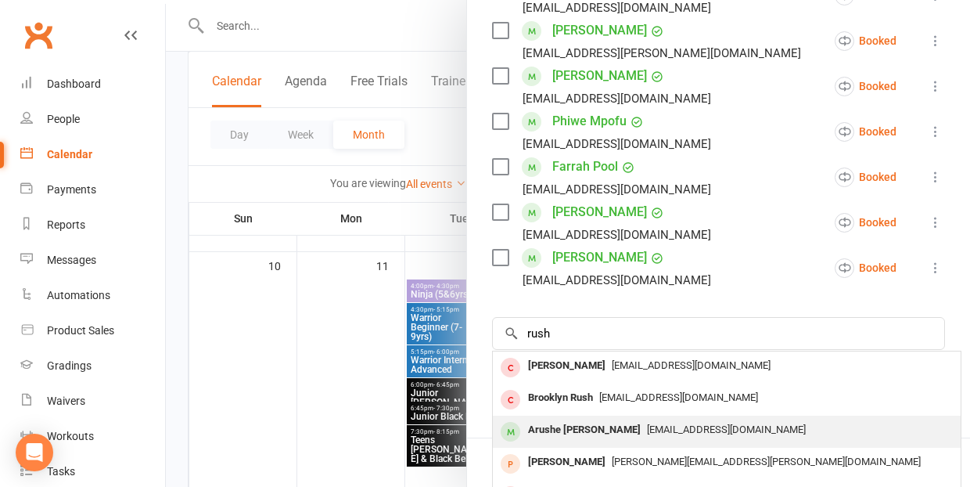
drag, startPoint x: 544, startPoint y: 360, endPoint x: 556, endPoint y: 430, distance: 71.4
click at [556, 430] on div "Arushe Surya Prakash Naidu" at bounding box center [584, 429] width 125 height 23
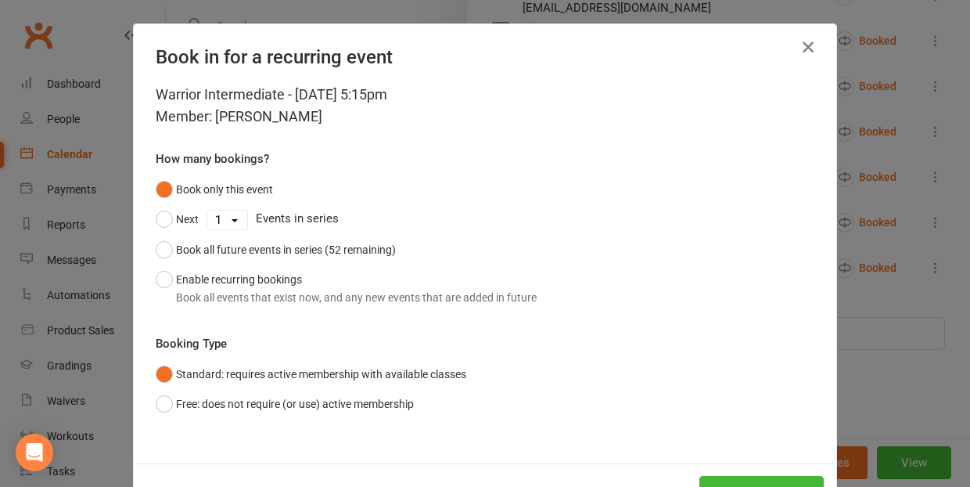
click at [806, 45] on icon "button" at bounding box center [808, 47] width 19 height 19
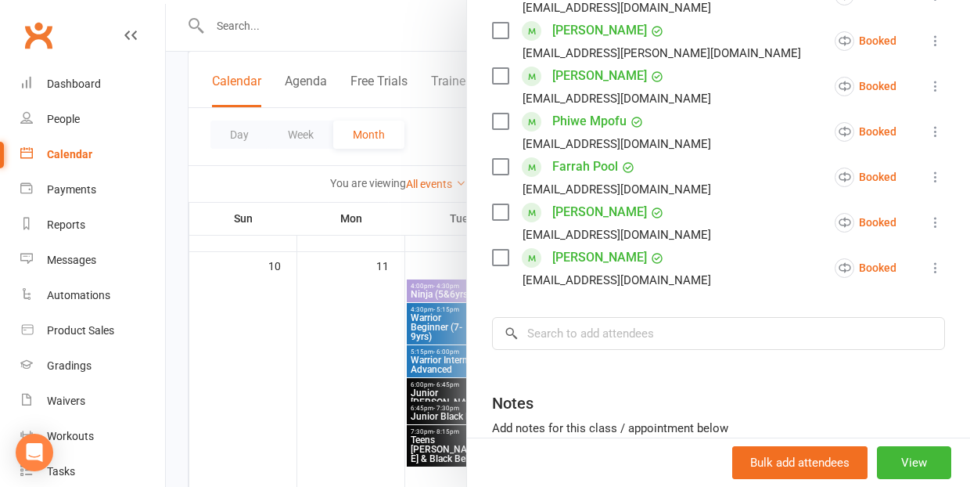
click at [307, 357] on div at bounding box center [568, 243] width 804 height 487
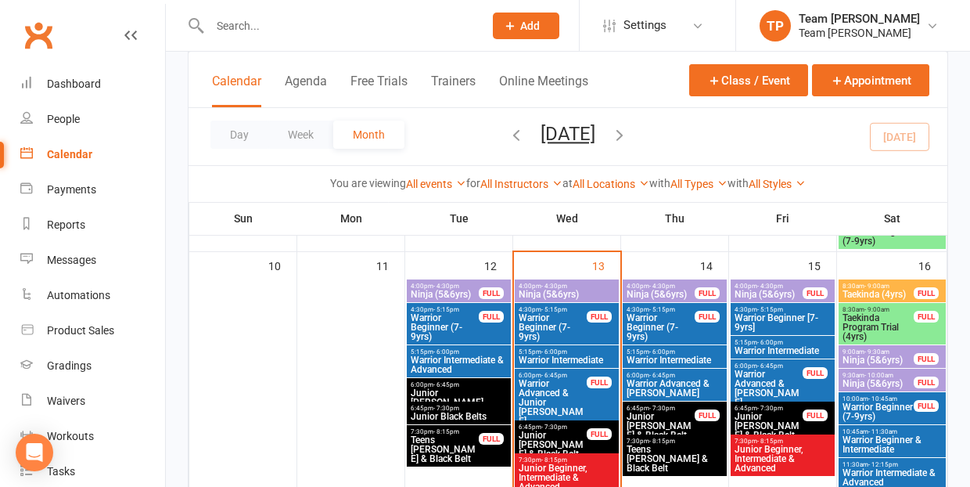
click at [458, 359] on span "Warrior Intermediate & Advanced" at bounding box center [459, 364] width 98 height 19
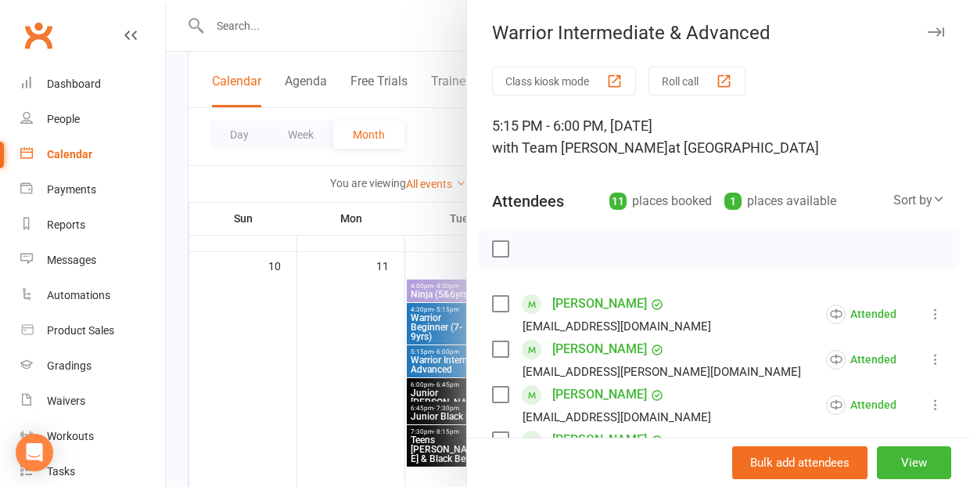
click at [229, 395] on div at bounding box center [568, 243] width 804 height 487
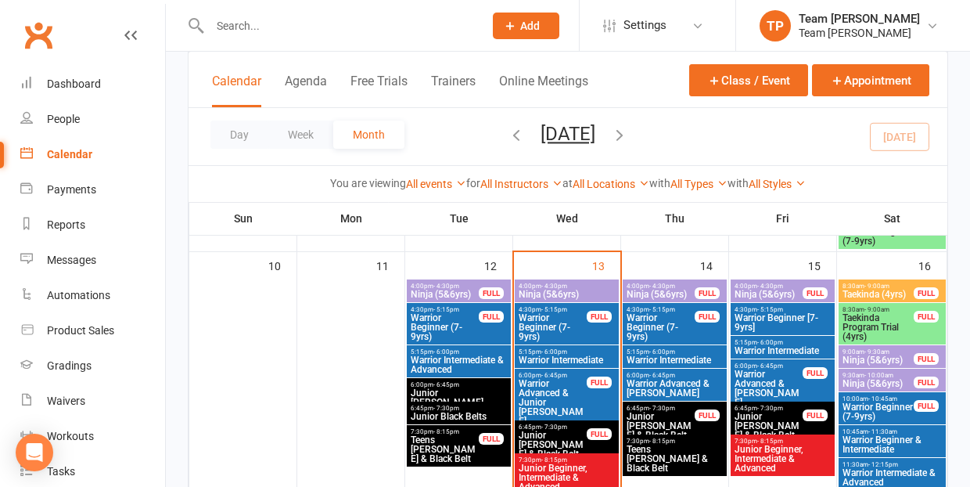
click at [663, 355] on span "Warrior Intermediate" at bounding box center [675, 359] width 98 height 9
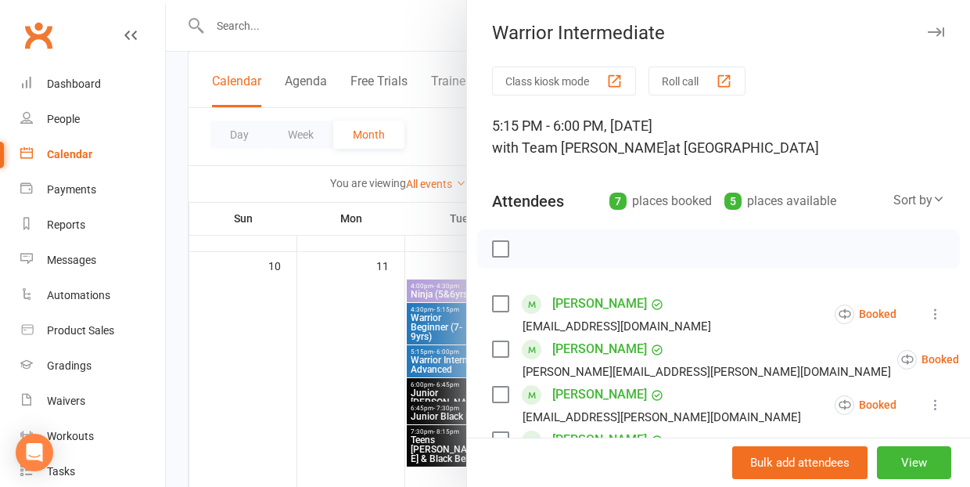
click at [304, 399] on div at bounding box center [568, 243] width 804 height 487
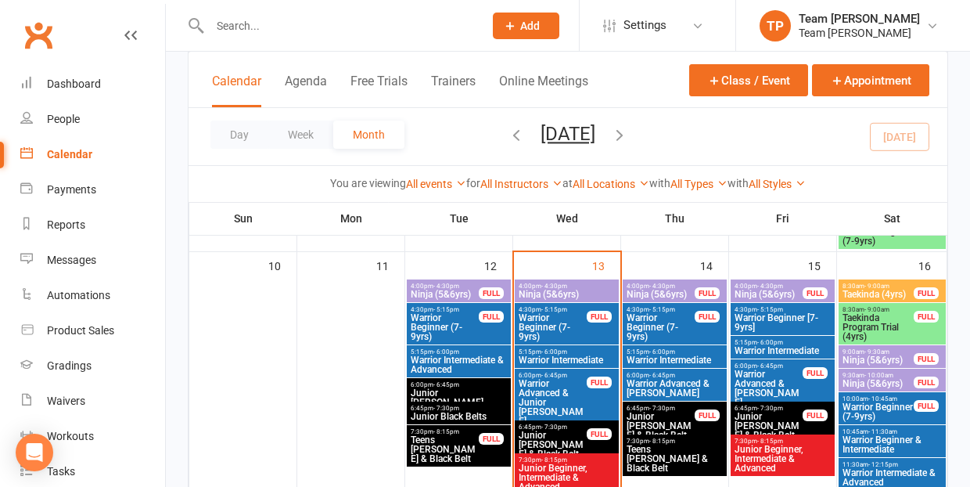
click at [757, 343] on span "- 6:00pm" at bounding box center [770, 342] width 26 height 7
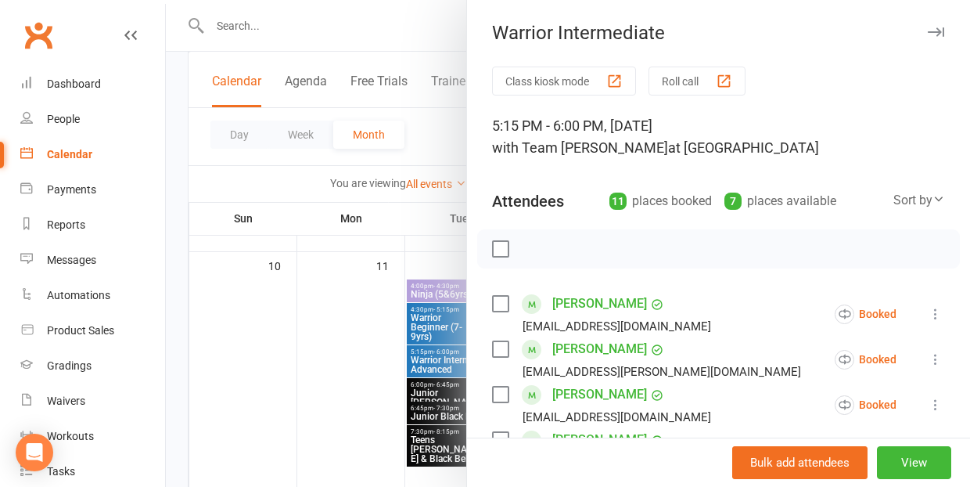
click at [270, 402] on div at bounding box center [568, 243] width 804 height 487
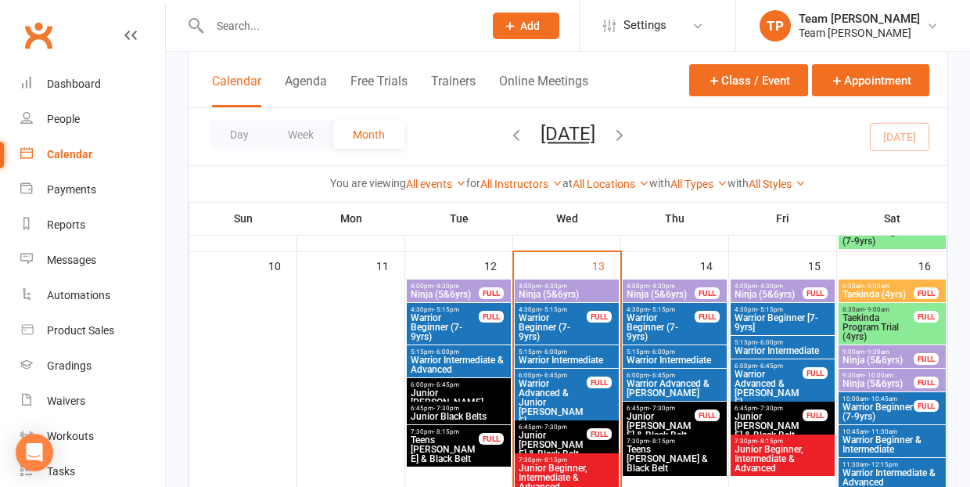
click at [436, 317] on span "Warrior Beginner (7-9yrs)" at bounding box center [445, 327] width 70 height 28
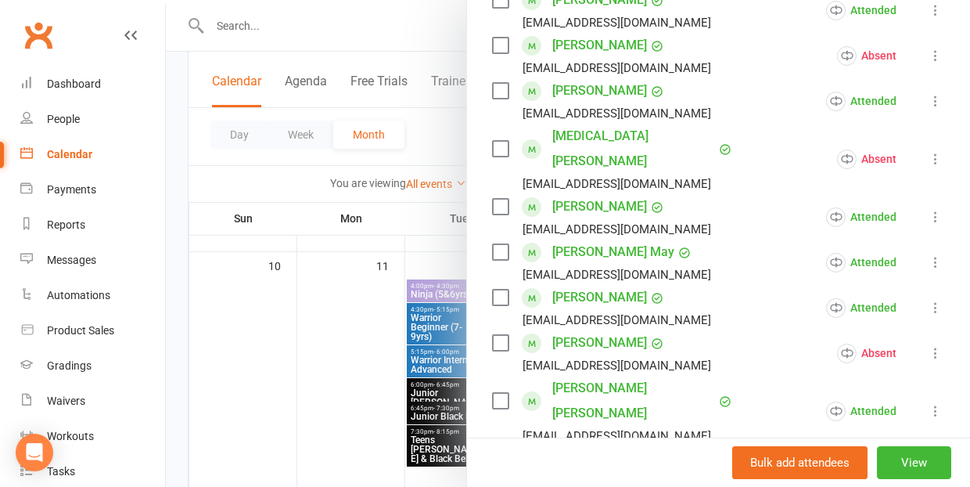
scroll to position [348, 0]
click at [259, 407] on div at bounding box center [568, 243] width 804 height 487
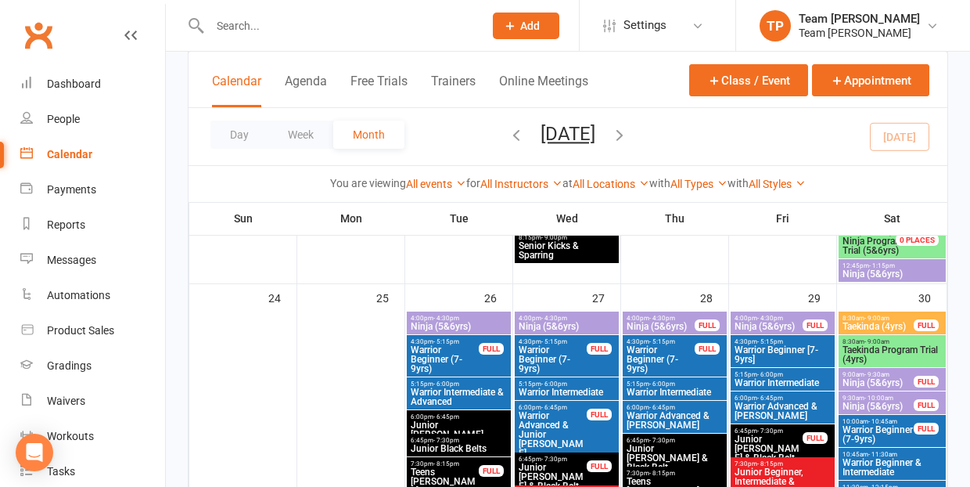
scroll to position [1345, 0]
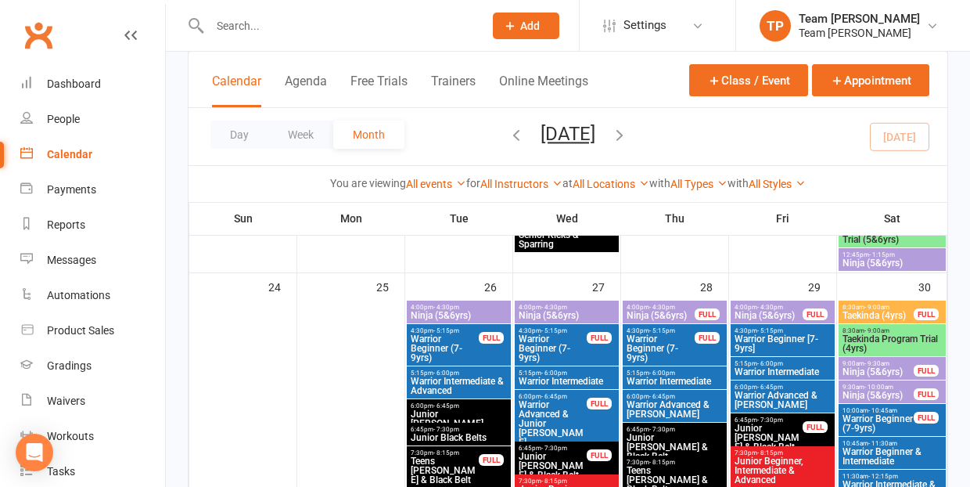
click at [448, 332] on span "- 5:15pm" at bounding box center [446, 330] width 26 height 7
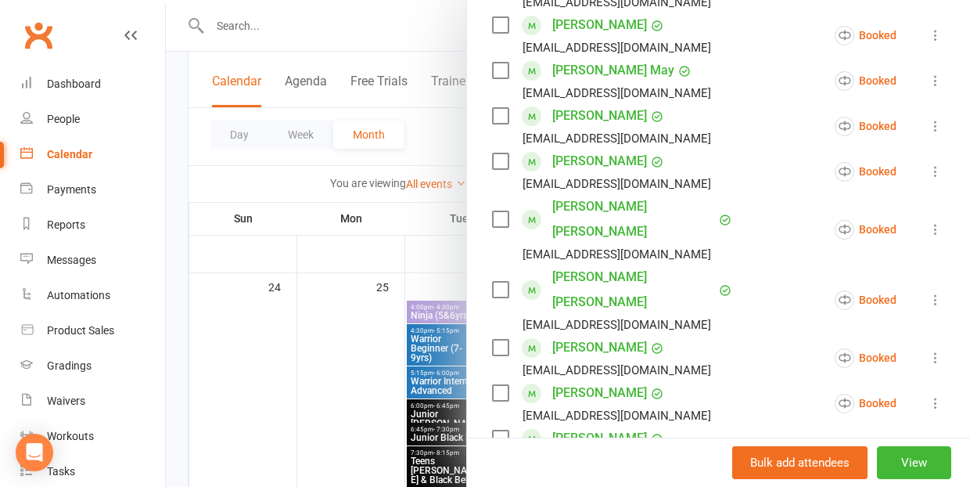
scroll to position [535, 0]
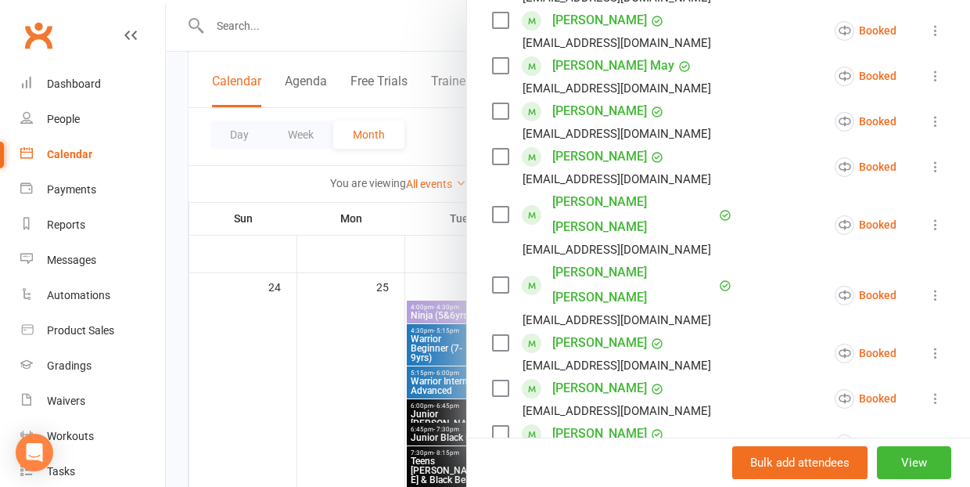
click at [406, 436] on div at bounding box center [568, 243] width 804 height 487
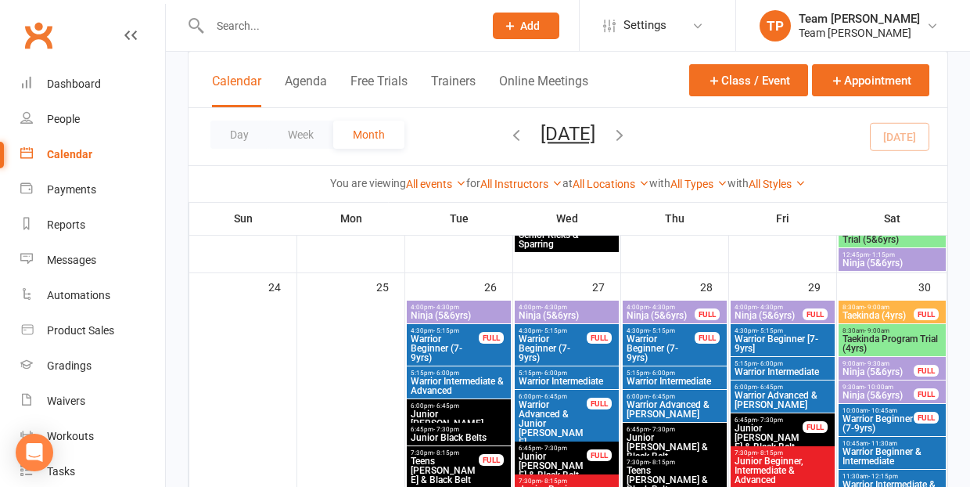
click at [556, 354] on span "Warrior Beginner (7-9yrs)" at bounding box center [553, 348] width 70 height 28
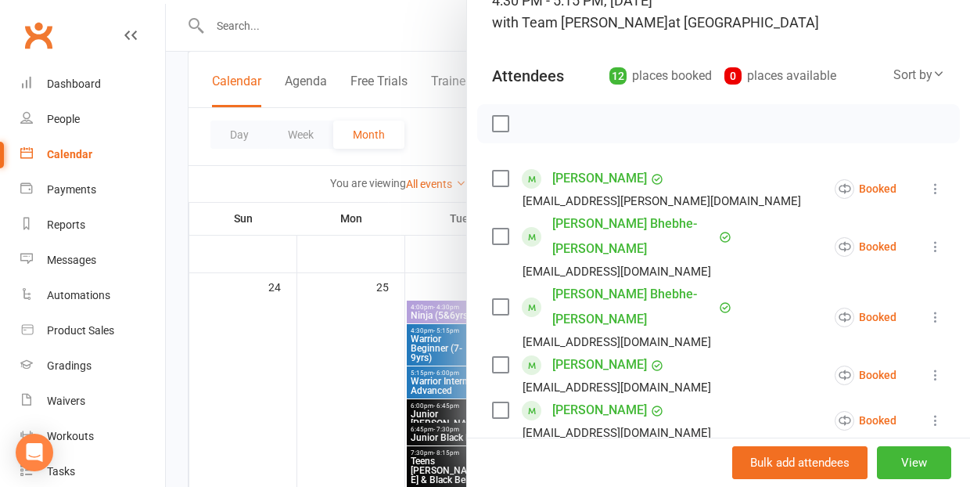
scroll to position [124, 0]
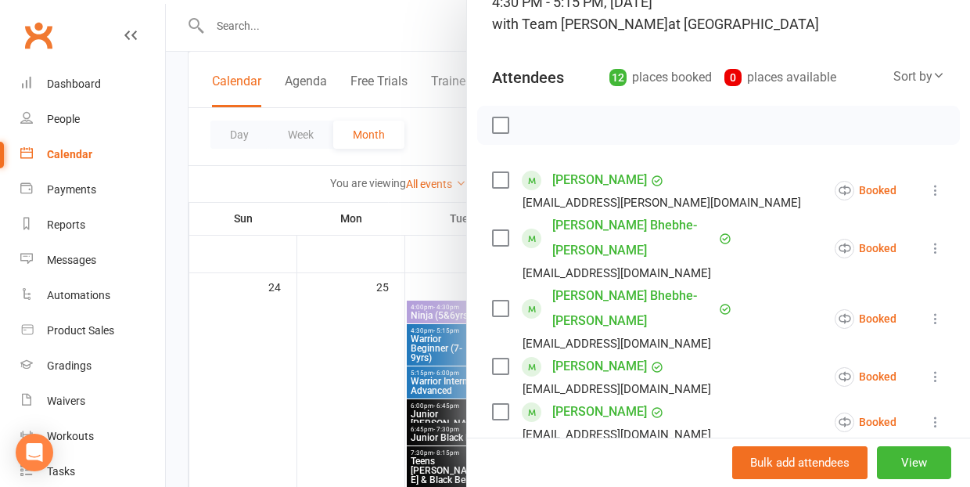
click at [303, 387] on div at bounding box center [568, 243] width 804 height 487
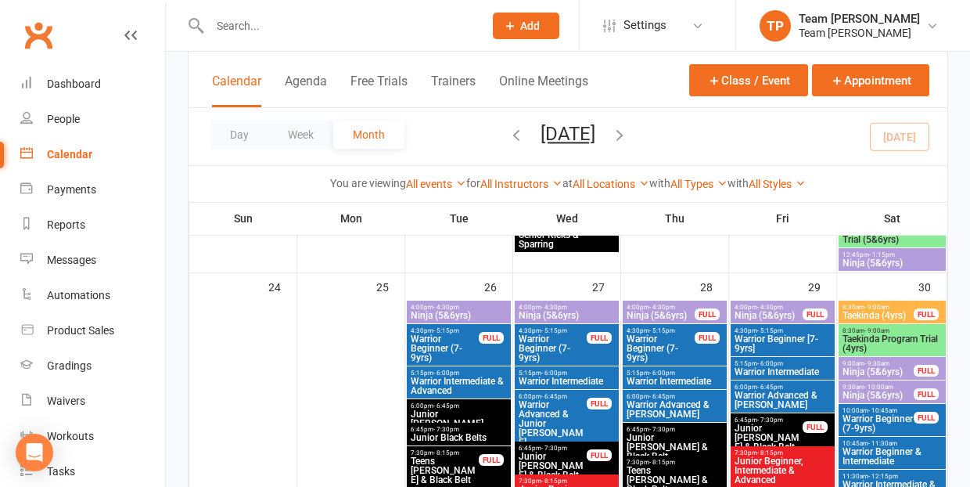
click at [659, 352] on span "Warrior Beginner (7-9yrs)" at bounding box center [661, 348] width 70 height 28
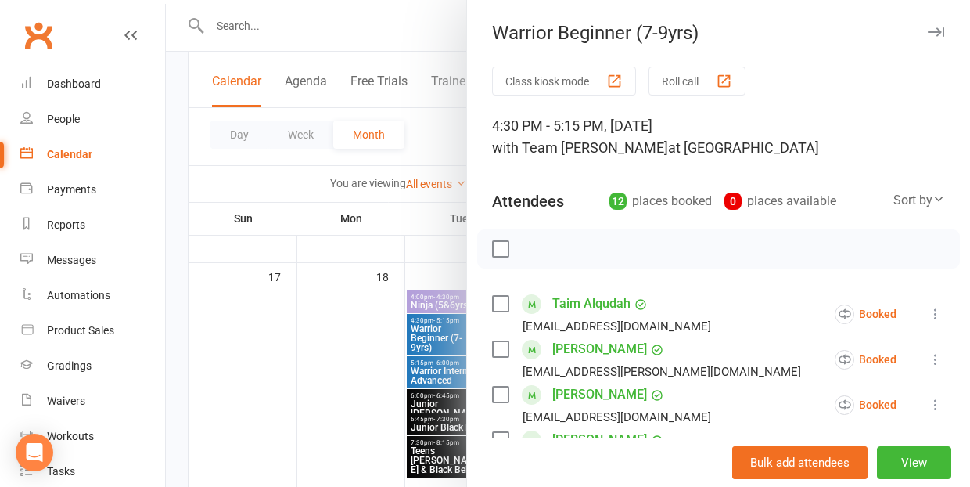
scroll to position [0, 0]
click at [345, 386] on div at bounding box center [568, 243] width 804 height 487
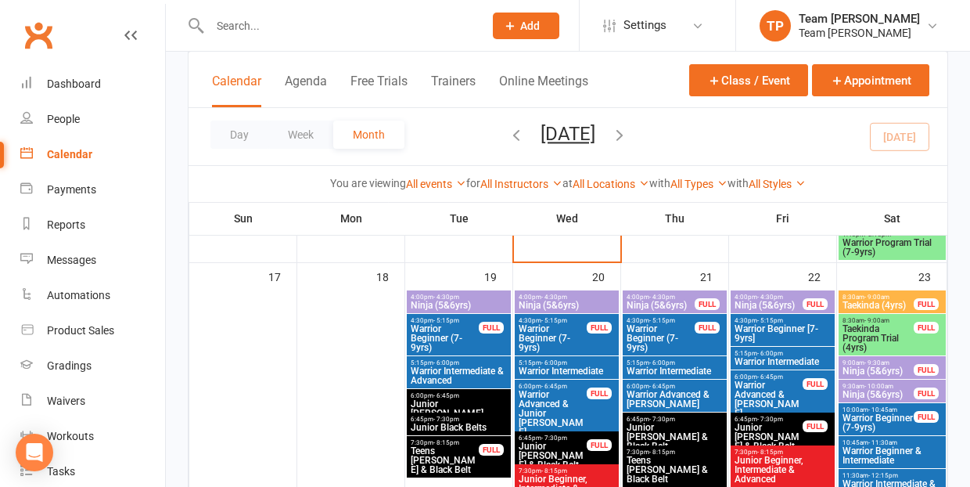
click at [544, 337] on span "Warrior Beginner (7-9yrs)" at bounding box center [553, 338] width 70 height 28
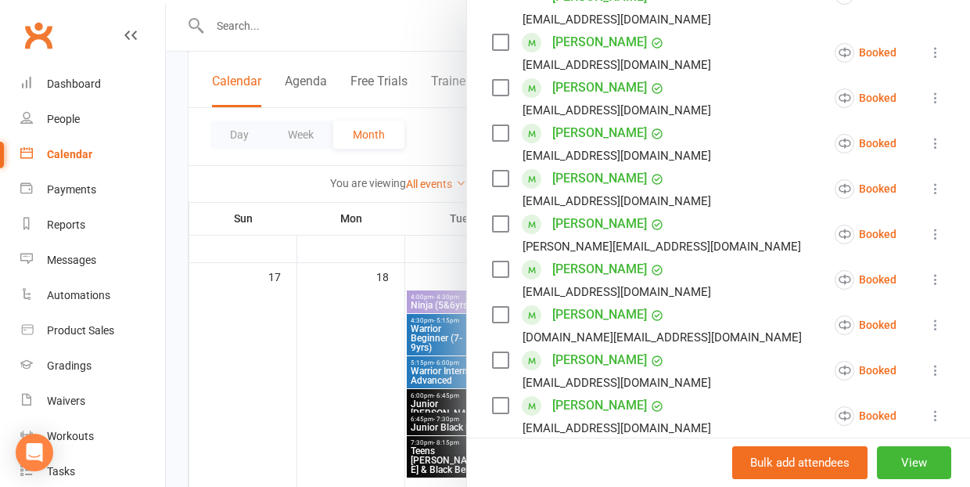
scroll to position [451, 0]
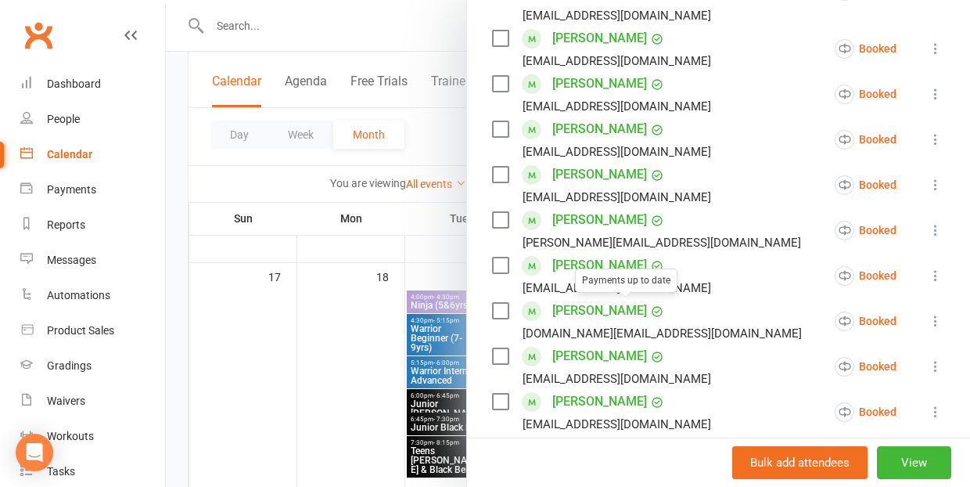
click at [330, 365] on div at bounding box center [568, 243] width 804 height 487
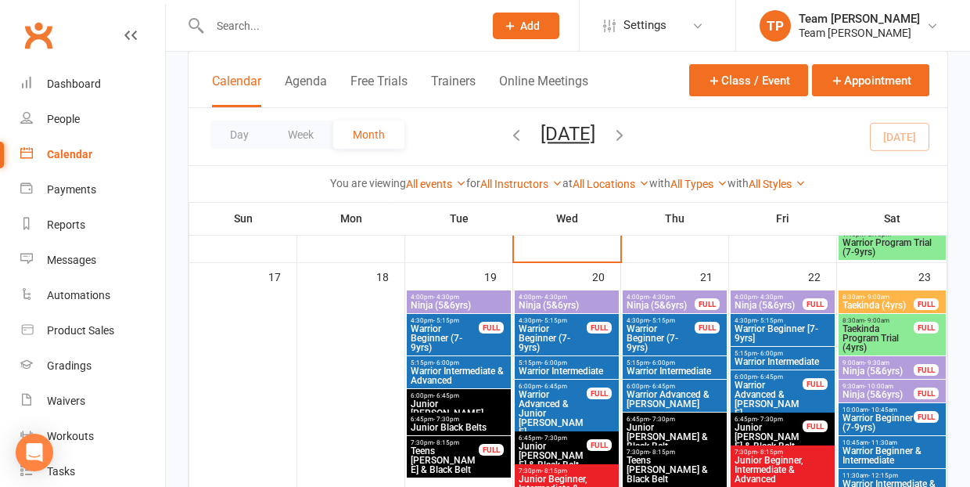
click at [566, 368] on span "Warrior Intermediate" at bounding box center [567, 370] width 98 height 9
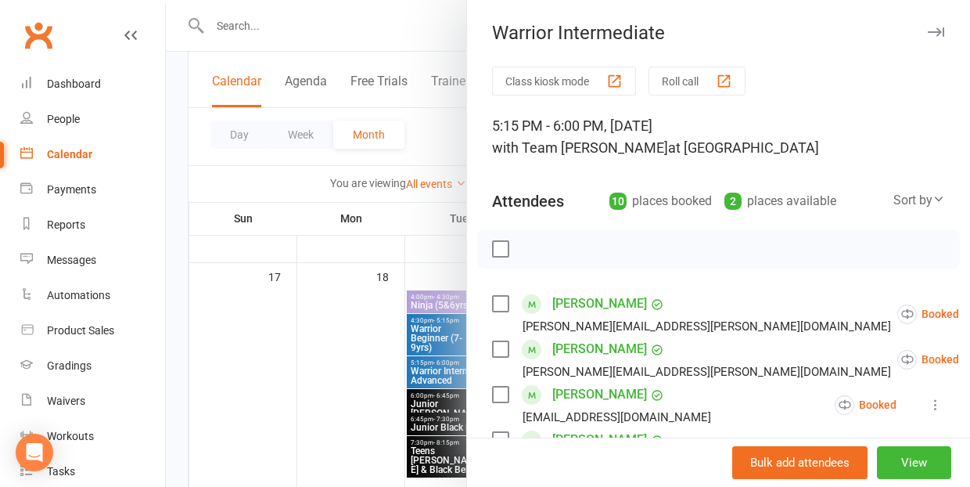
click at [300, 386] on div at bounding box center [568, 243] width 804 height 487
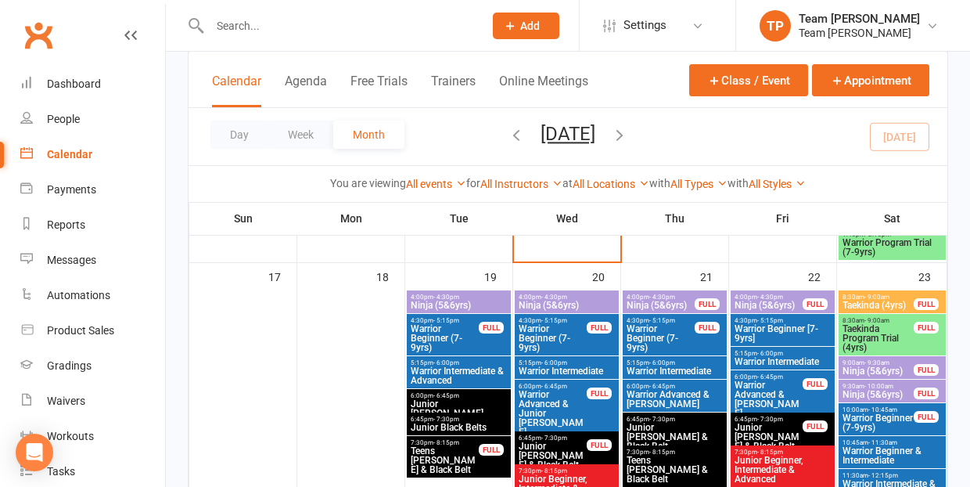
click at [666, 334] on span "Warrior Beginner (7-9yrs)" at bounding box center [661, 338] width 70 height 28
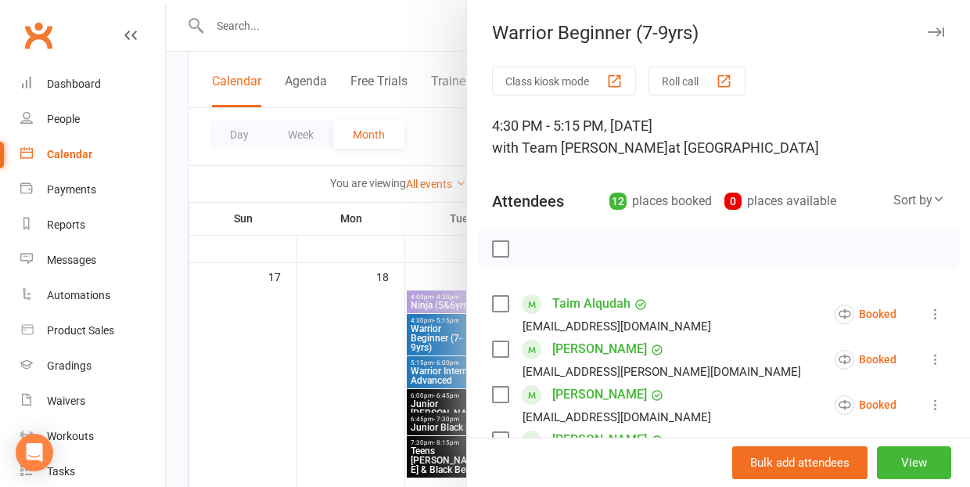
scroll to position [0, 0]
click at [331, 399] on div at bounding box center [568, 243] width 804 height 487
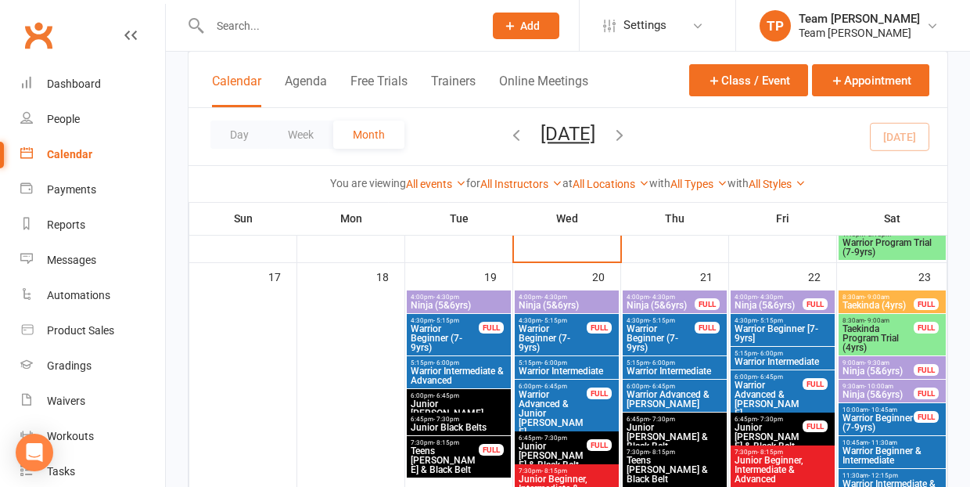
click at [766, 326] on span "Warrior Beginner [7-9yrs]" at bounding box center [783, 333] width 98 height 19
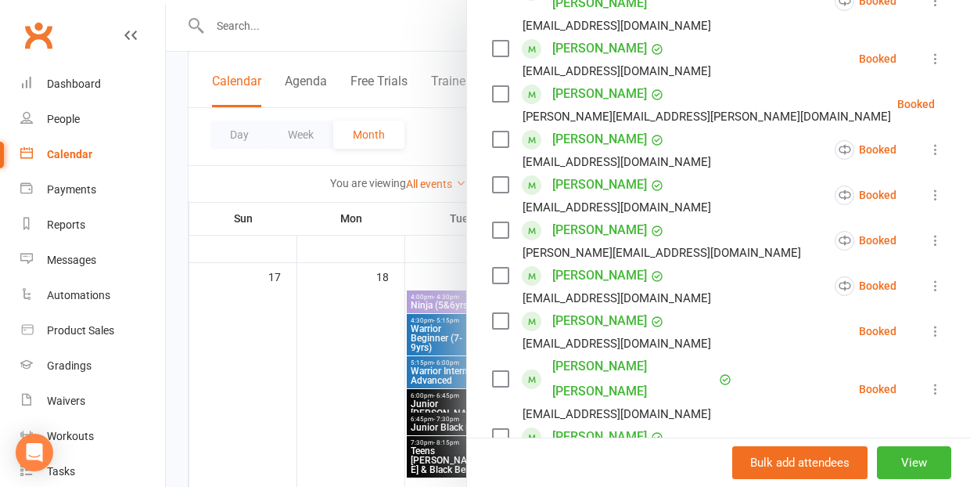
scroll to position [555, 0]
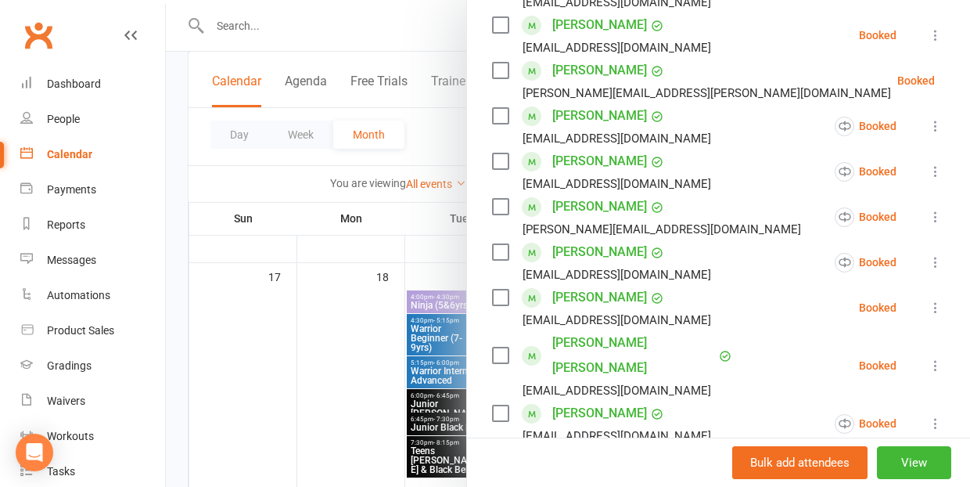
click at [323, 407] on div at bounding box center [568, 243] width 804 height 487
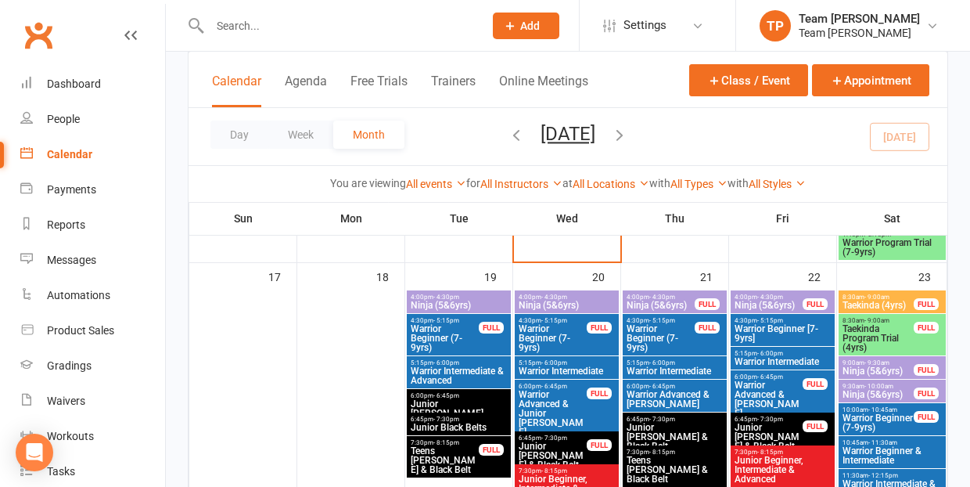
click at [870, 418] on span "Warrior Beginner (7-9yrs)" at bounding box center [878, 422] width 73 height 19
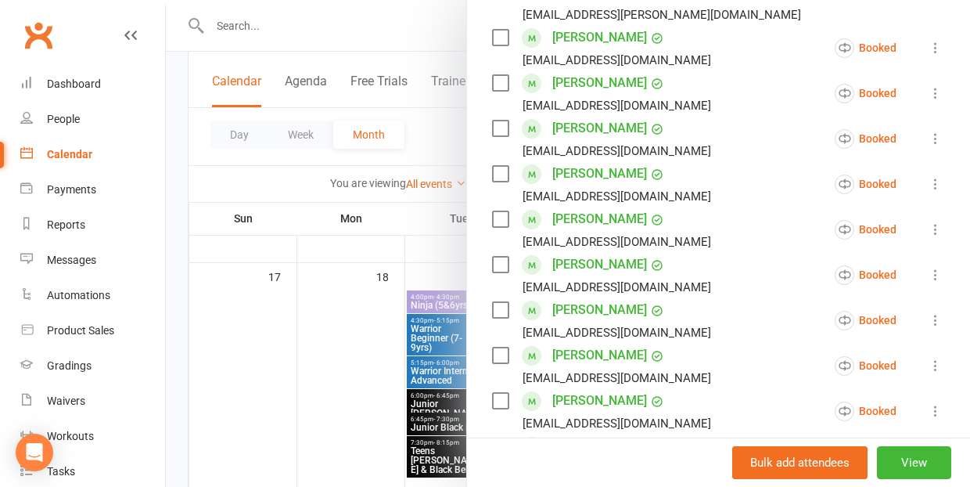
scroll to position [482, 0]
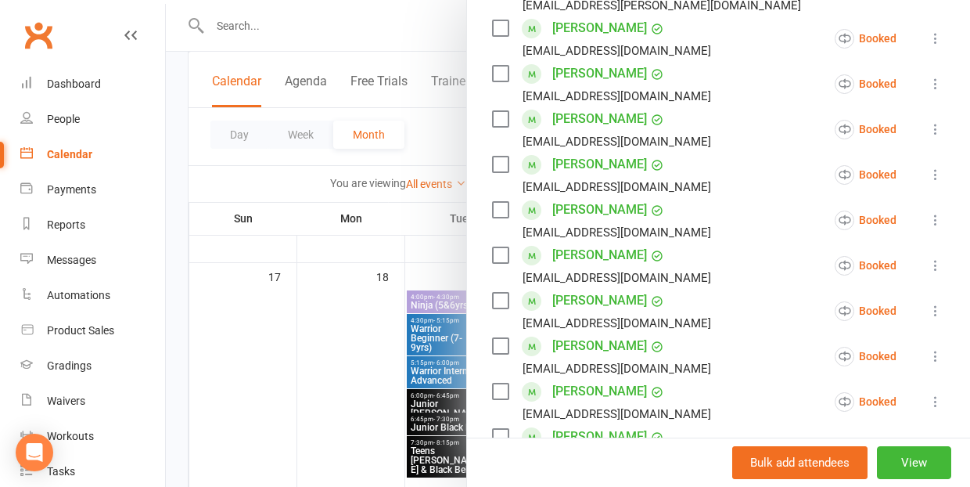
click at [359, 359] on div at bounding box center [568, 243] width 804 height 487
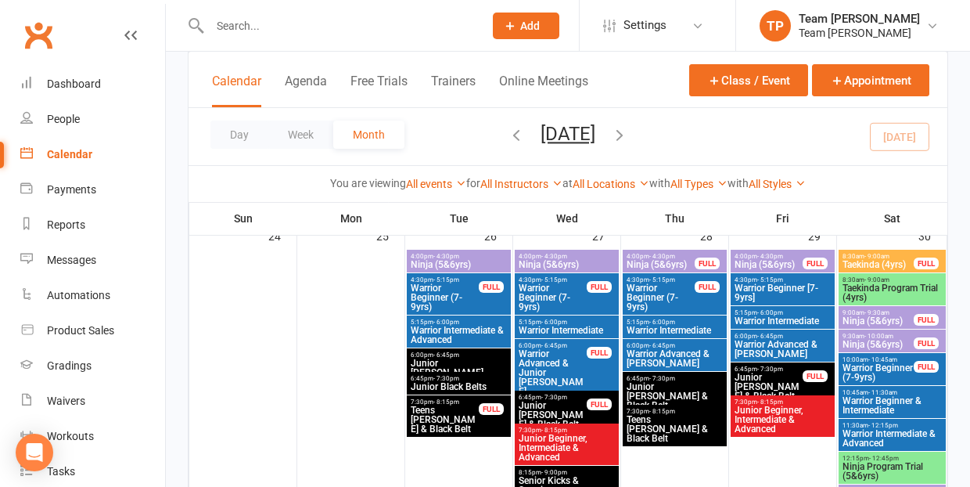
scroll to position [1395, 0]
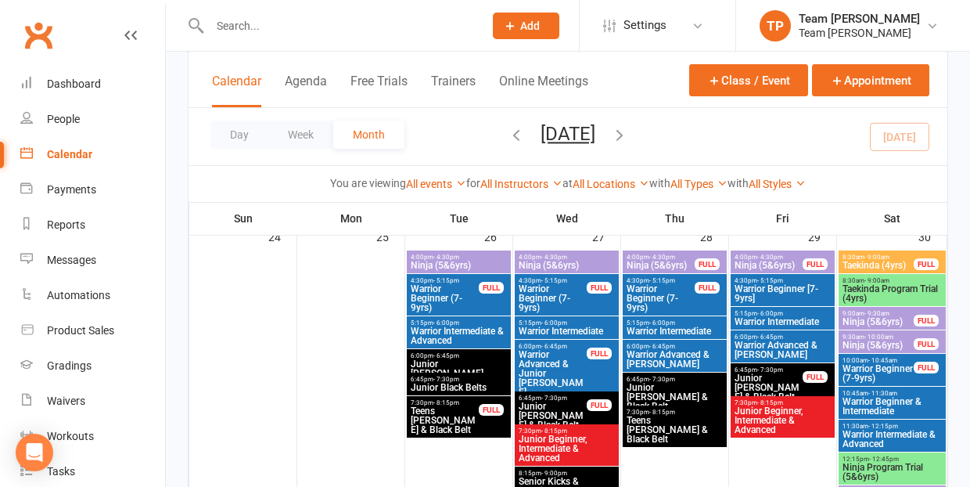
click at [655, 350] on span "Warrior Advanced & [PERSON_NAME]" at bounding box center [675, 359] width 98 height 19
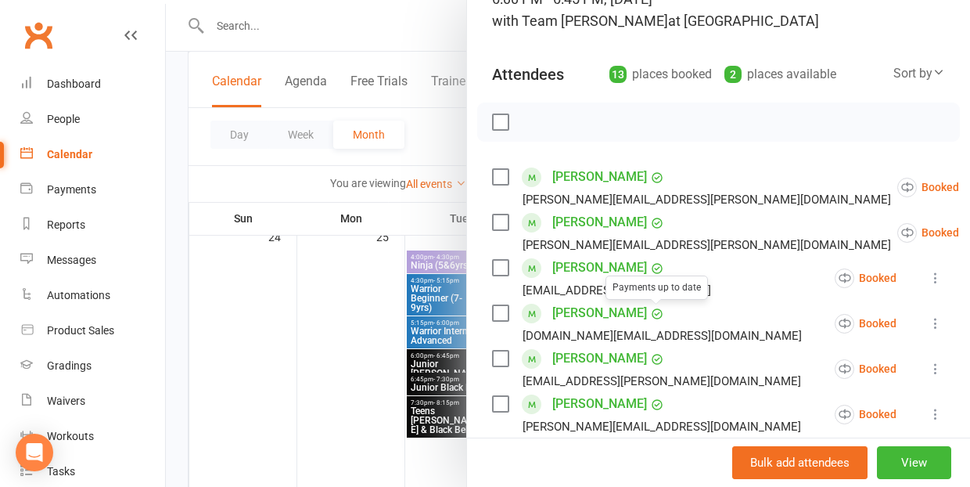
scroll to position [124, 0]
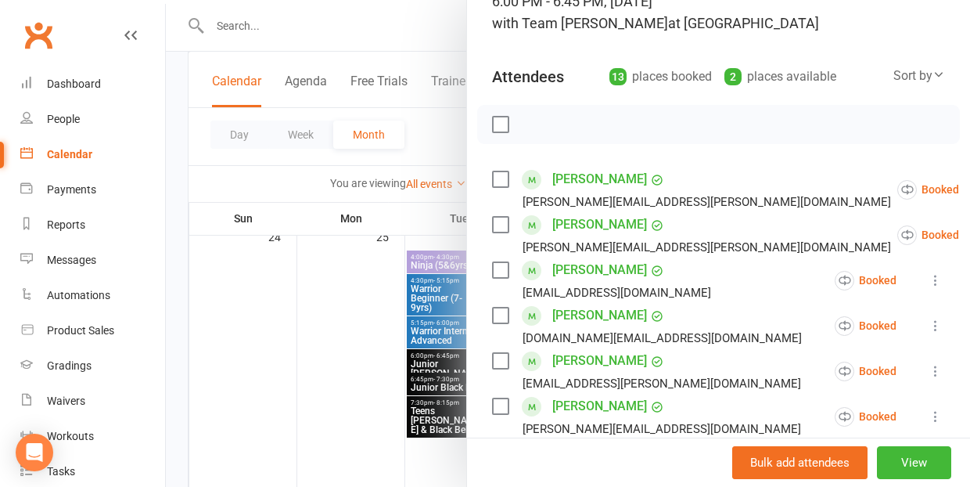
click at [336, 366] on div at bounding box center [568, 243] width 804 height 487
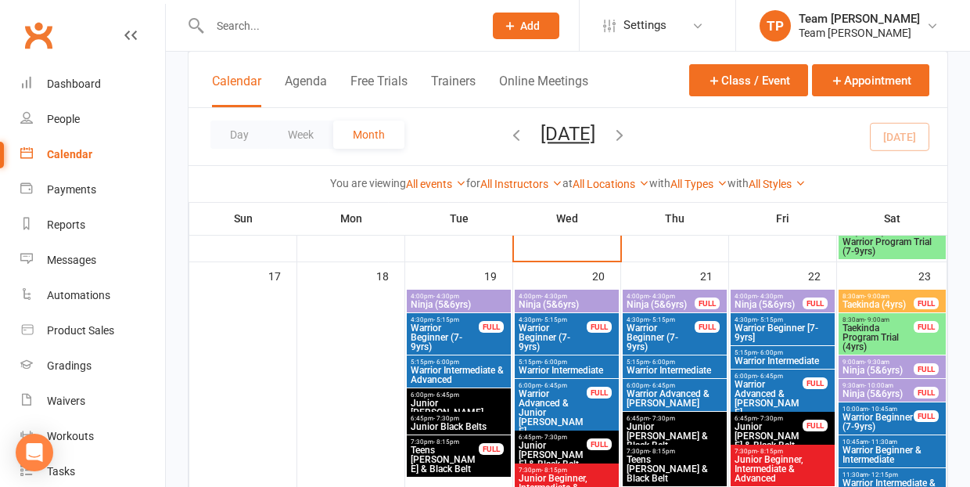
scroll to position [1071, 0]
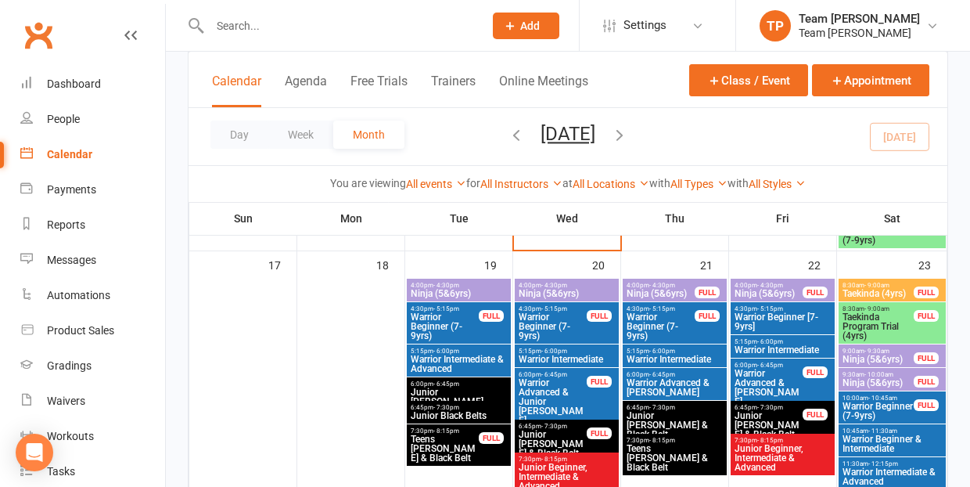
click at [669, 383] on span "Warrior Advanced & [PERSON_NAME]" at bounding box center [675, 387] width 98 height 19
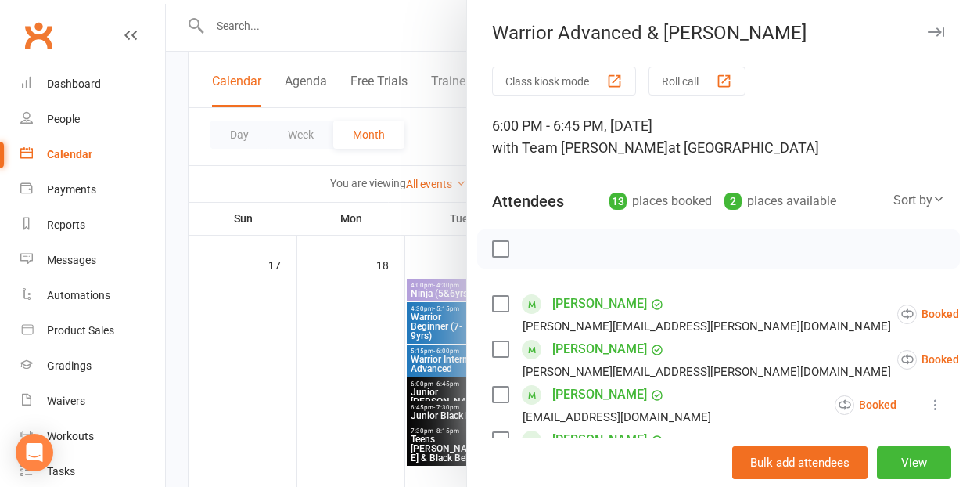
scroll to position [0, 0]
click at [331, 410] on div at bounding box center [568, 243] width 804 height 487
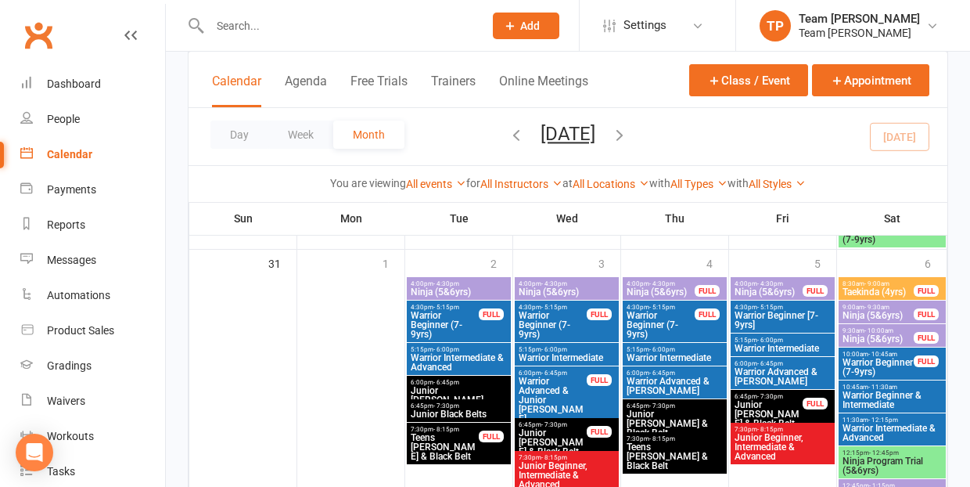
scroll to position [1690, 0]
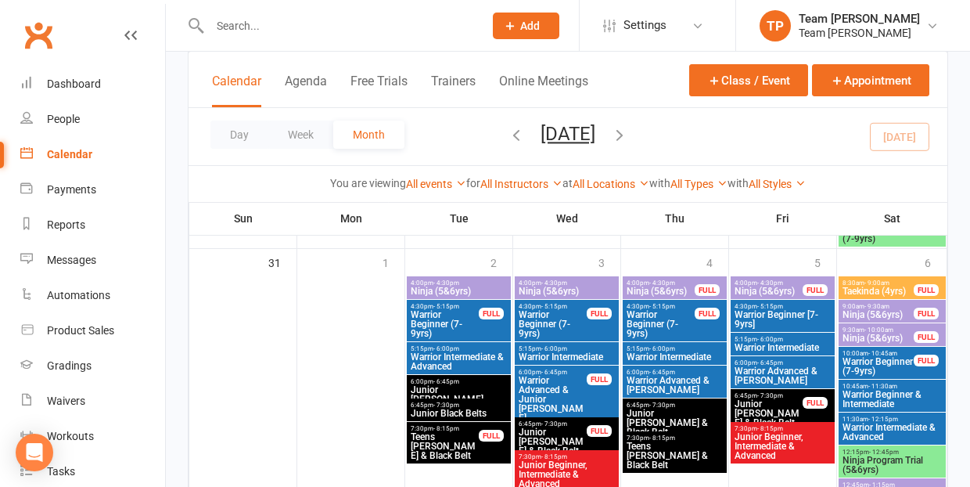
click at [679, 375] on span "Warrior Advanced & [PERSON_NAME]" at bounding box center [675, 384] width 98 height 19
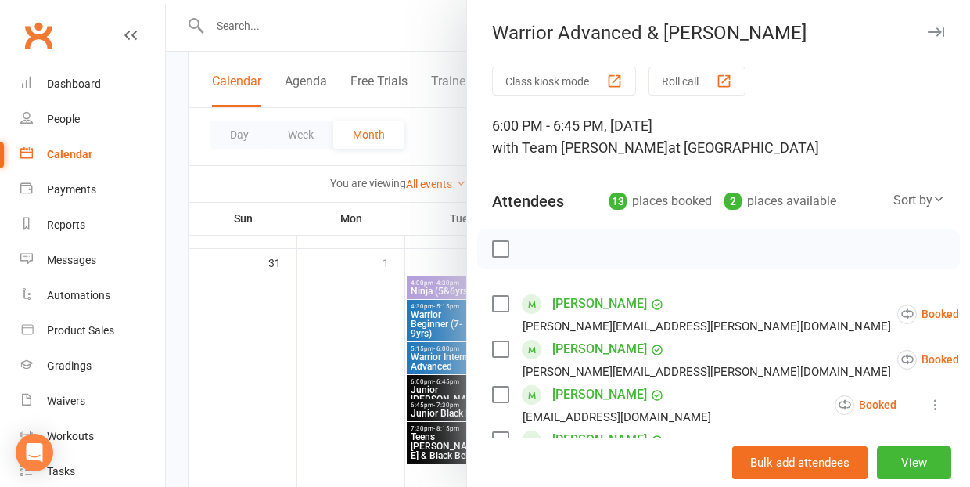
click at [330, 349] on div at bounding box center [568, 243] width 804 height 487
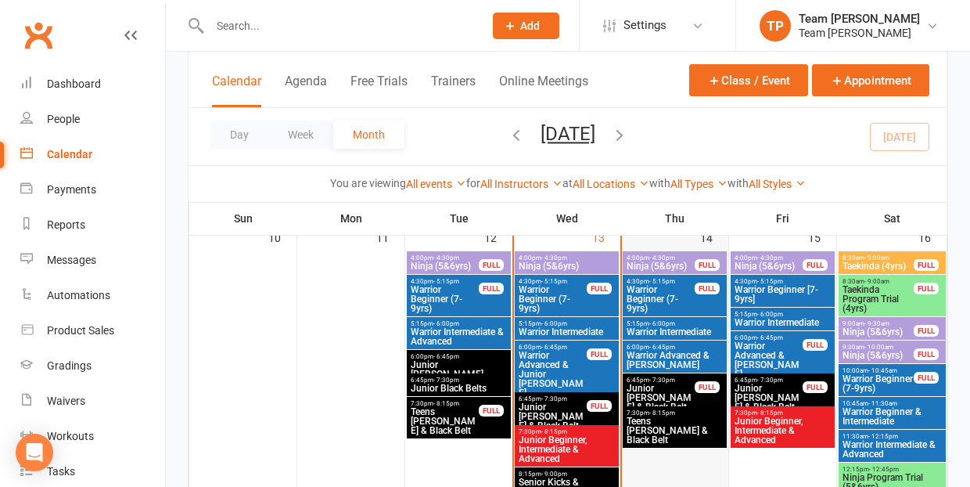
scroll to position [759, 0]
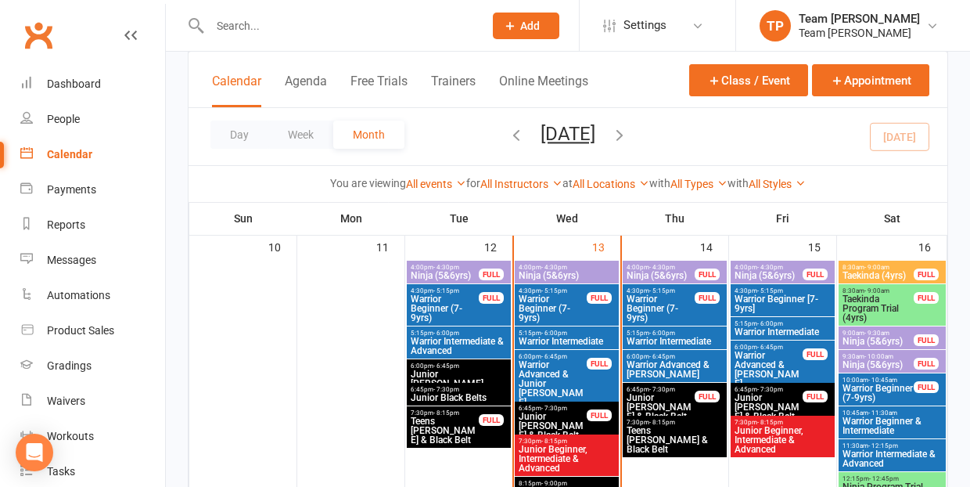
click at [472, 348] on span "Warrior Intermediate & Advanced" at bounding box center [459, 345] width 98 height 19
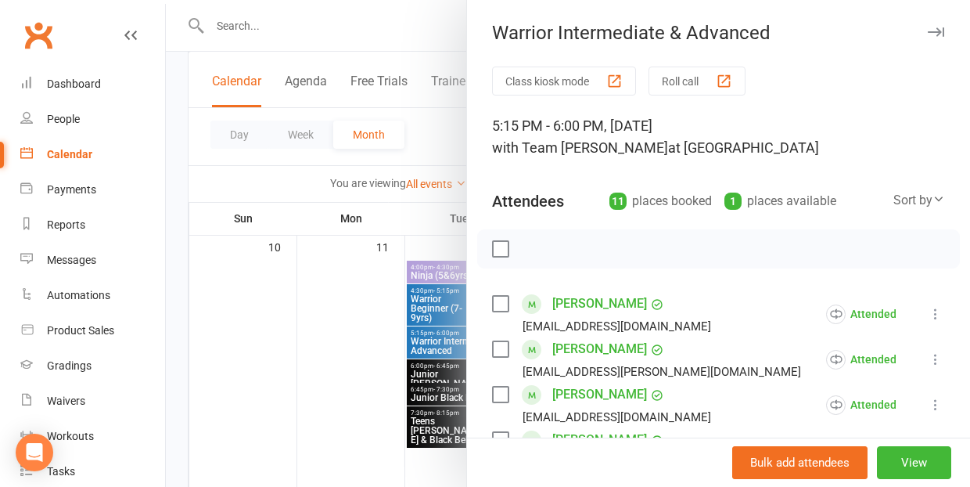
click at [238, 363] on div at bounding box center [568, 243] width 804 height 487
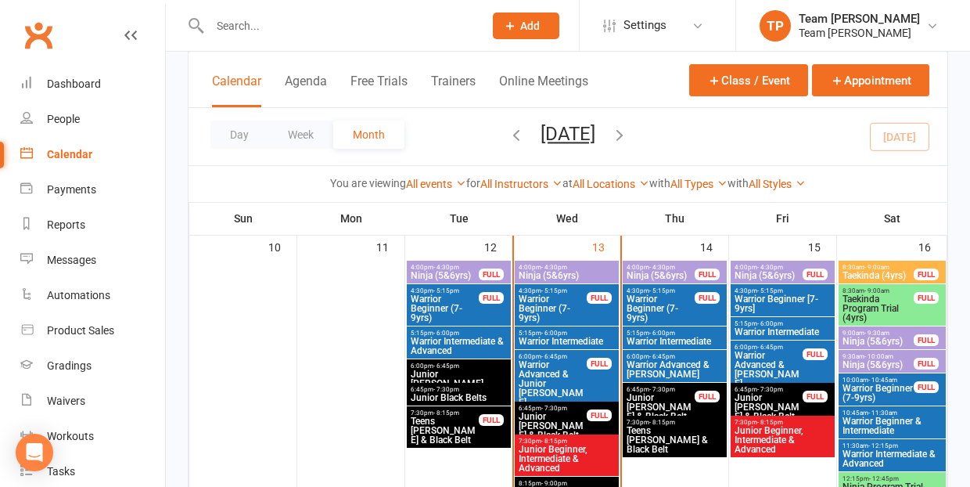
click at [576, 336] on span "Warrior Intermediate" at bounding box center [567, 340] width 98 height 9
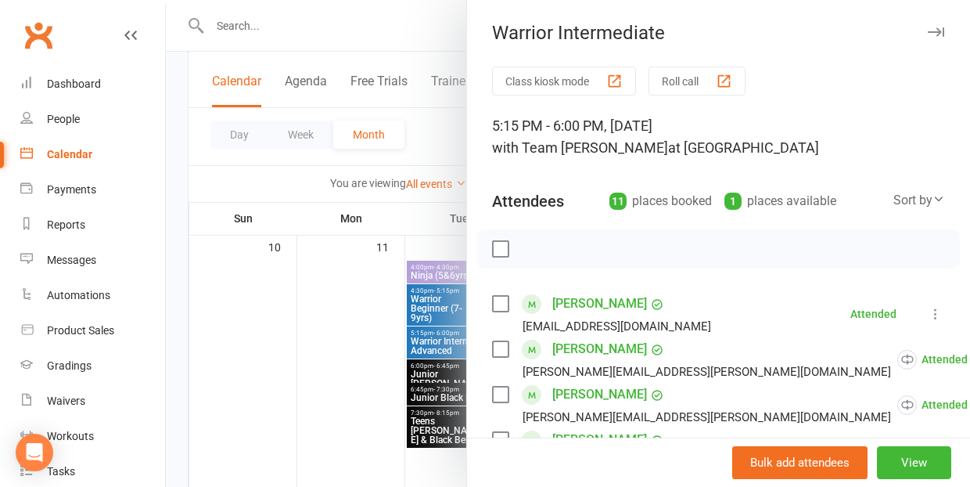
click at [304, 352] on div at bounding box center [568, 243] width 804 height 487
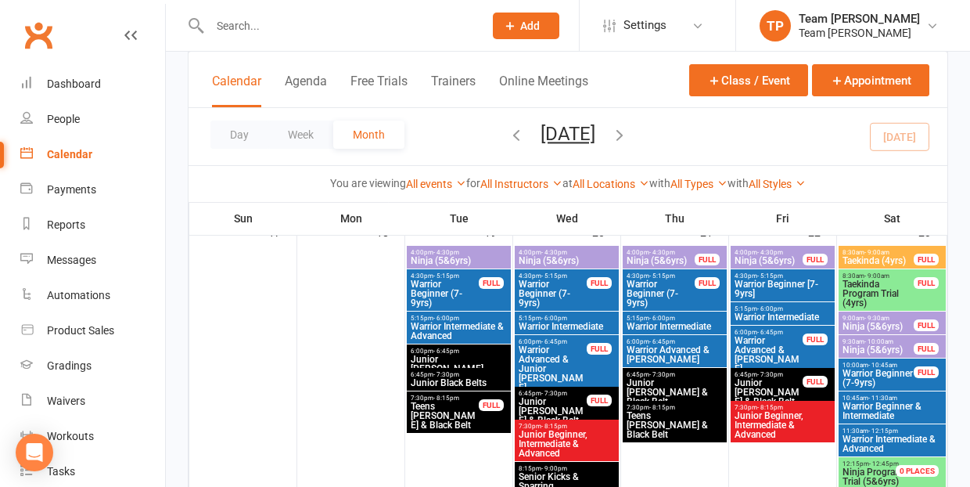
scroll to position [1107, 0]
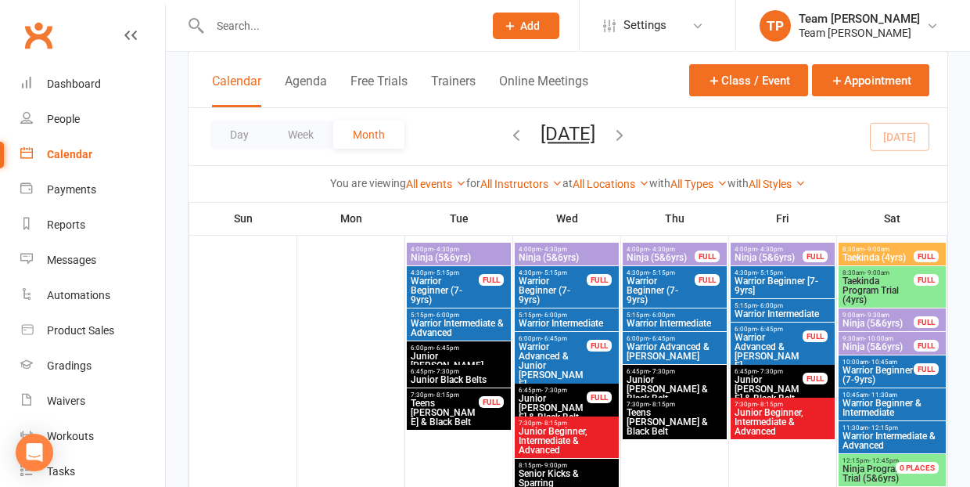
click at [466, 289] on span "Warrior Beginner (7-9yrs)" at bounding box center [445, 290] width 70 height 28
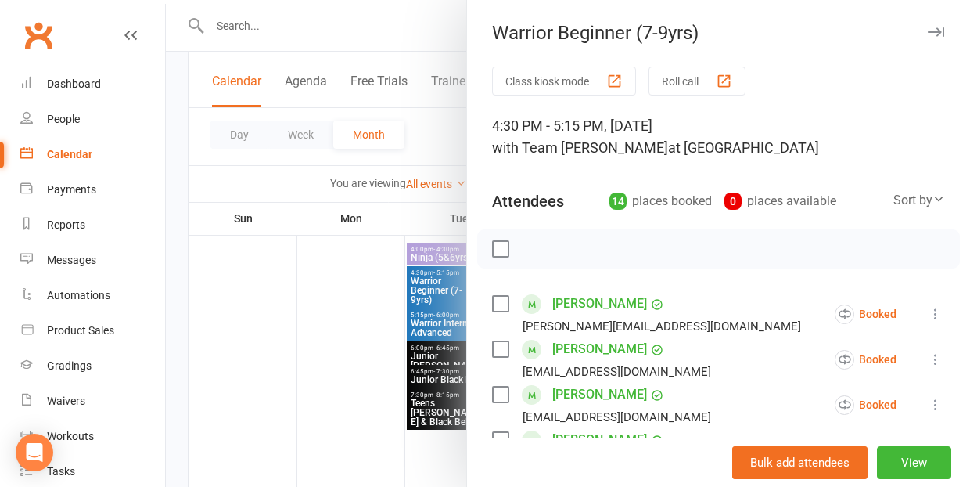
click at [340, 333] on div at bounding box center [568, 243] width 804 height 487
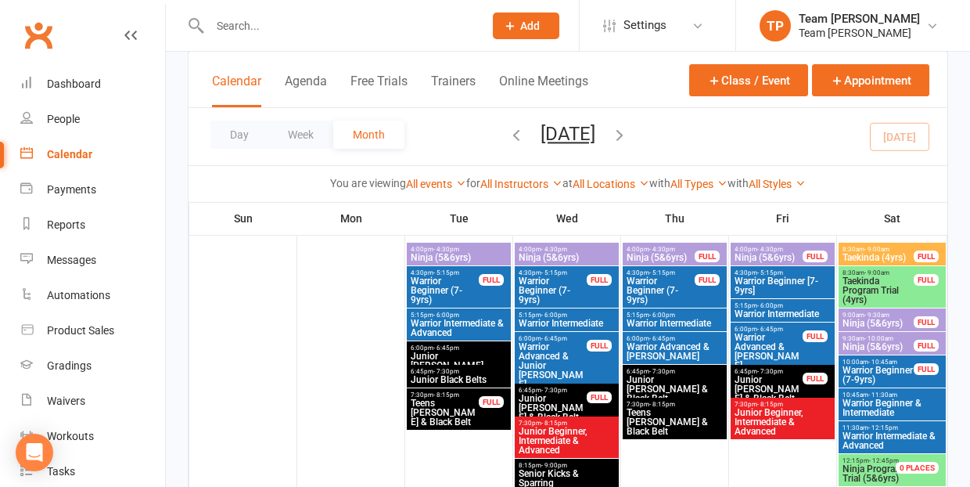
click at [461, 321] on span "Warrior Intermediate & Advanced" at bounding box center [459, 327] width 98 height 19
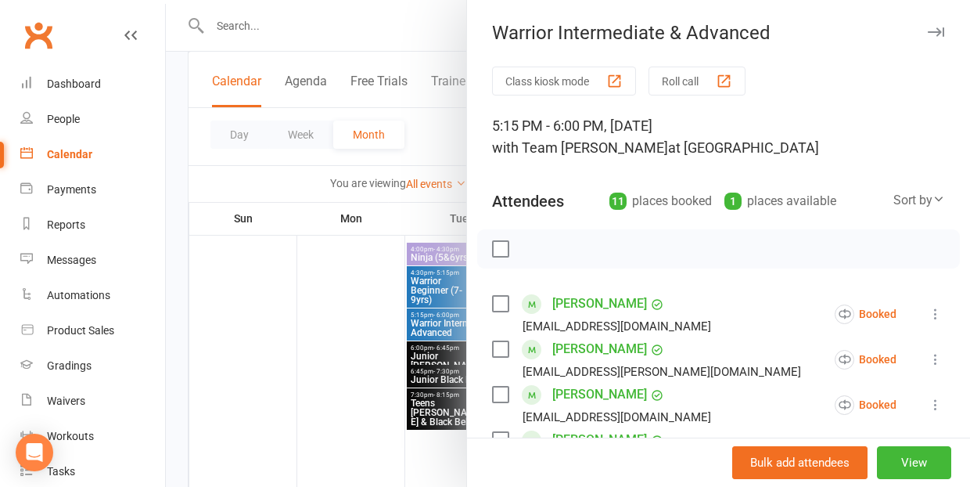
click at [300, 320] on div at bounding box center [568, 243] width 804 height 487
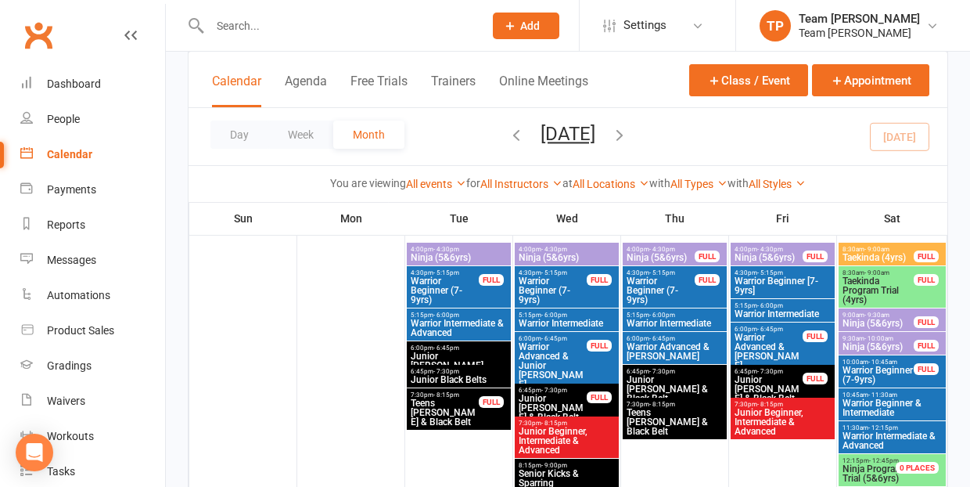
click at [545, 315] on span "- 6:00pm" at bounding box center [554, 314] width 26 height 7
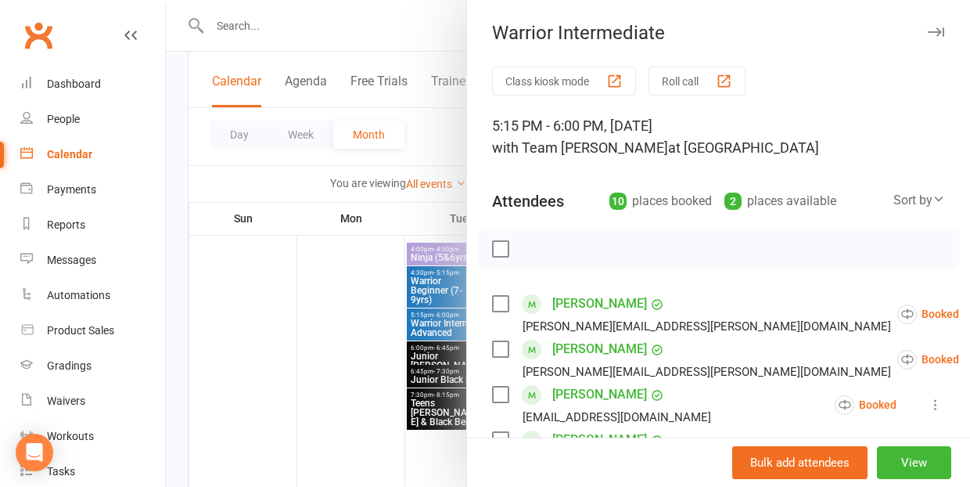
click at [356, 318] on div at bounding box center [568, 243] width 804 height 487
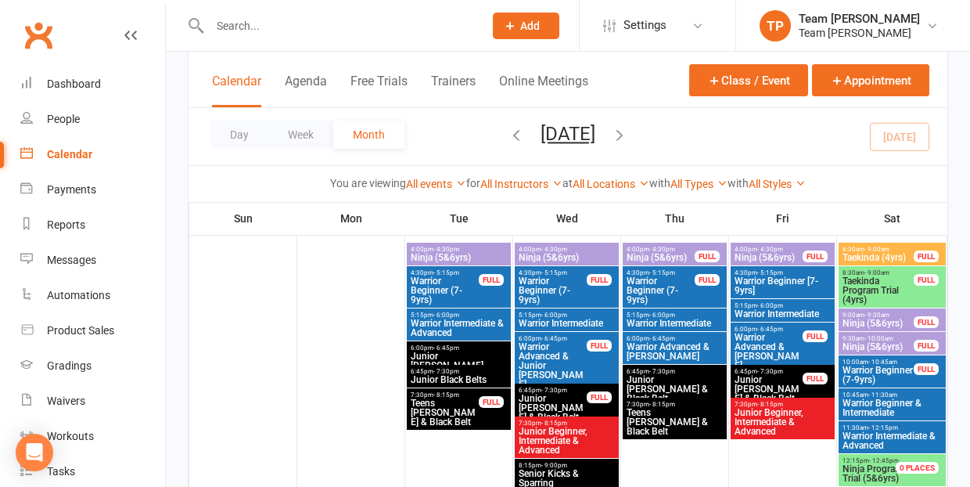
click at [580, 318] on span "Warrior Intermediate" at bounding box center [567, 322] width 98 height 9
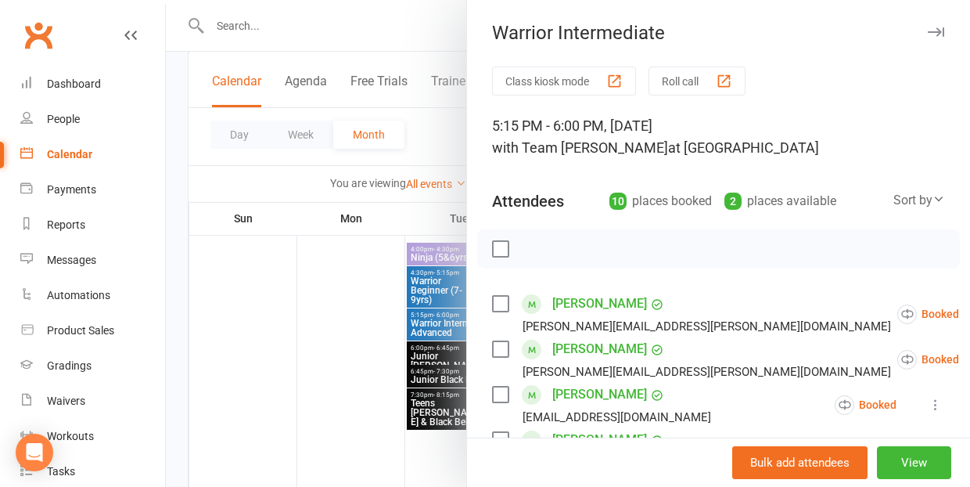
click at [332, 365] on div at bounding box center [568, 243] width 804 height 487
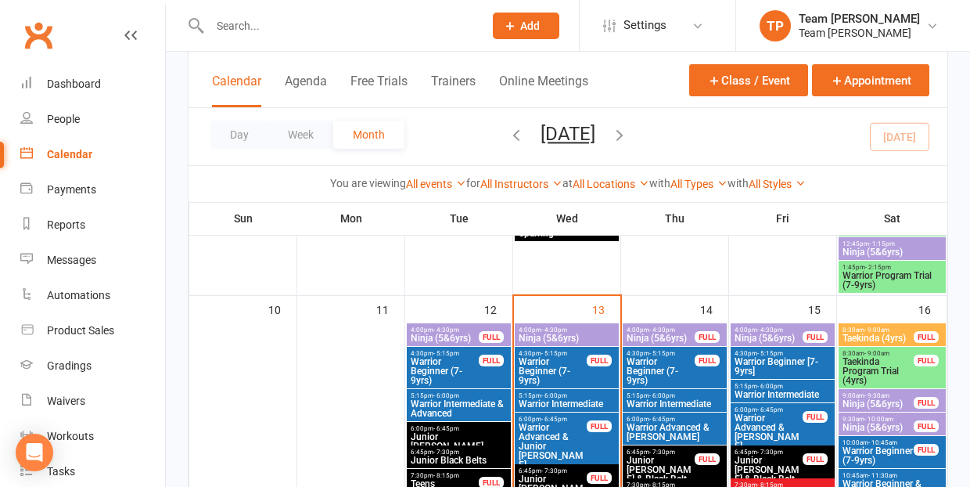
scroll to position [684, 0]
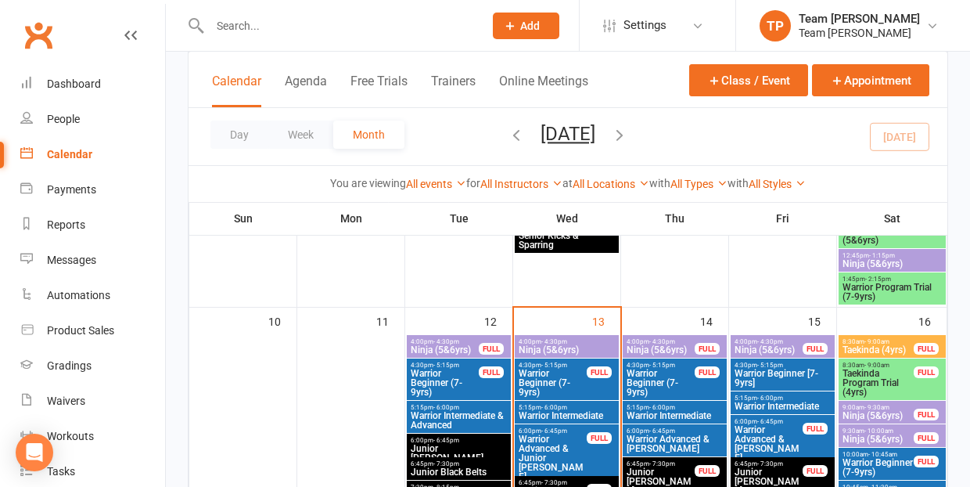
click at [667, 342] on span "- 4:30pm" at bounding box center [662, 341] width 26 height 7
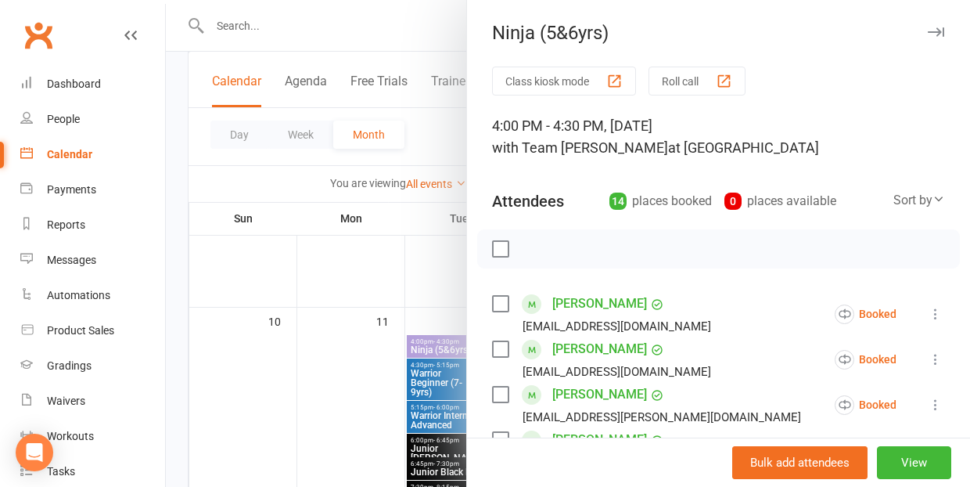
click at [727, 74] on div "button" at bounding box center [724, 81] width 16 height 16
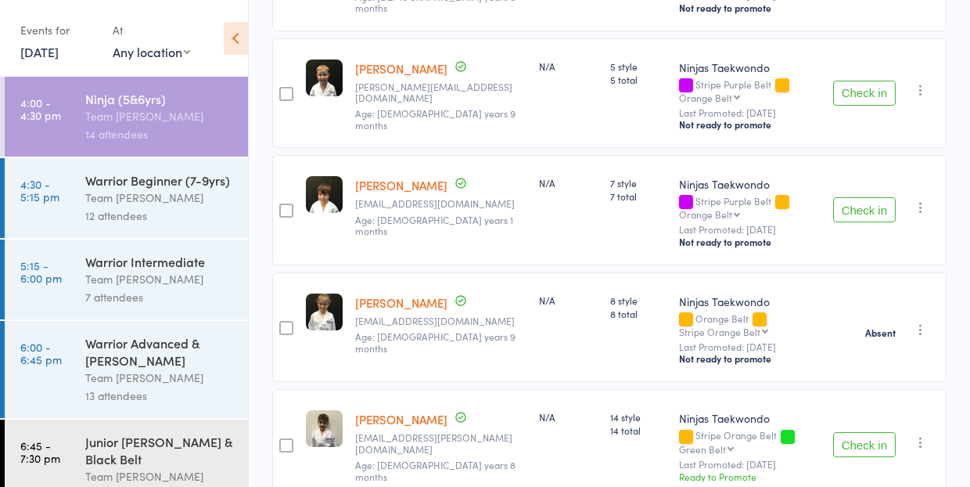
scroll to position [982, 0]
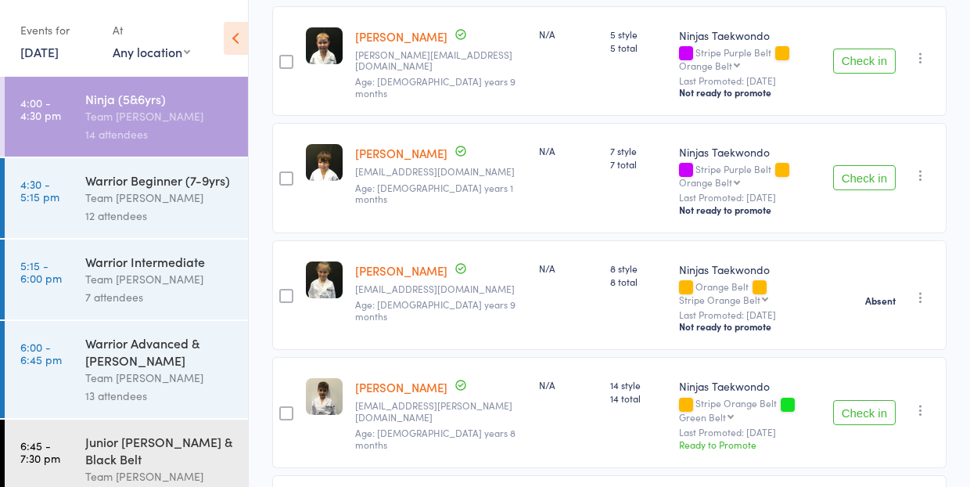
click at [131, 202] on div "Team [PERSON_NAME]" at bounding box center [159, 198] width 149 height 18
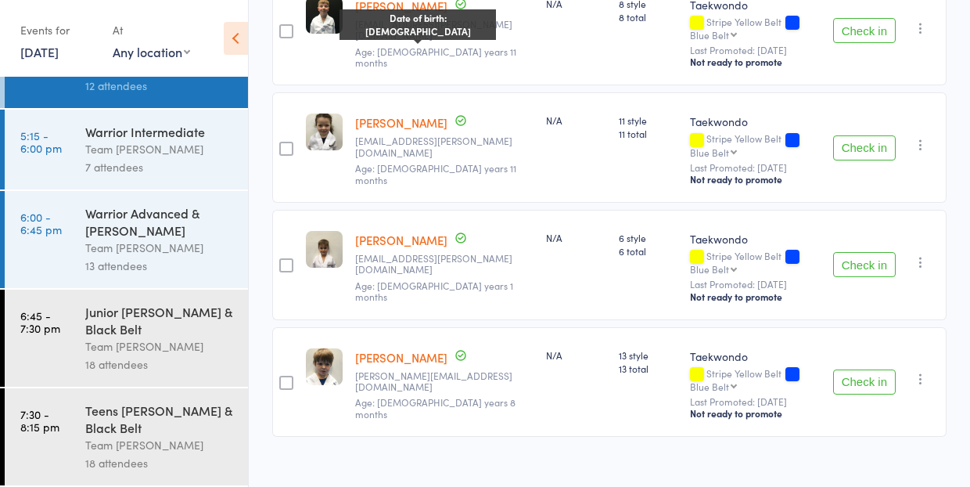
scroll to position [1245, 0]
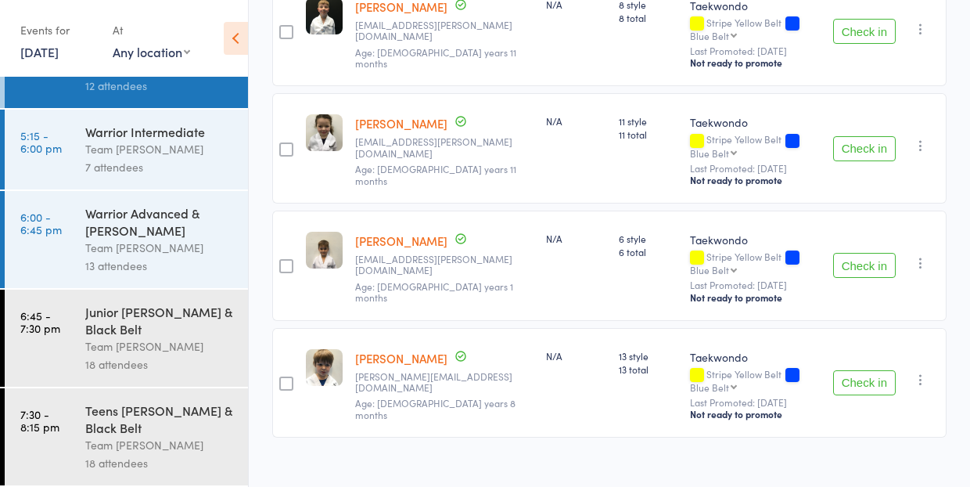
click at [144, 153] on div "Team [PERSON_NAME]" at bounding box center [159, 149] width 149 height 18
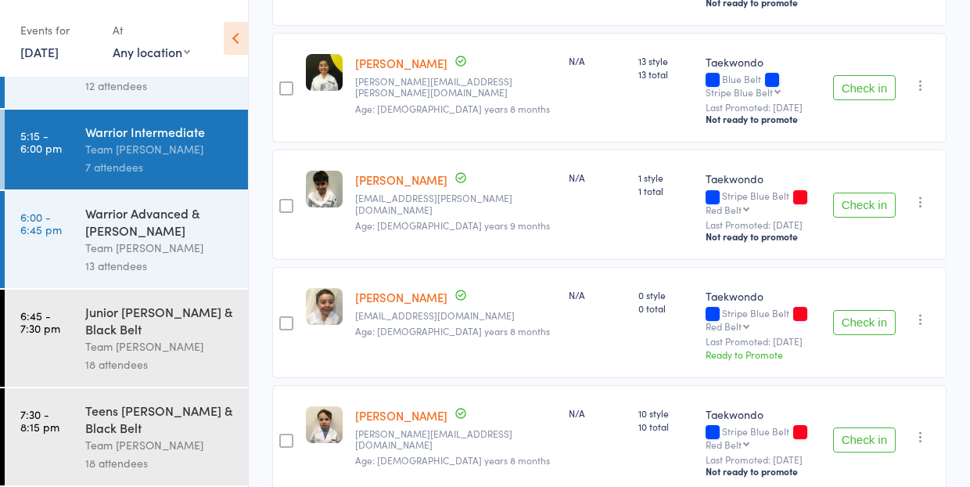
scroll to position [606, 0]
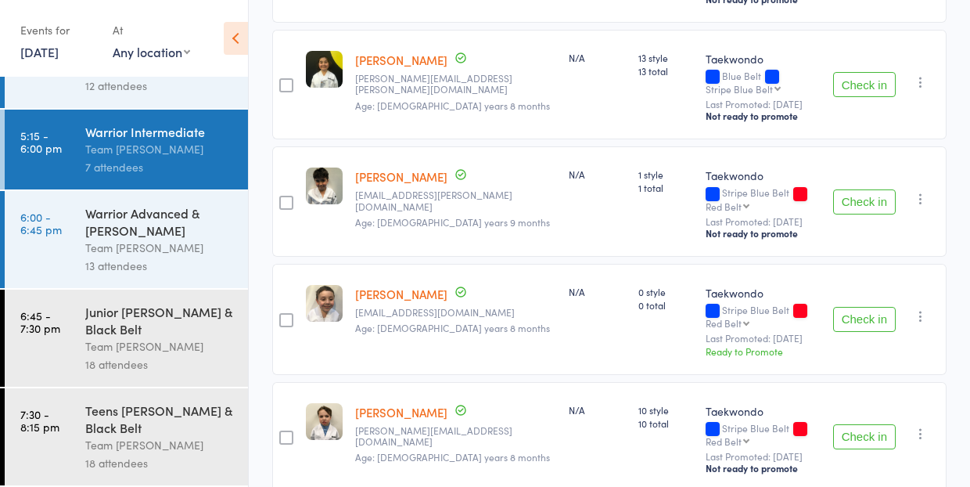
click at [138, 225] on div "Warrior Advanced & [PERSON_NAME]" at bounding box center [159, 221] width 149 height 34
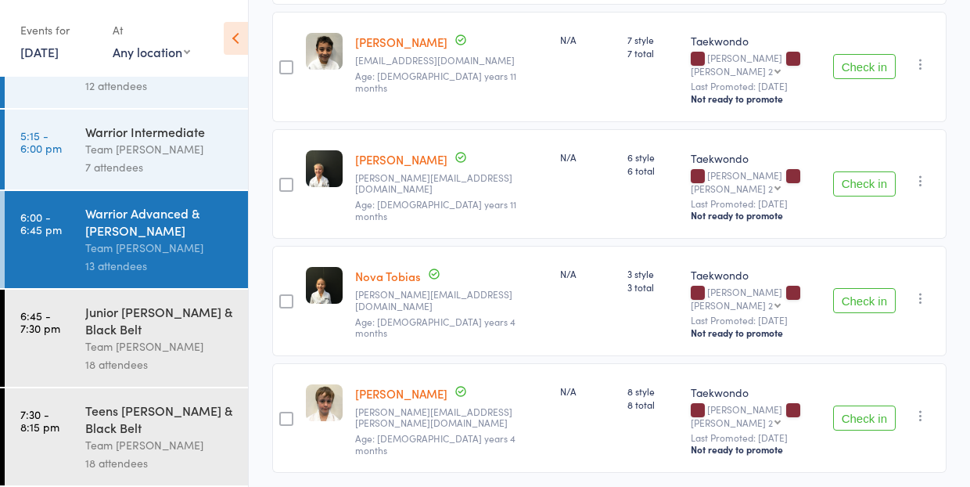
scroll to position [1363, 0]
click at [142, 352] on div "Team [PERSON_NAME]" at bounding box center [159, 346] width 149 height 18
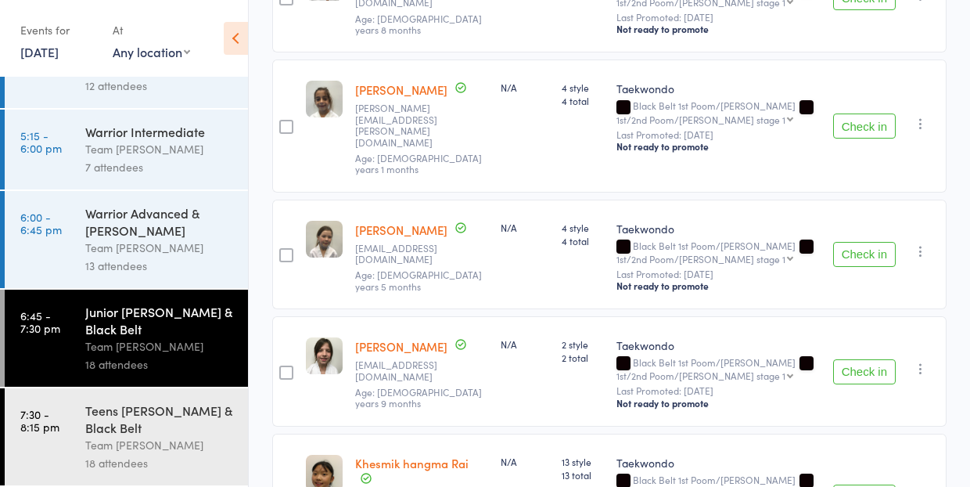
scroll to position [1996, 0]
click at [145, 426] on div "Teens [PERSON_NAME] & Black Belt" at bounding box center [159, 418] width 149 height 34
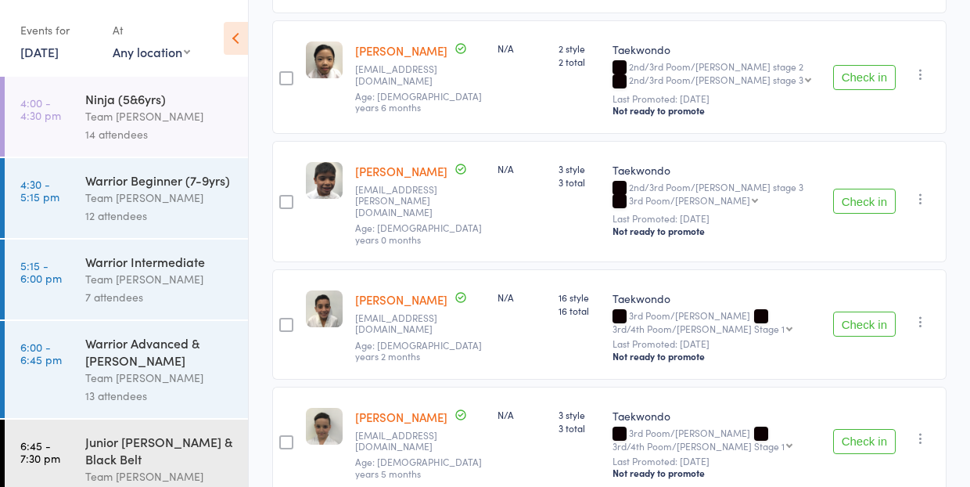
click at [140, 115] on div "Team [PERSON_NAME]" at bounding box center [159, 116] width 149 height 18
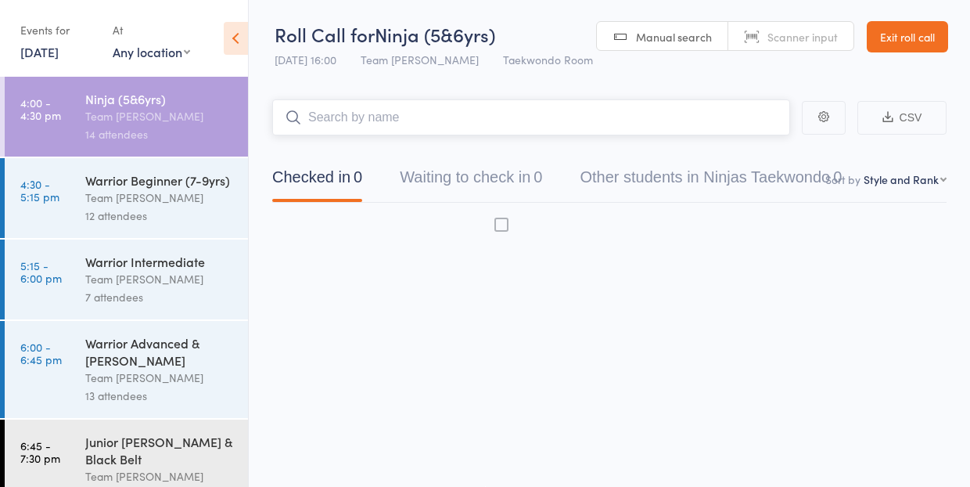
scroll to position [1, 0]
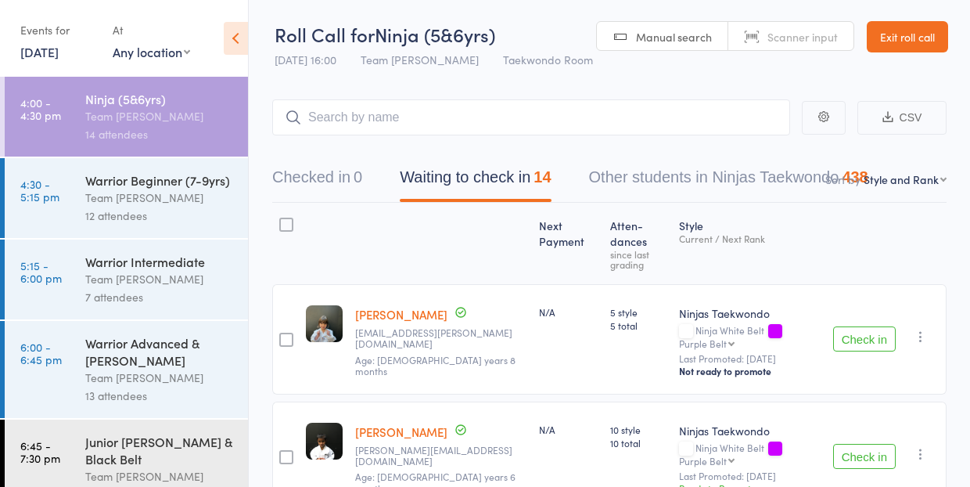
click at [38, 56] on link "[DATE]" at bounding box center [39, 51] width 38 height 17
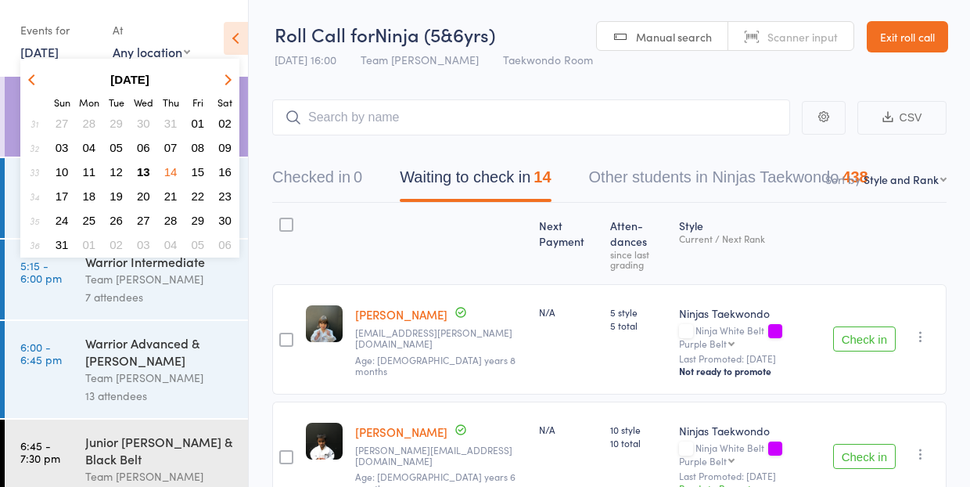
click at [147, 171] on span "13" at bounding box center [143, 171] width 13 height 13
